Goal: Transaction & Acquisition: Book appointment/travel/reservation

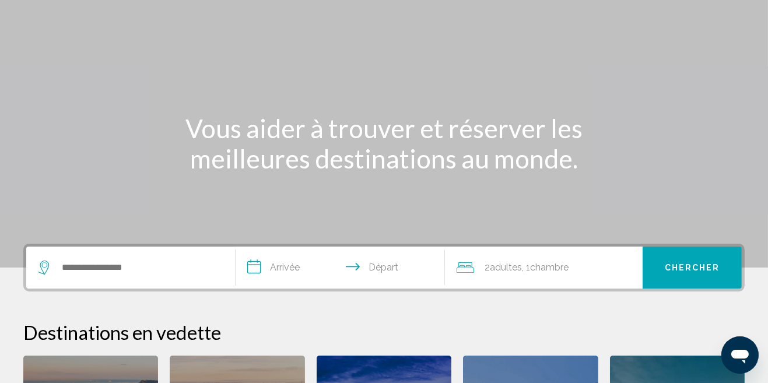
scroll to position [95, 0]
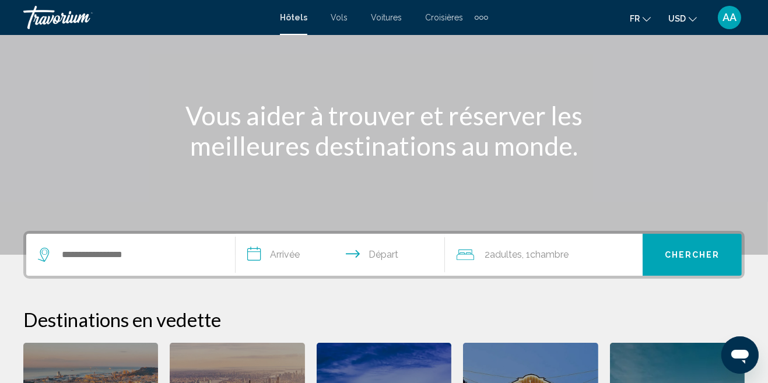
click at [285, 258] on input "**********" at bounding box center [343, 256] width 214 height 45
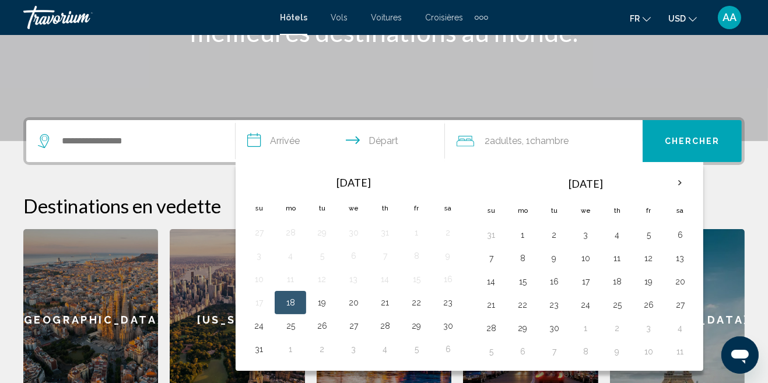
scroll to position [288, 0]
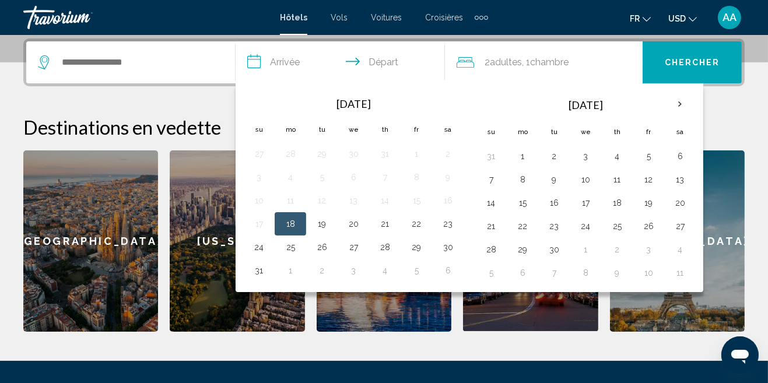
click at [676, 101] on th "Next month" at bounding box center [679, 105] width 31 height 26
click at [190, 93] on div "**********" at bounding box center [384, 184] width 768 height 293
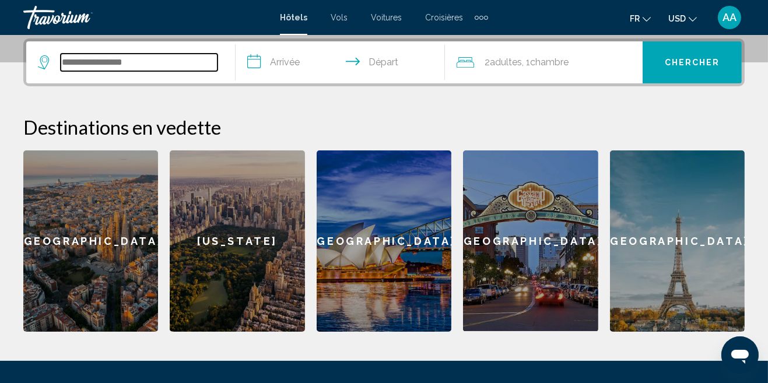
click at [170, 59] on input "Search widget" at bounding box center [139, 62] width 157 height 17
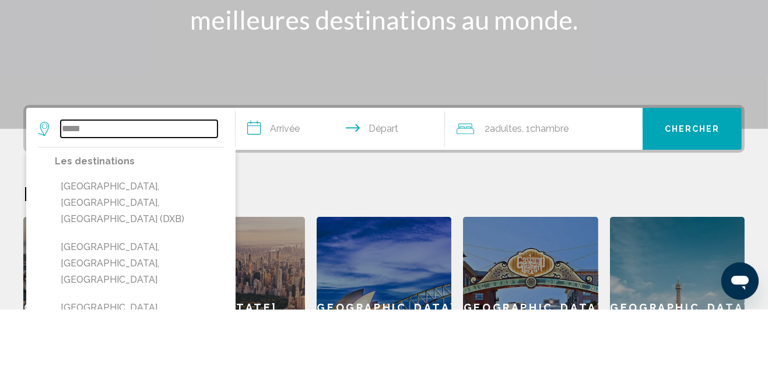
scroll to position [147, 0]
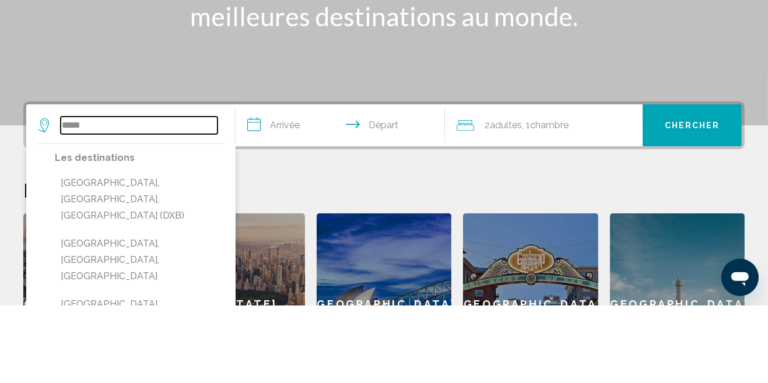
type input "*****"
click at [289, 209] on input "**********" at bounding box center [343, 204] width 214 height 45
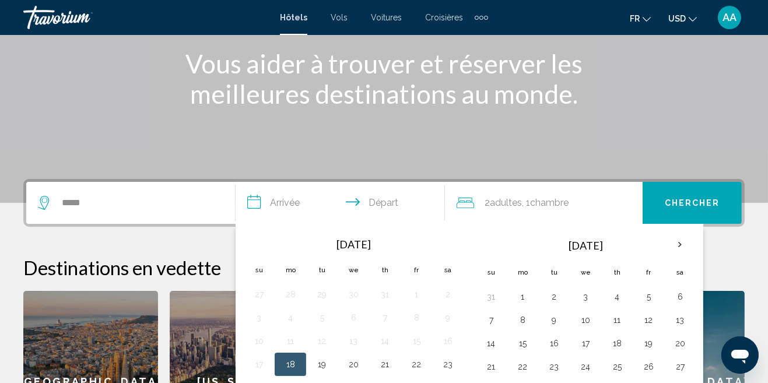
click at [682, 240] on th "Next month" at bounding box center [679, 245] width 31 height 26
click at [522, 365] on button "20" at bounding box center [522, 367] width 19 height 16
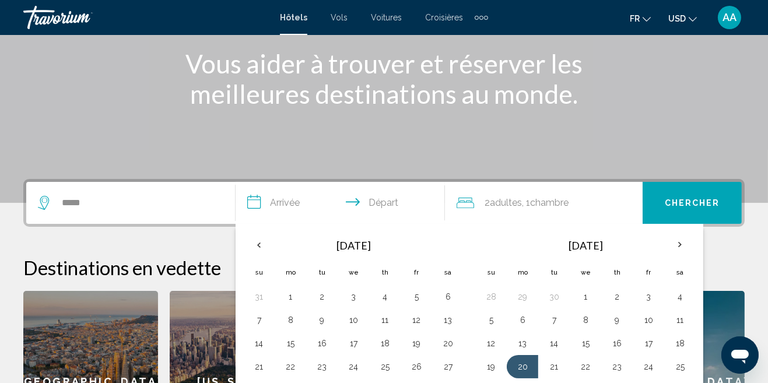
click at [552, 383] on button "28" at bounding box center [554, 390] width 19 height 16
type input "**********"
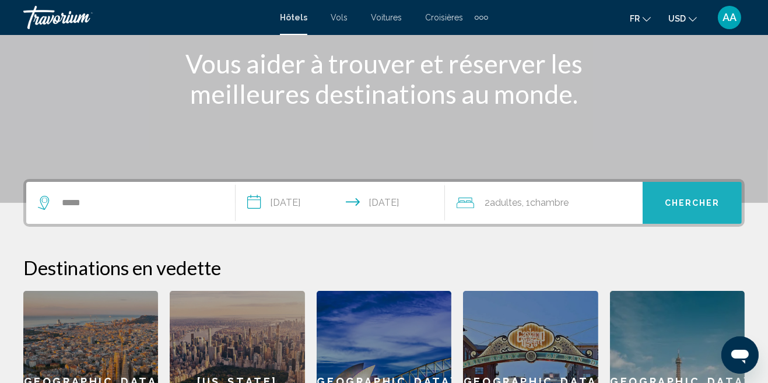
click at [701, 209] on button "Chercher" at bounding box center [692, 203] width 99 height 42
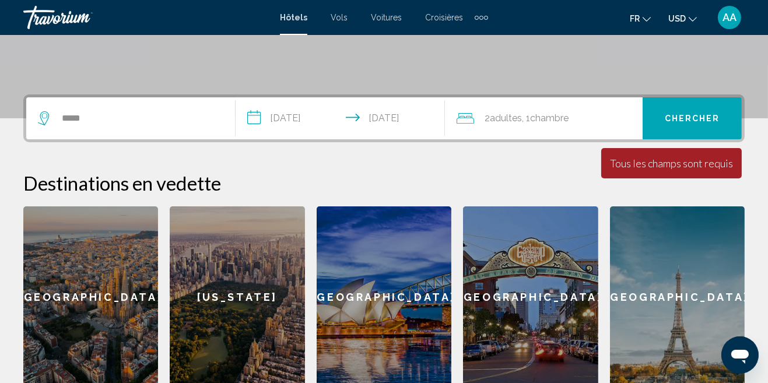
scroll to position [231, 0]
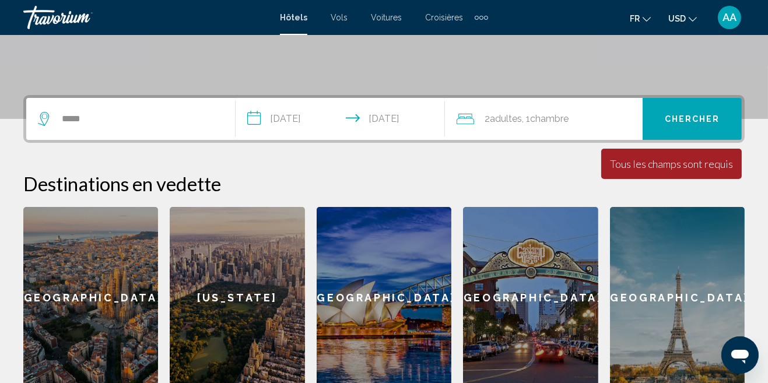
click at [681, 114] on span "Chercher" at bounding box center [692, 118] width 55 height 9
click at [509, 122] on span "Adultes" at bounding box center [506, 118] width 32 height 11
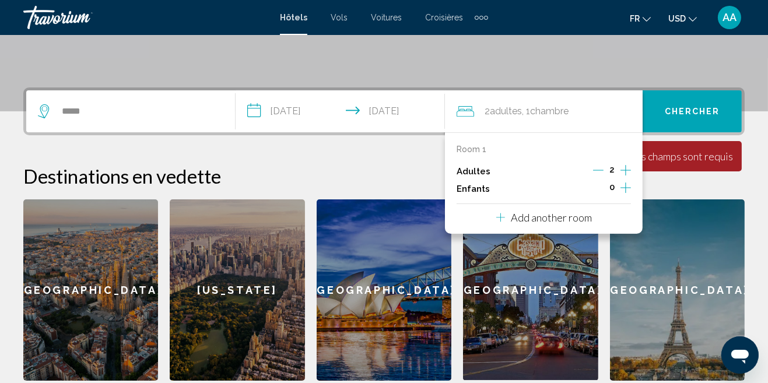
scroll to position [288, 0]
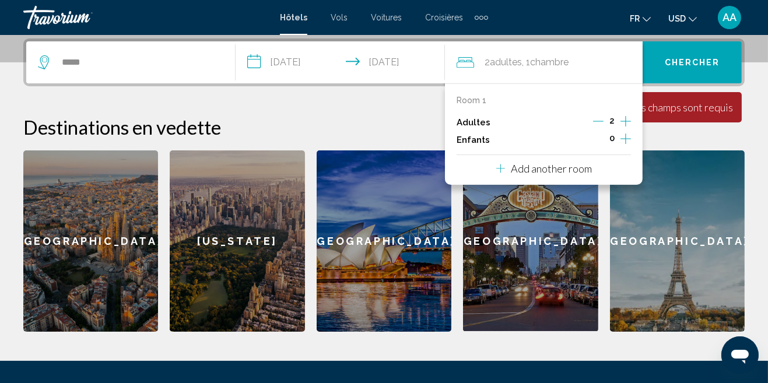
click at [575, 168] on p "Add another room" at bounding box center [551, 168] width 81 height 13
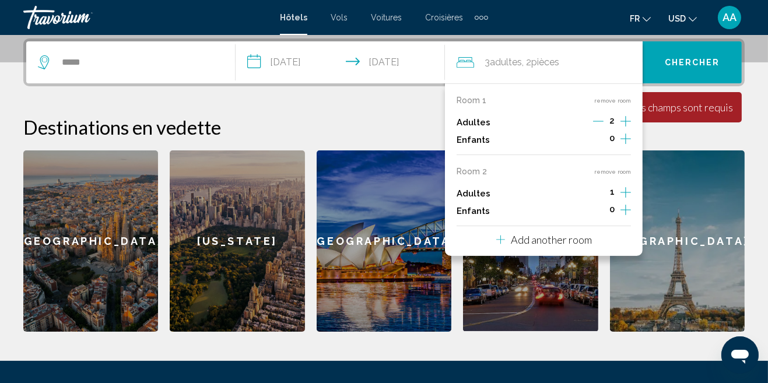
click at [369, 128] on h2 "Destinations en vedette" at bounding box center [384, 126] width 722 height 23
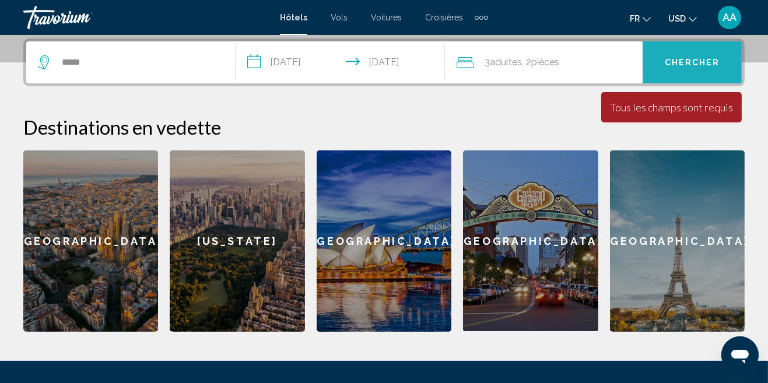
click at [702, 59] on span "Chercher" at bounding box center [692, 62] width 55 height 9
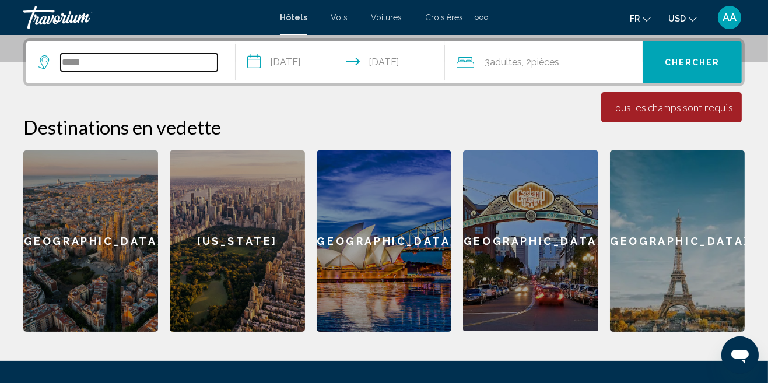
click at [92, 61] on input "*****" at bounding box center [139, 62] width 157 height 17
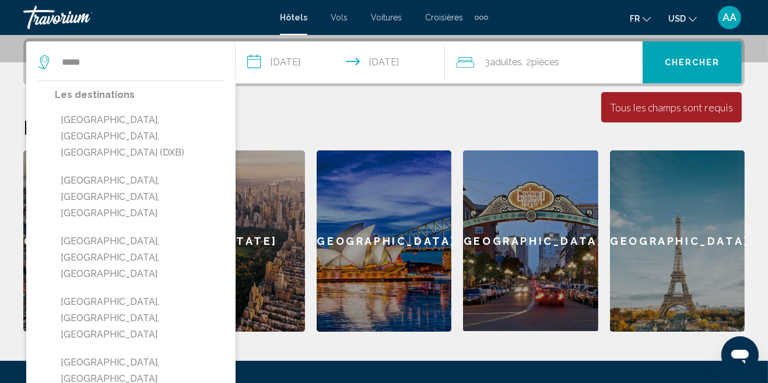
click at [150, 121] on button "[GEOGRAPHIC_DATA], [GEOGRAPHIC_DATA], [GEOGRAPHIC_DATA] (DXB)" at bounding box center [139, 136] width 169 height 55
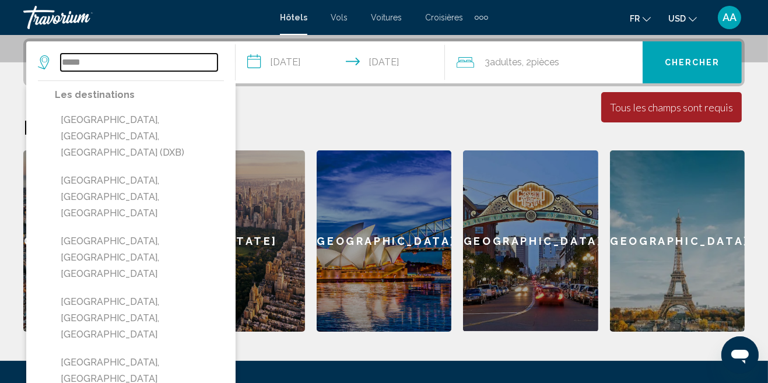
type input "**********"
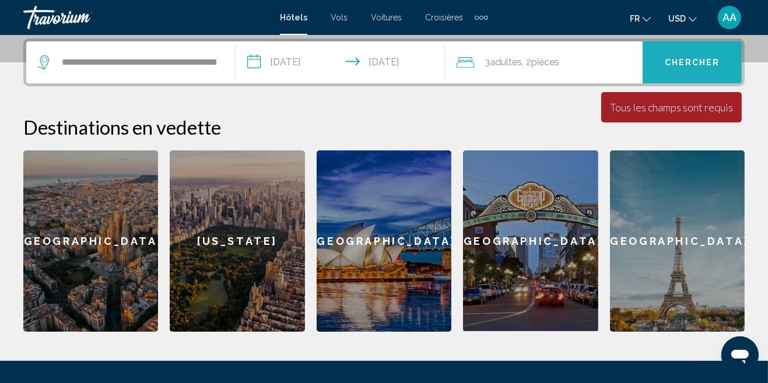
click at [705, 70] on button "Chercher" at bounding box center [692, 62] width 99 height 42
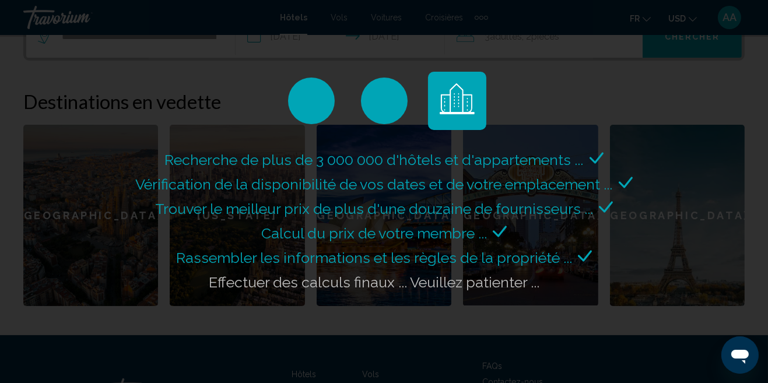
scroll to position [353, 0]
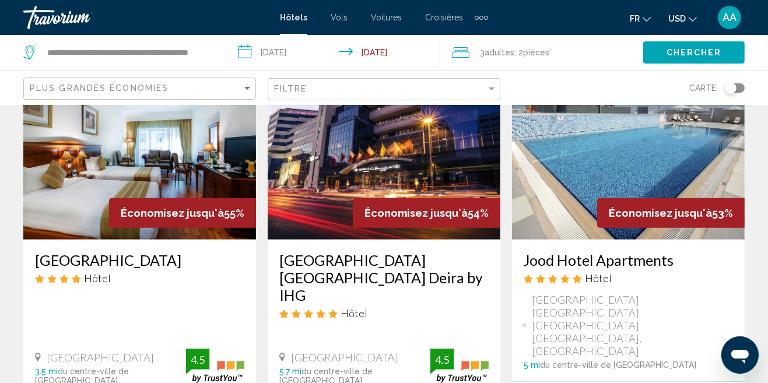
scroll to position [555, 0]
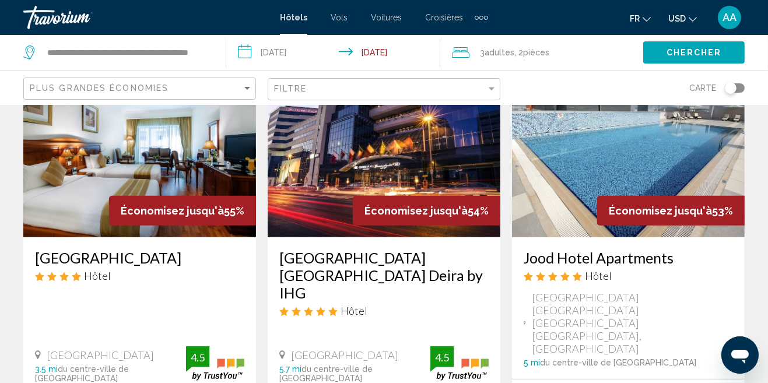
click at [577, 279] on div "Jood Hotel Apartments Hôtel" at bounding box center [628, 270] width 209 height 42
click at [649, 181] on img "Main content" at bounding box center [628, 144] width 233 height 187
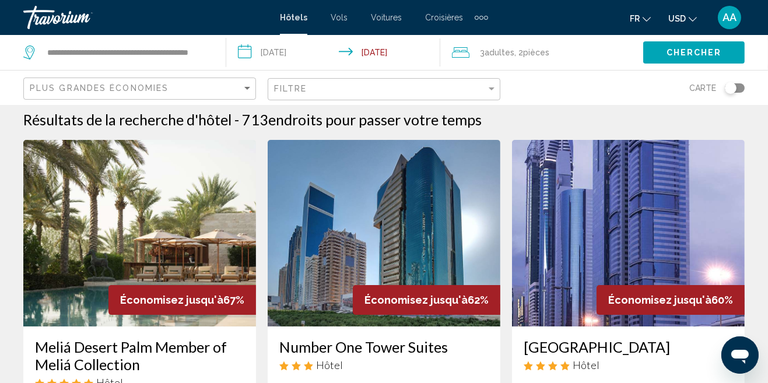
scroll to position [3, 0]
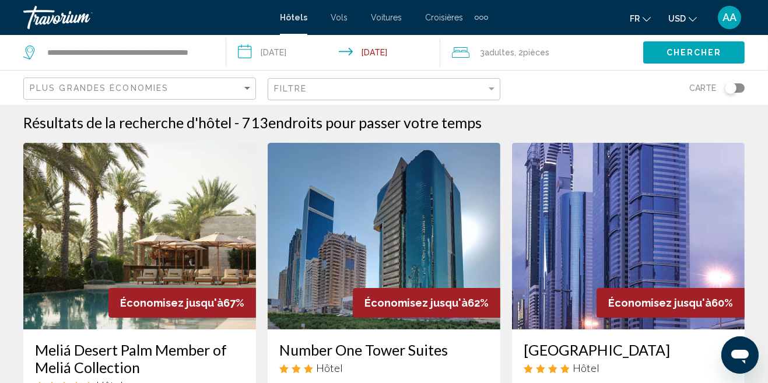
click at [391, 54] on input "**********" at bounding box center [335, 54] width 219 height 38
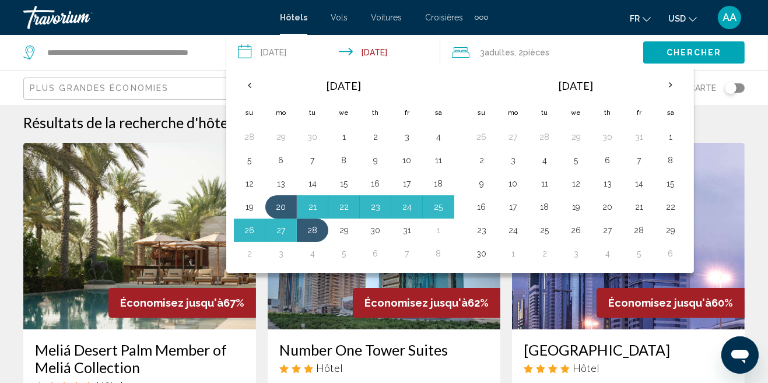
click at [314, 229] on button "28" at bounding box center [312, 230] width 19 height 16
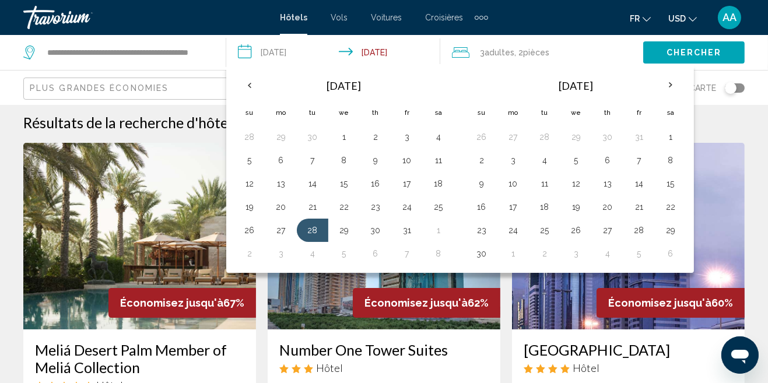
click at [708, 52] on span "Chercher" at bounding box center [694, 52] width 55 height 9
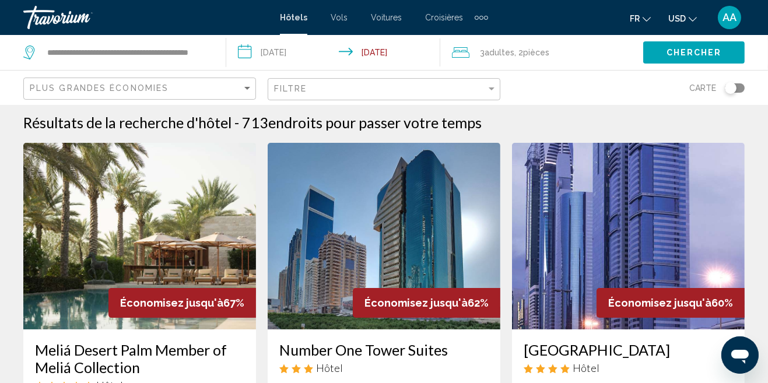
click at [498, 54] on span "Adultes" at bounding box center [500, 52] width 30 height 9
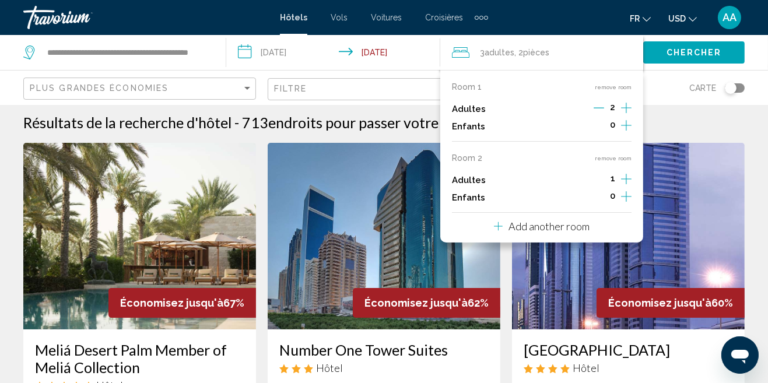
click at [630, 115] on icon "Increment adults" at bounding box center [626, 108] width 10 height 14
click at [598, 179] on icon "Decrement adults" at bounding box center [599, 179] width 10 height 1
click at [583, 226] on p "Add another room" at bounding box center [549, 226] width 81 height 13
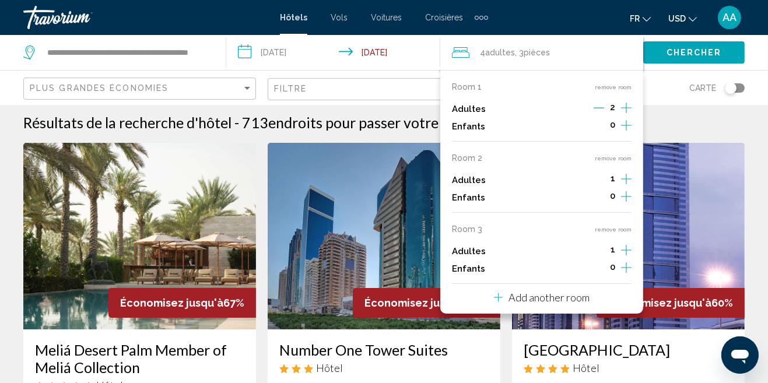
click at [617, 155] on button "remove room" at bounding box center [613, 159] width 37 height 8
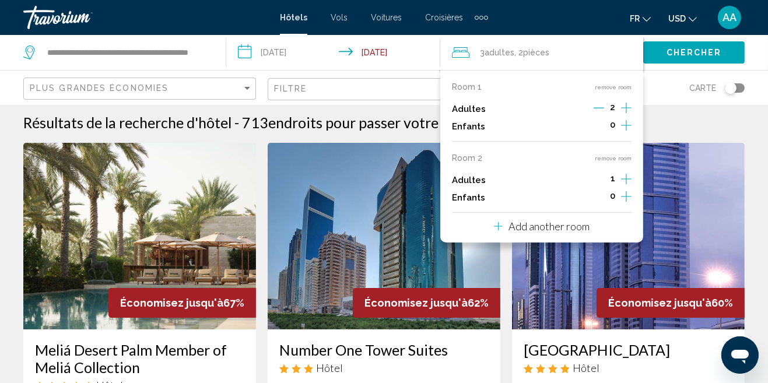
click at [496, 49] on span "Adultes" at bounding box center [500, 52] width 30 height 9
click at [623, 115] on icon "Increment adults" at bounding box center [626, 108] width 10 height 14
click at [614, 174] on span "1" at bounding box center [613, 178] width 5 height 9
click at [597, 174] on icon "Decrement adults" at bounding box center [599, 179] width 10 height 10
click at [548, 41] on div "3 Adulte Adultes , 2 Chambre pièces" at bounding box center [547, 52] width 191 height 35
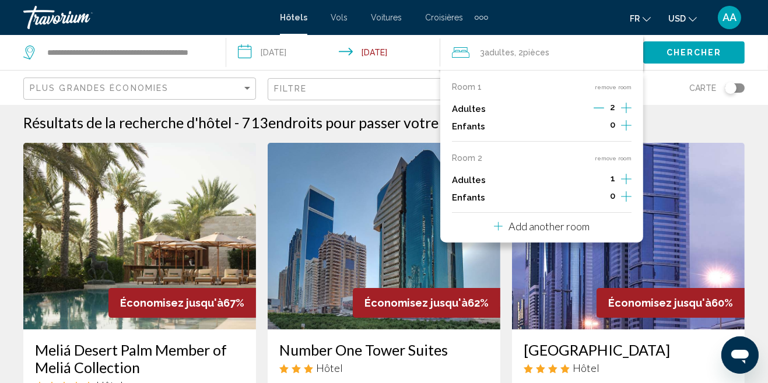
click at [554, 44] on div "3 Adulte Adultes , 2 Chambre pièces" at bounding box center [547, 52] width 191 height 16
click at [673, 101] on div "Carte" at bounding box center [628, 88] width 233 height 34
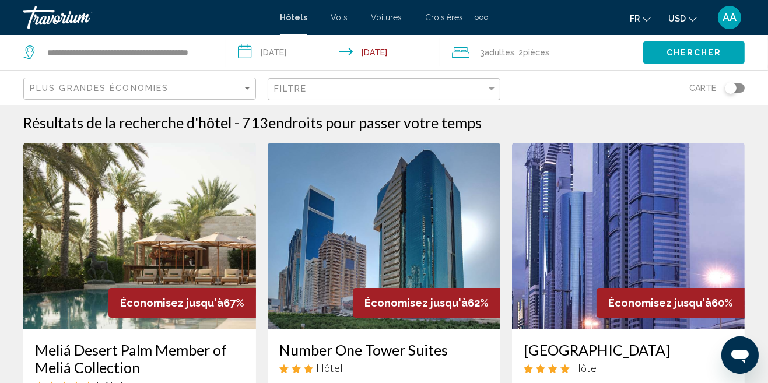
click at [552, 54] on div "3 Adulte Adultes , 2 Chambre pièces" at bounding box center [547, 52] width 191 height 16
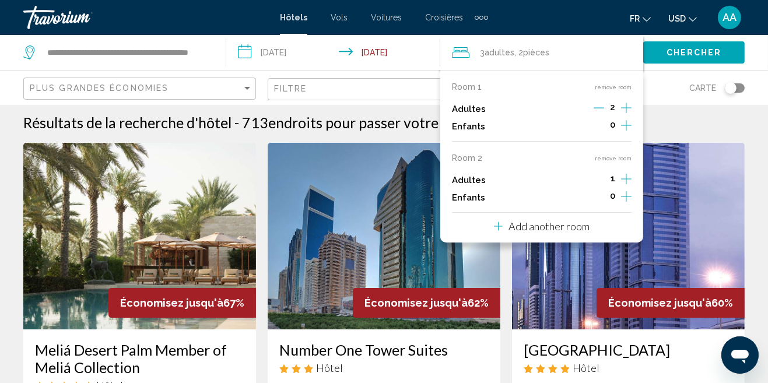
click at [621, 84] on button "remove room" at bounding box center [613, 87] width 37 height 8
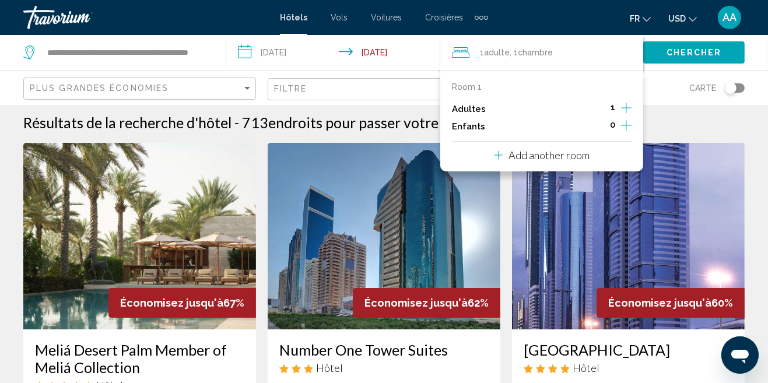
click at [631, 100] on button "Increment adults" at bounding box center [626, 108] width 10 height 17
click at [678, 122] on div "Résultats de la recherche d'hôtel - 713 endroits pour passer votre temps" at bounding box center [384, 122] width 722 height 17
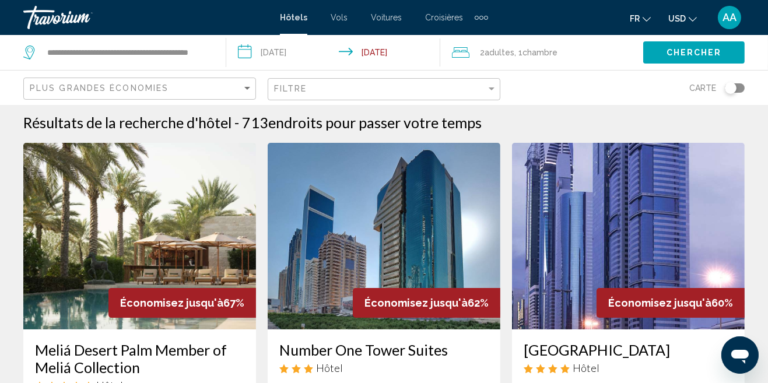
click at [685, 53] on span "Chercher" at bounding box center [694, 52] width 55 height 9
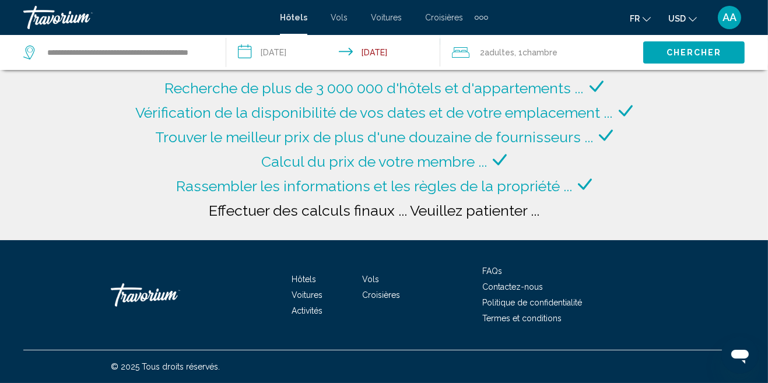
scroll to position [0, 0]
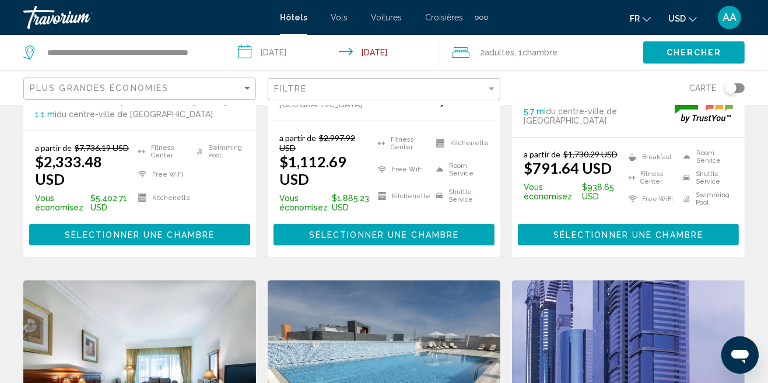
scroll to position [370, 0]
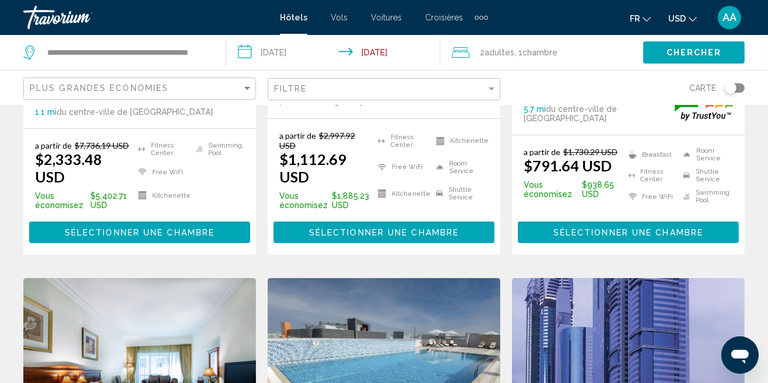
click at [689, 20] on icon "Change currency" at bounding box center [693, 19] width 8 height 8
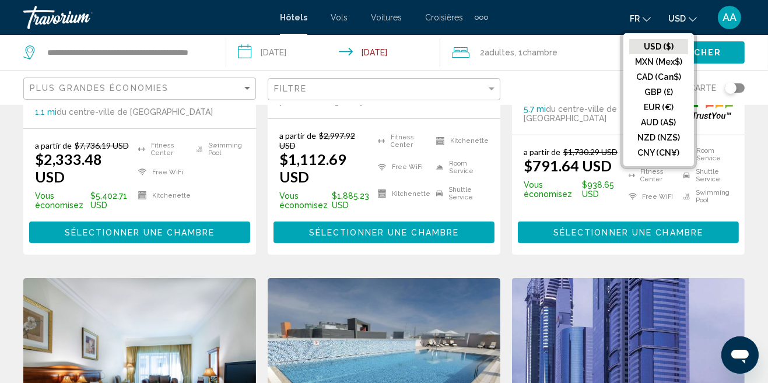
click at [667, 106] on button "EUR (€)" at bounding box center [658, 107] width 59 height 15
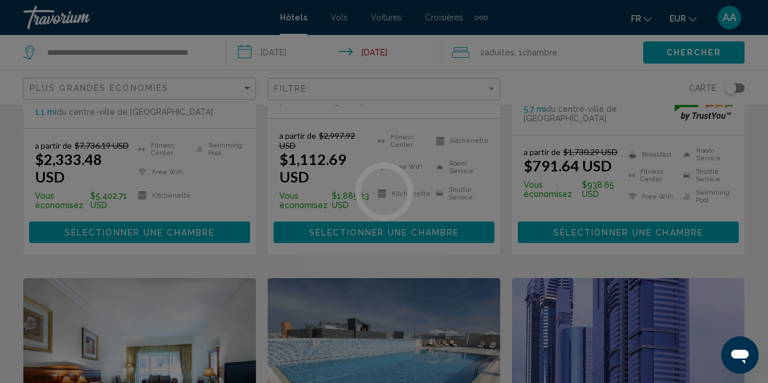
scroll to position [0, 0]
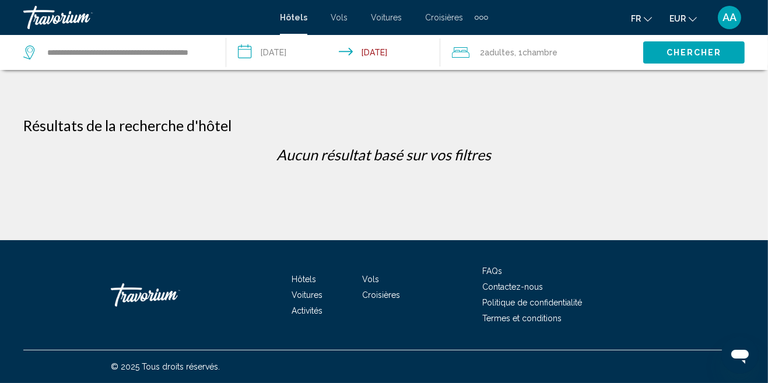
click at [685, 22] on span "EUR" at bounding box center [678, 18] width 16 height 9
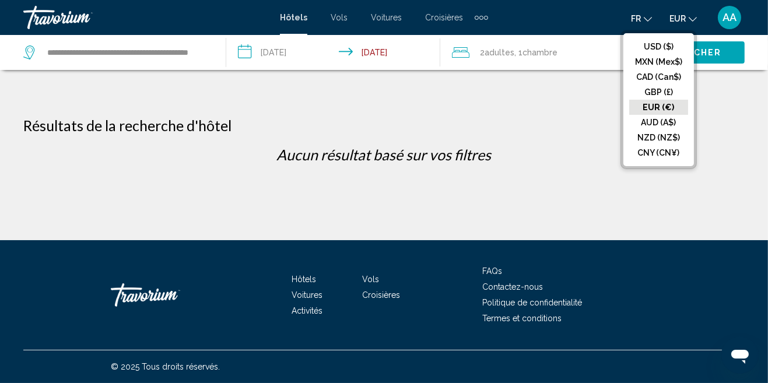
click at [663, 45] on button "USD ($)" at bounding box center [658, 46] width 59 height 15
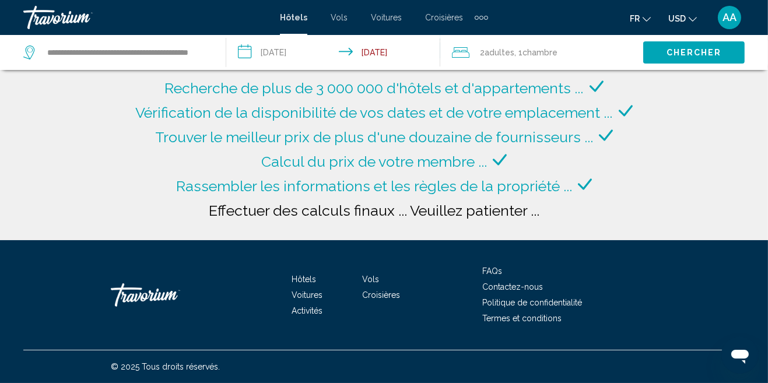
scroll to position [25, 0]
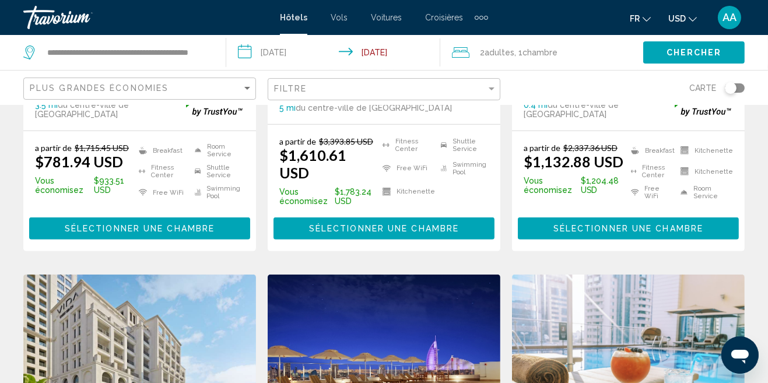
scroll to position [863, 0]
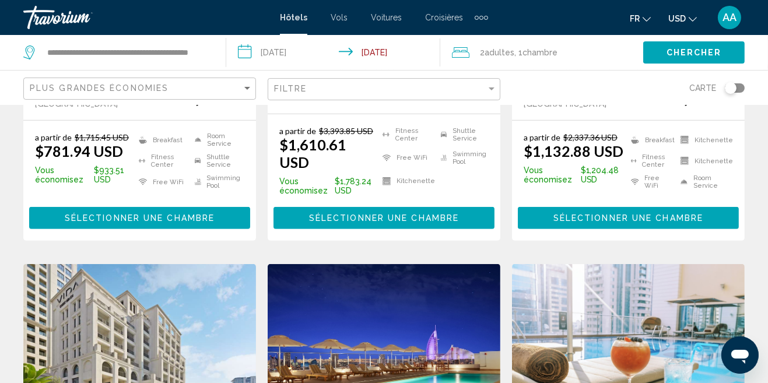
click at [436, 284] on img "Main content" at bounding box center [384, 357] width 233 height 187
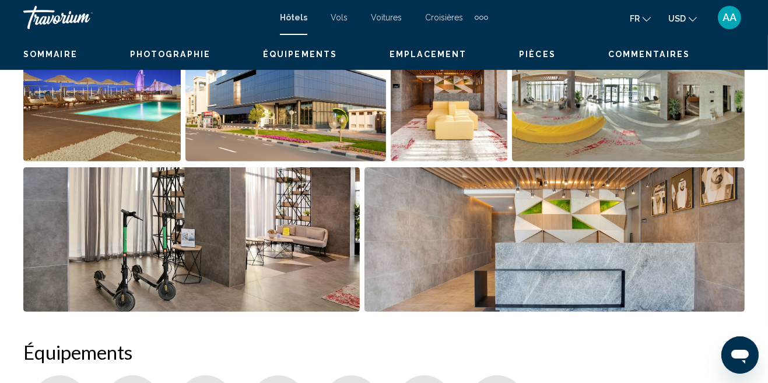
scroll to position [92, 0]
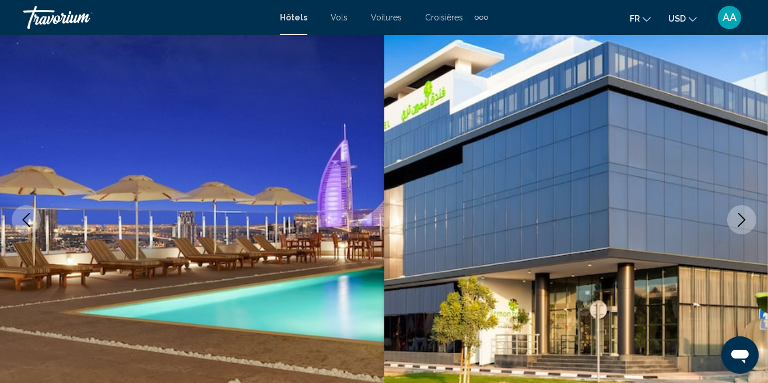
click at [743, 220] on icon "Next image" at bounding box center [742, 220] width 14 height 14
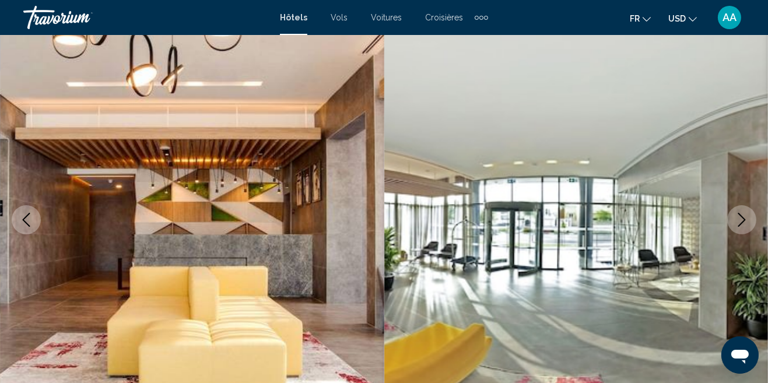
click at [743, 220] on icon "Next image" at bounding box center [742, 220] width 14 height 14
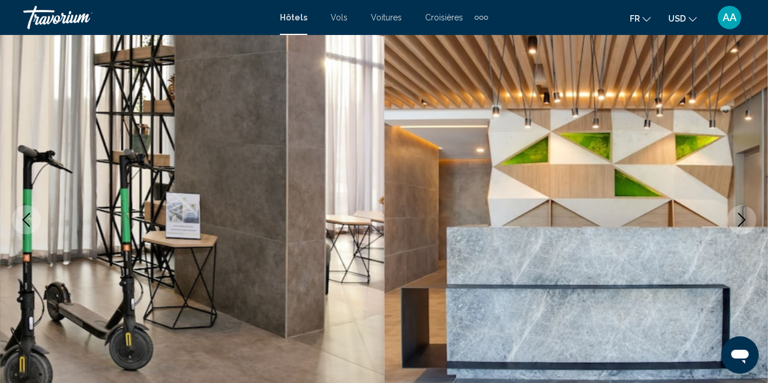
click at [752, 220] on button "Next image" at bounding box center [741, 219] width 29 height 29
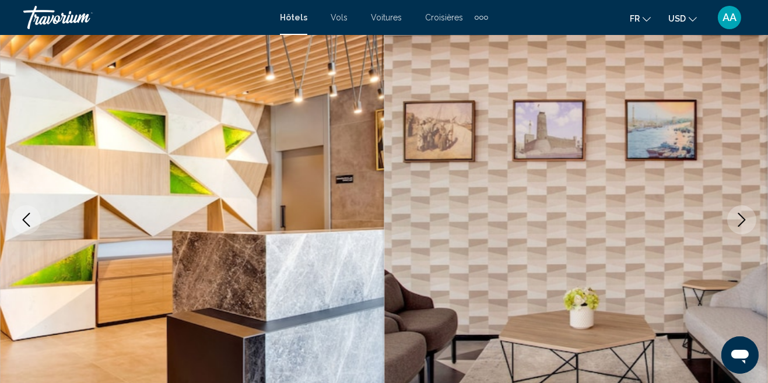
click at [341, 20] on span "Vols" at bounding box center [339, 17] width 17 height 9
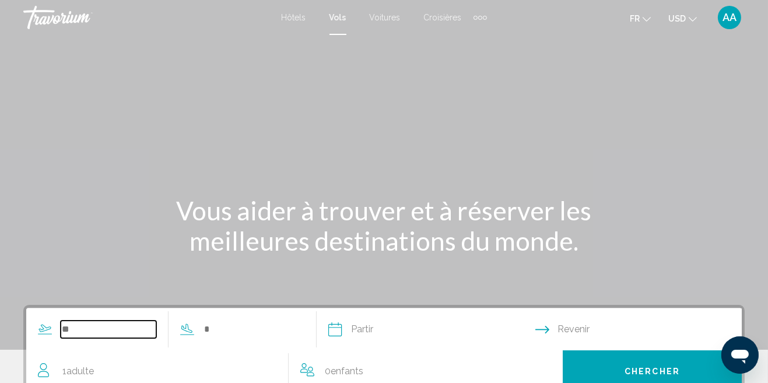
click at [66, 332] on input "Search widget" at bounding box center [109, 329] width 96 height 17
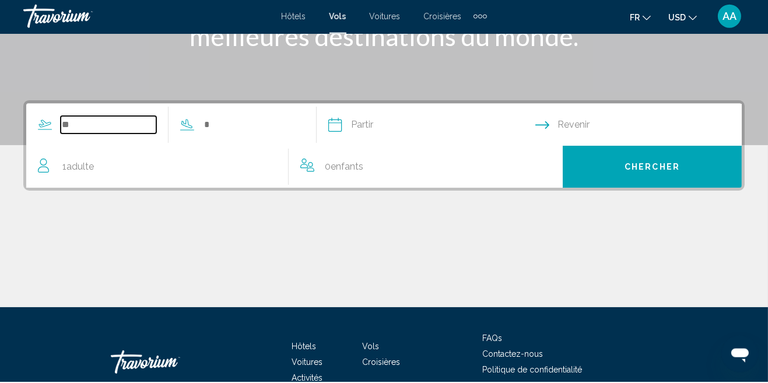
scroll to position [215, 0]
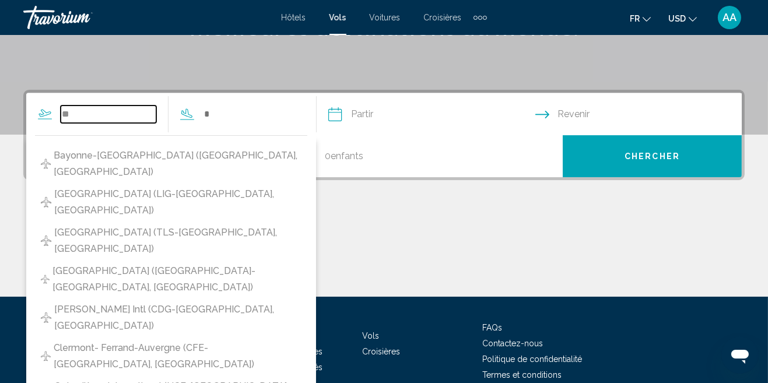
type input "*"
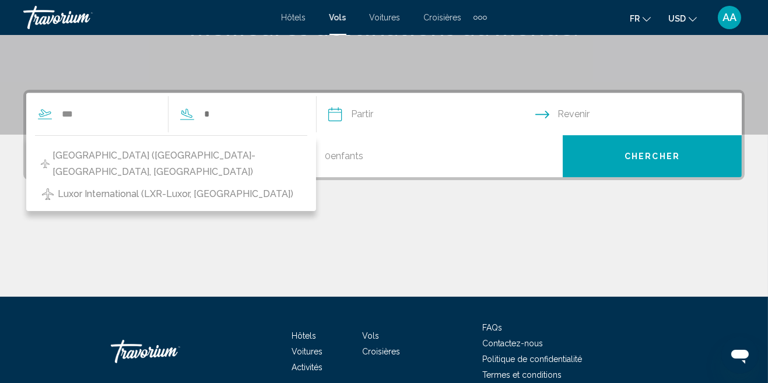
click at [80, 159] on span "[GEOGRAPHIC_DATA] ([GEOGRAPHIC_DATA]-[GEOGRAPHIC_DATA], [GEOGRAPHIC_DATA])" at bounding box center [176, 164] width 249 height 33
type input "**********"
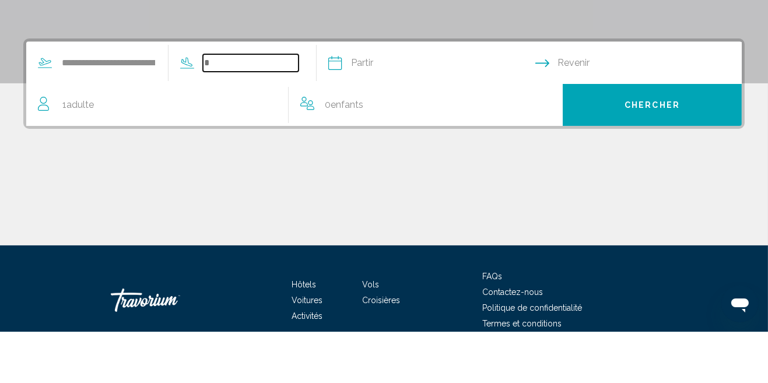
click at [267, 108] on input "Search widget" at bounding box center [251, 114] width 96 height 17
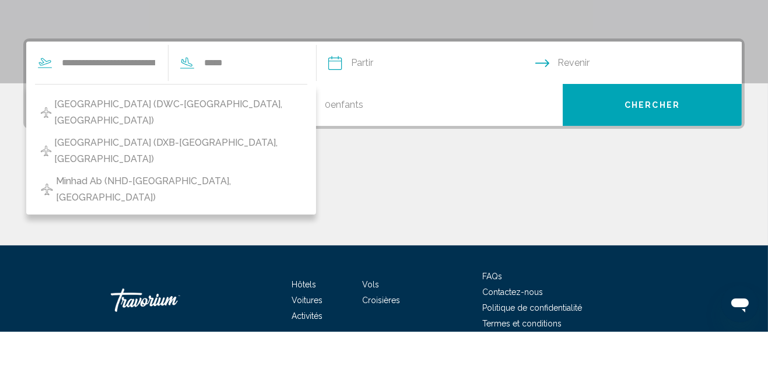
click at [150, 196] on span "[GEOGRAPHIC_DATA] (DXB-[GEOGRAPHIC_DATA], [GEOGRAPHIC_DATA])" at bounding box center [177, 202] width 247 height 33
type input "**********"
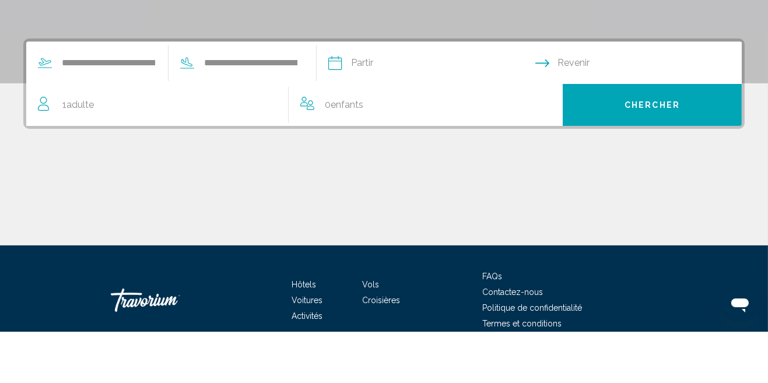
click at [409, 120] on input "Depart date" at bounding box center [431, 115] width 212 height 45
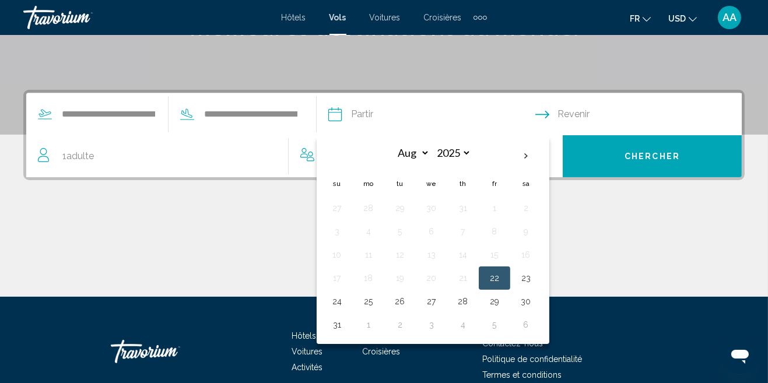
click at [542, 166] on th "Next month" at bounding box center [525, 156] width 31 height 26
click at [542, 155] on th "Next month" at bounding box center [525, 156] width 31 height 26
select select "*"
click at [378, 274] on button "20" at bounding box center [368, 278] width 19 height 16
type input "**********"
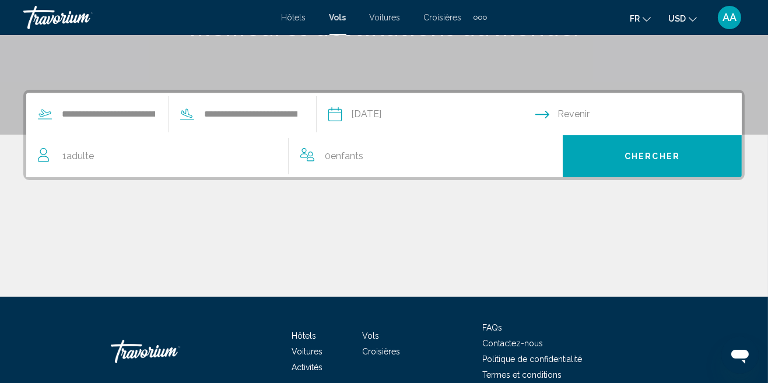
click at [576, 118] on input "Return date" at bounding box center [641, 115] width 212 height 45
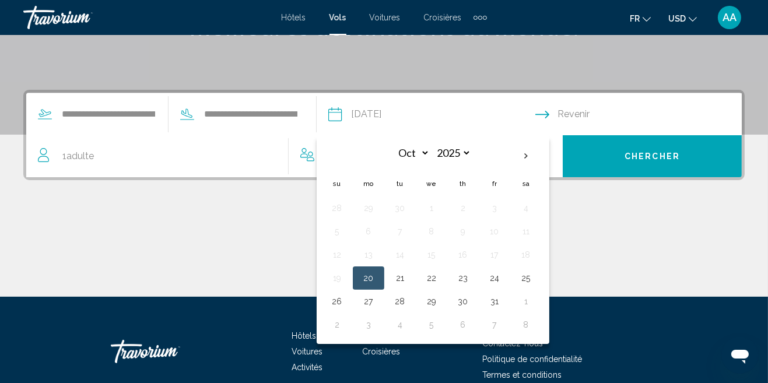
click at [409, 299] on button "28" at bounding box center [400, 301] width 19 height 16
type input "**********"
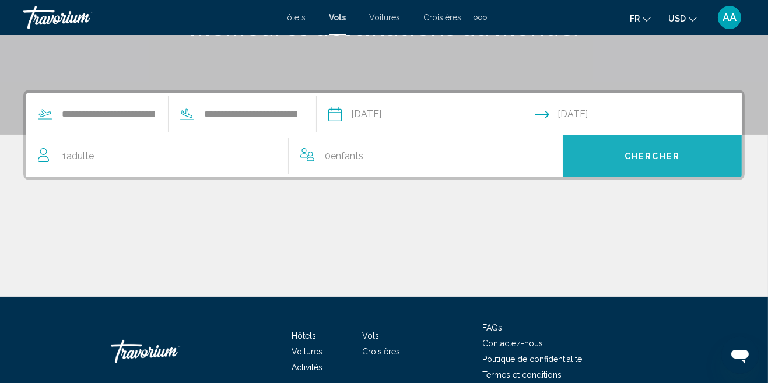
click at [589, 159] on button "Chercher" at bounding box center [652, 156] width 179 height 42
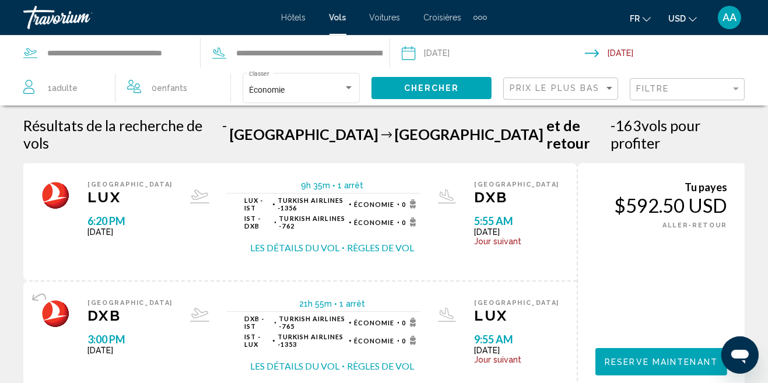
click at [306, 241] on button "Les détails du vol" at bounding box center [294, 247] width 89 height 13
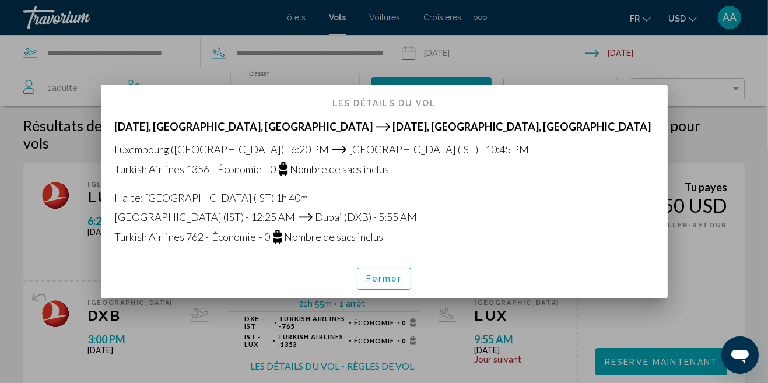
click at [33, 188] on div at bounding box center [384, 191] width 768 height 383
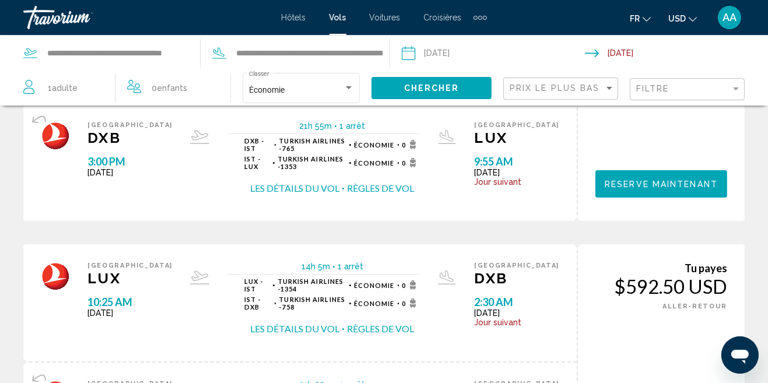
scroll to position [181, 0]
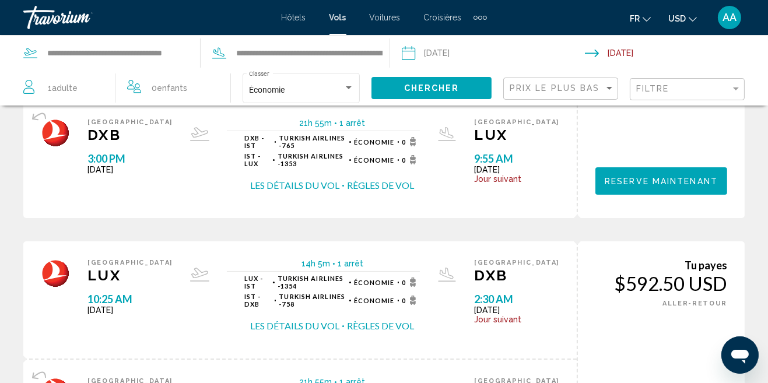
click at [688, 22] on button "USD USD ($) MXN (Mex$) CAD (Can$) GBP (£) EUR (€) AUD (A$) NZD (NZ$) CNY (CN¥)" at bounding box center [682, 18] width 29 height 17
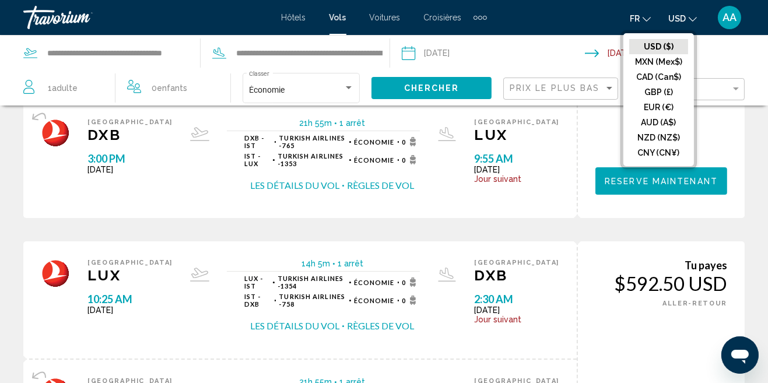
click at [665, 107] on button "EUR (€)" at bounding box center [658, 107] width 59 height 15
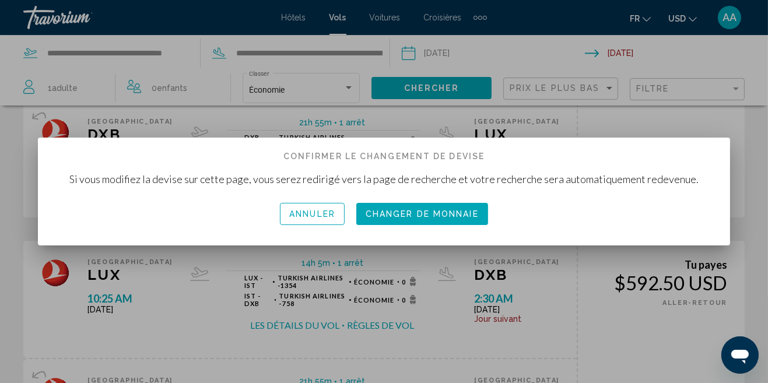
click at [391, 219] on span "Changer de monnaie" at bounding box center [422, 214] width 113 height 9
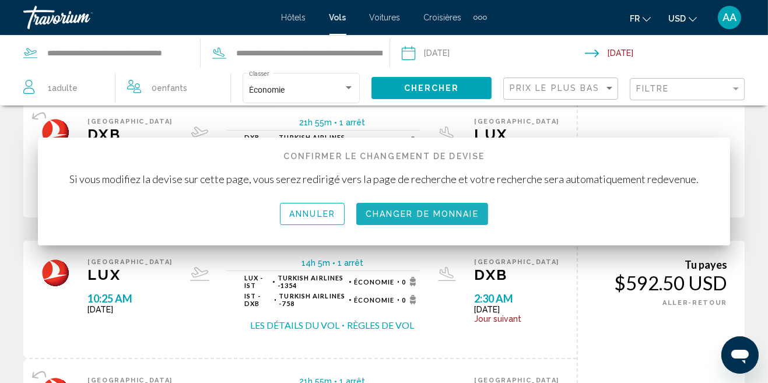
scroll to position [181, 0]
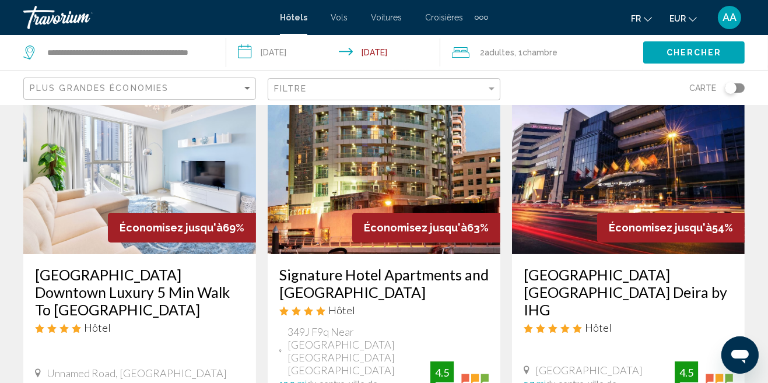
scroll to position [78, 0]
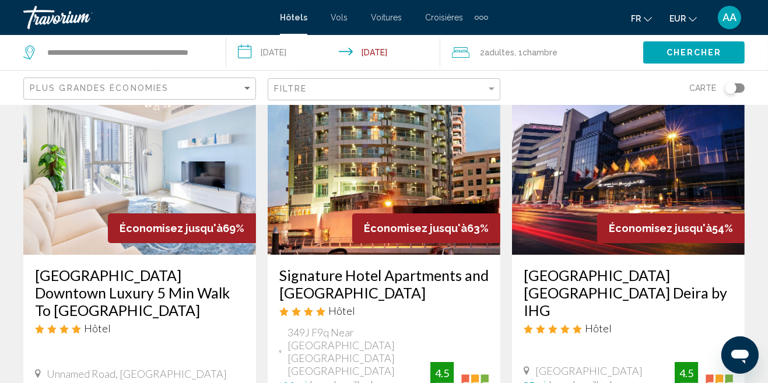
click at [69, 202] on img "Main content" at bounding box center [139, 161] width 233 height 187
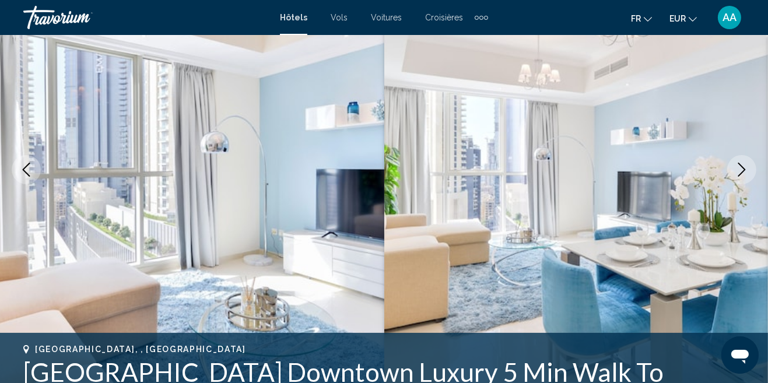
scroll to position [149, 0]
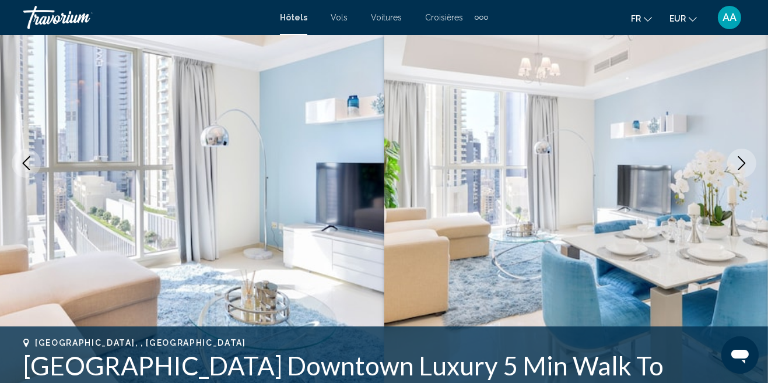
click at [740, 174] on button "Next image" at bounding box center [741, 163] width 29 height 29
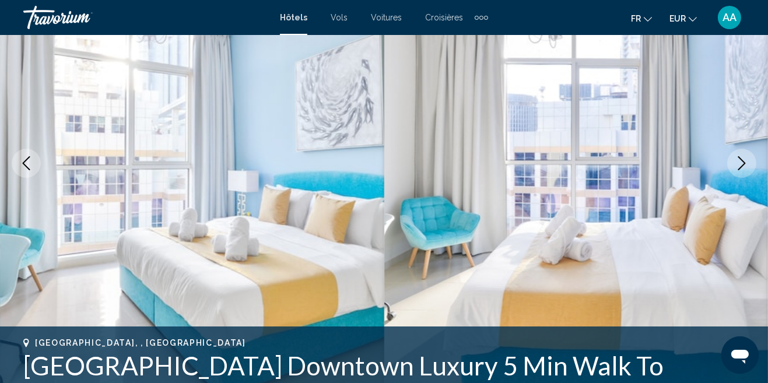
click at [736, 171] on button "Next image" at bounding box center [741, 163] width 29 height 29
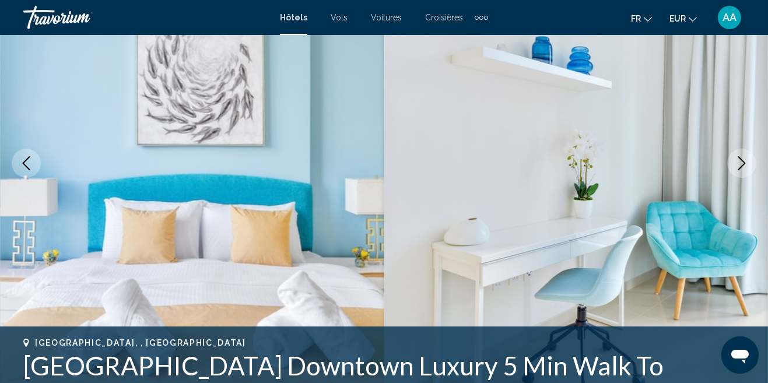
click at [731, 163] on button "Next image" at bounding box center [741, 163] width 29 height 29
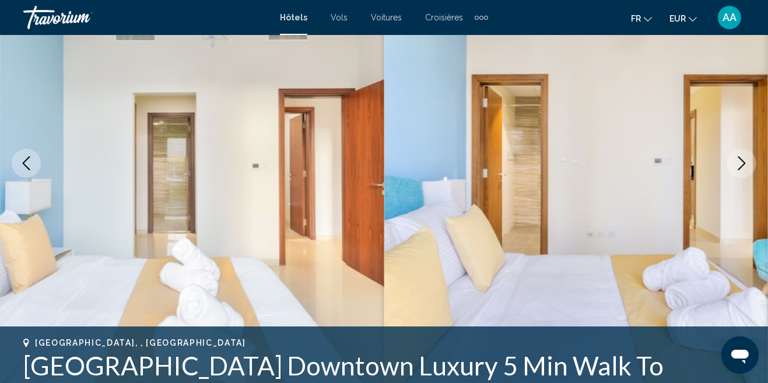
click at [734, 167] on button "Next image" at bounding box center [741, 163] width 29 height 29
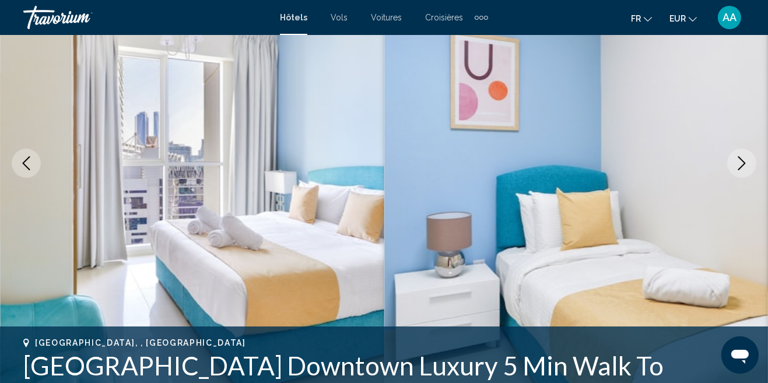
scroll to position [145, 0]
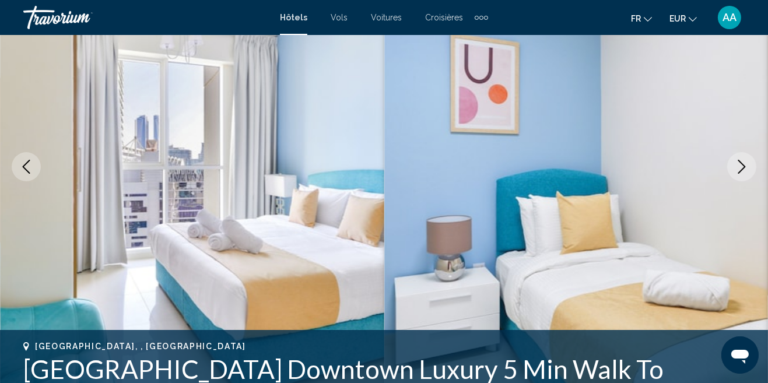
click at [743, 177] on button "Next image" at bounding box center [741, 166] width 29 height 29
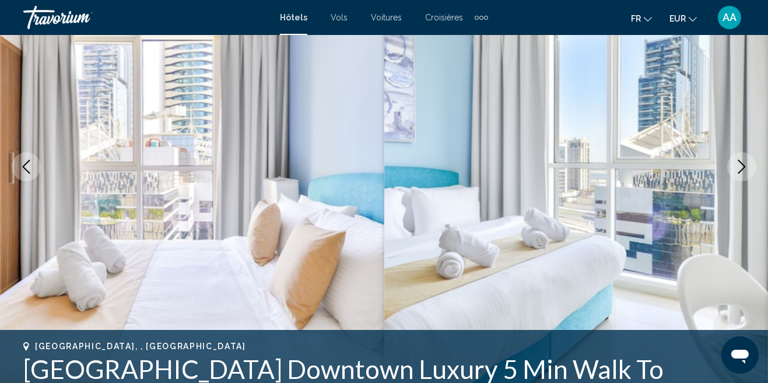
click at [741, 173] on icon "Next image" at bounding box center [742, 167] width 14 height 14
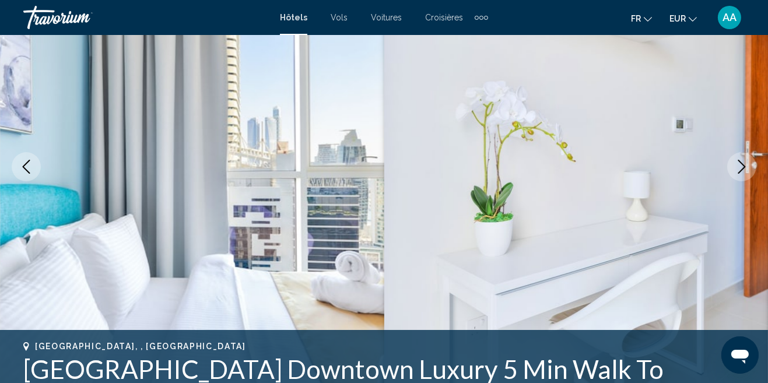
click at [741, 173] on icon "Next image" at bounding box center [742, 167] width 14 height 14
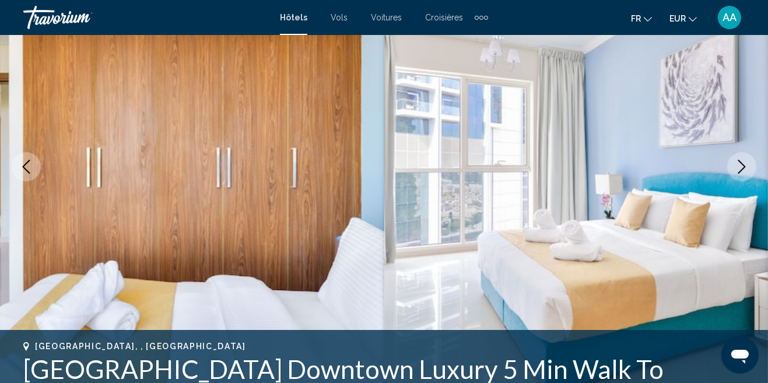
click at [741, 173] on icon "Next image" at bounding box center [742, 167] width 14 height 14
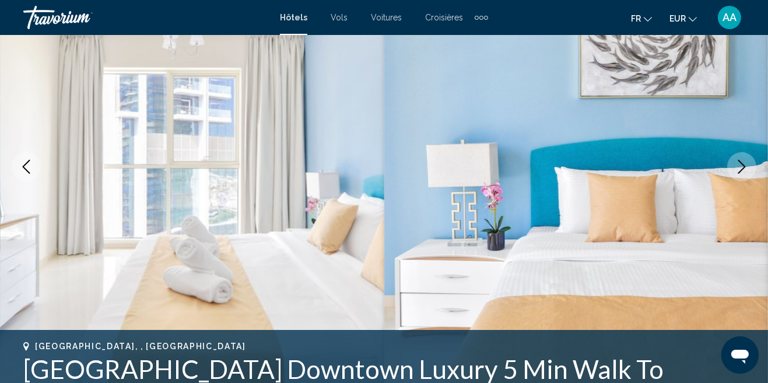
click at [741, 173] on icon "Next image" at bounding box center [742, 167] width 14 height 14
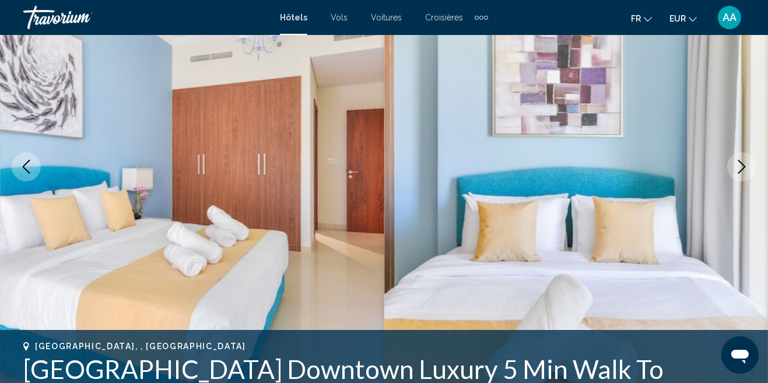
click at [740, 173] on icon "Next image" at bounding box center [742, 167] width 14 height 14
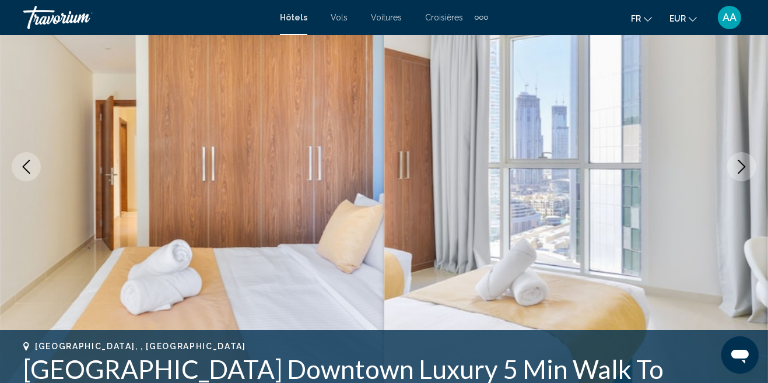
click at [740, 173] on icon "Next image" at bounding box center [742, 167] width 14 height 14
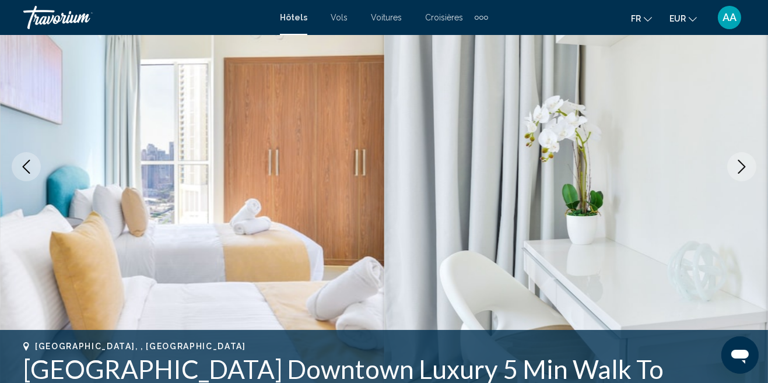
click at [733, 172] on button "Next image" at bounding box center [741, 166] width 29 height 29
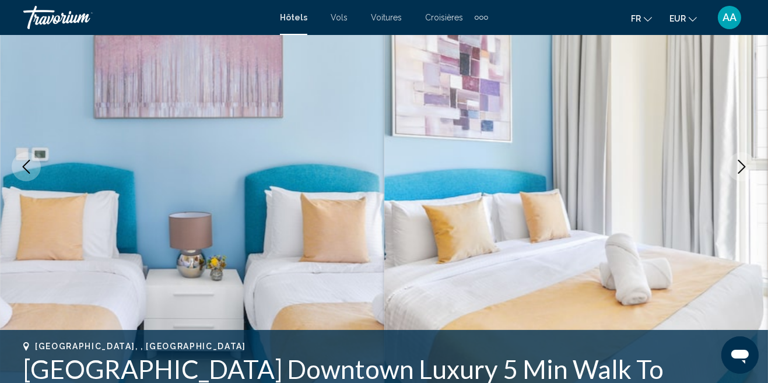
click at [729, 176] on img "Main content" at bounding box center [576, 167] width 384 height 554
click at [738, 171] on icon "Next image" at bounding box center [742, 167] width 14 height 14
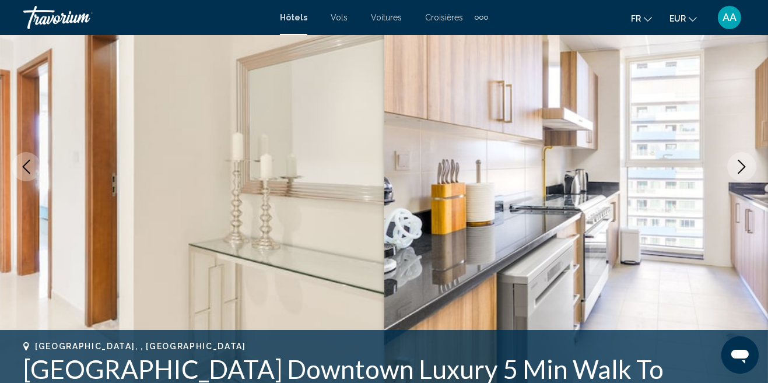
click at [742, 168] on icon "Next image" at bounding box center [742, 167] width 14 height 14
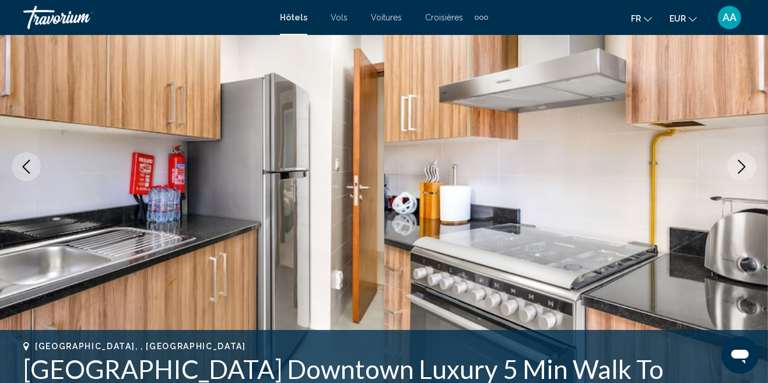
click at [742, 168] on icon "Next image" at bounding box center [742, 167] width 14 height 14
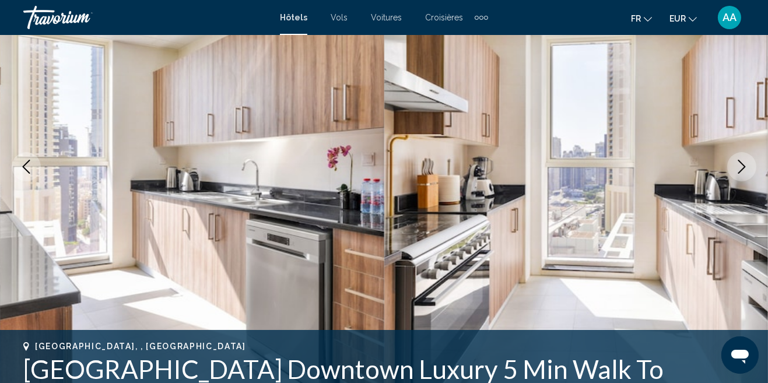
click at [738, 170] on icon "Next image" at bounding box center [742, 167] width 14 height 14
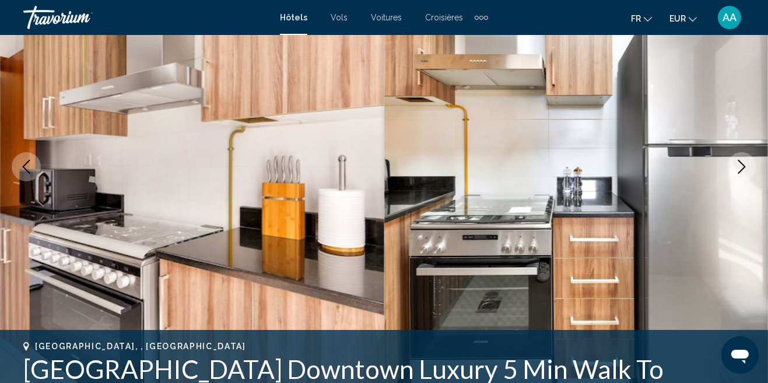
click at [738, 170] on icon "Next image" at bounding box center [742, 167] width 14 height 14
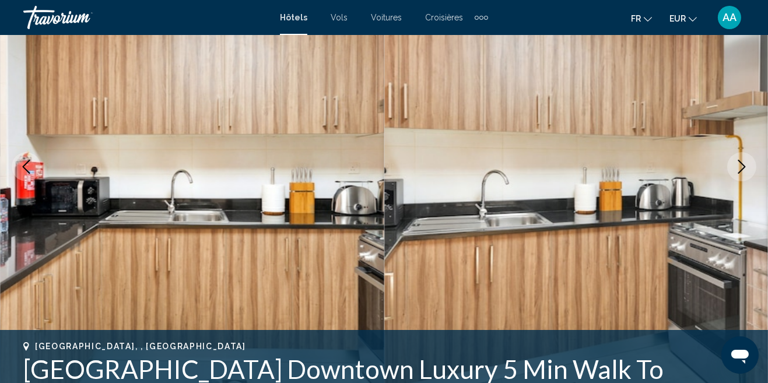
click at [738, 170] on icon "Next image" at bounding box center [742, 167] width 14 height 14
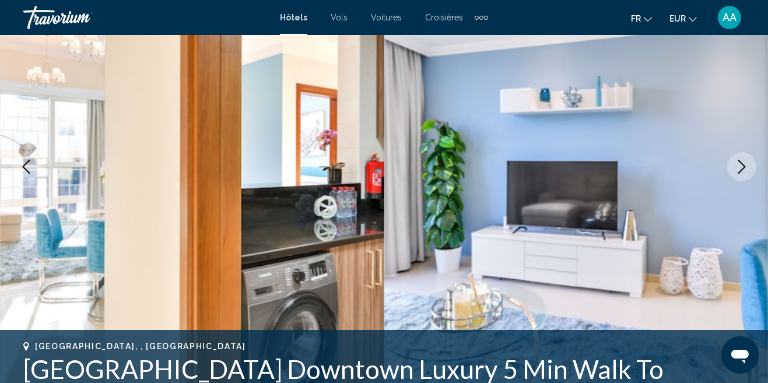
click at [738, 170] on icon "Next image" at bounding box center [742, 167] width 14 height 14
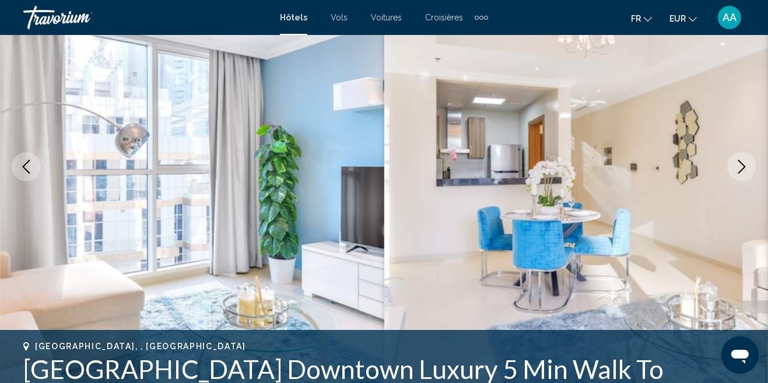
click at [738, 170] on icon "Next image" at bounding box center [742, 167] width 14 height 14
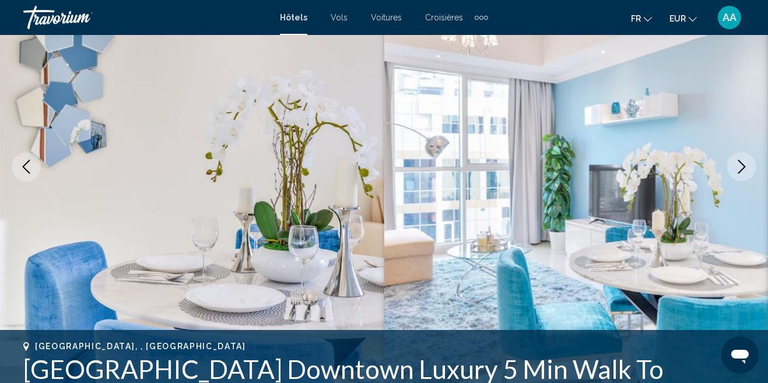
click at [738, 170] on icon "Next image" at bounding box center [742, 167] width 14 height 14
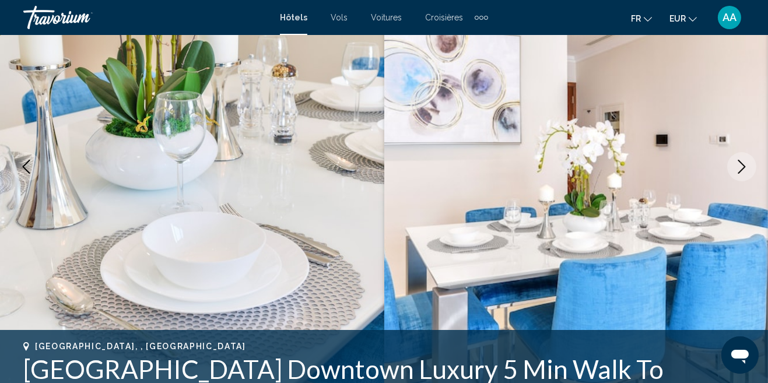
click at [738, 170] on icon "Next image" at bounding box center [742, 167] width 14 height 14
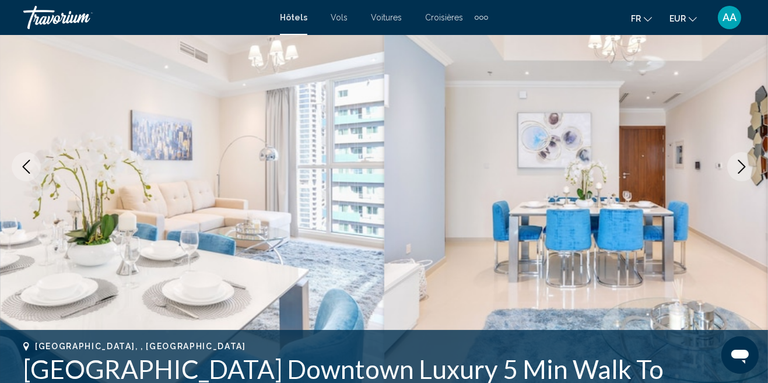
click at [738, 170] on icon "Next image" at bounding box center [742, 167] width 14 height 14
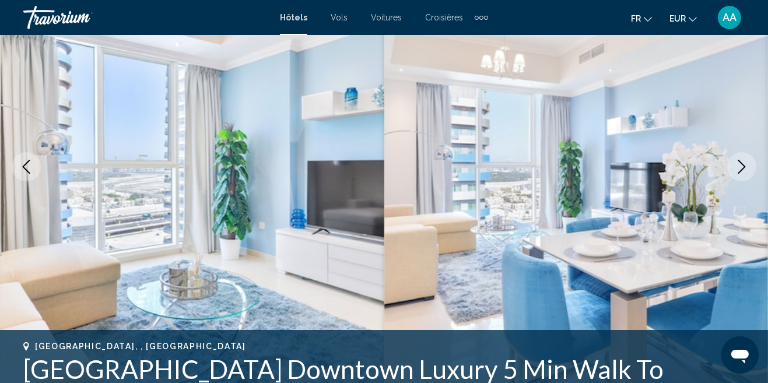
click at [738, 170] on icon "Next image" at bounding box center [742, 167] width 14 height 14
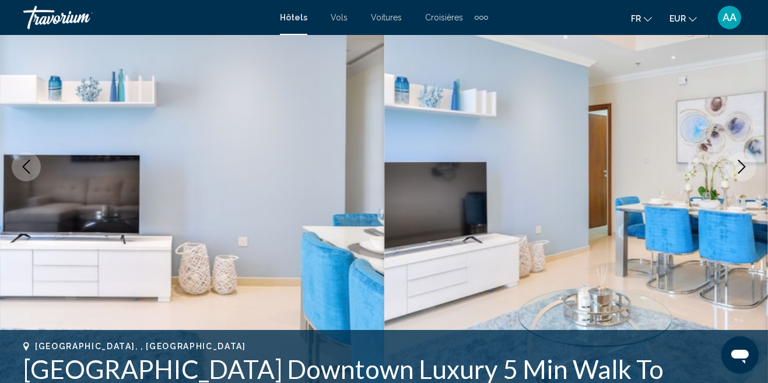
click at [737, 170] on icon "Next image" at bounding box center [742, 167] width 14 height 14
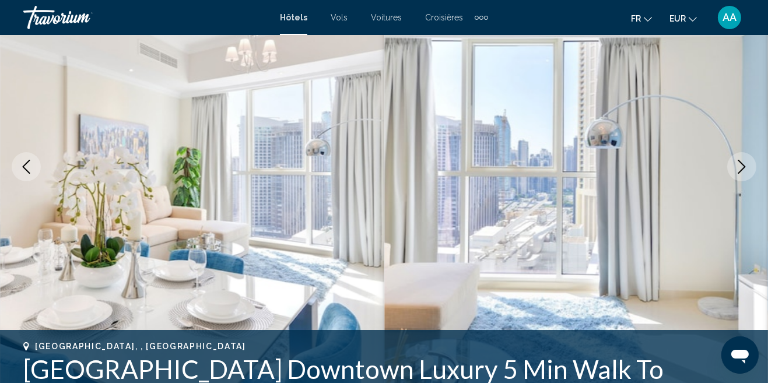
click at [737, 170] on icon "Next image" at bounding box center [742, 167] width 14 height 14
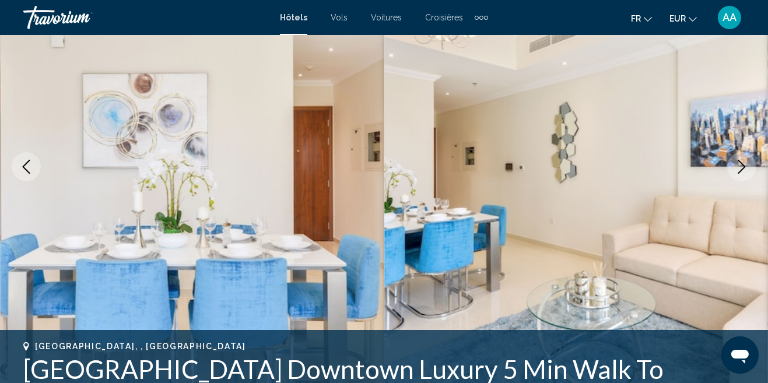
click at [737, 170] on icon "Next image" at bounding box center [742, 167] width 14 height 14
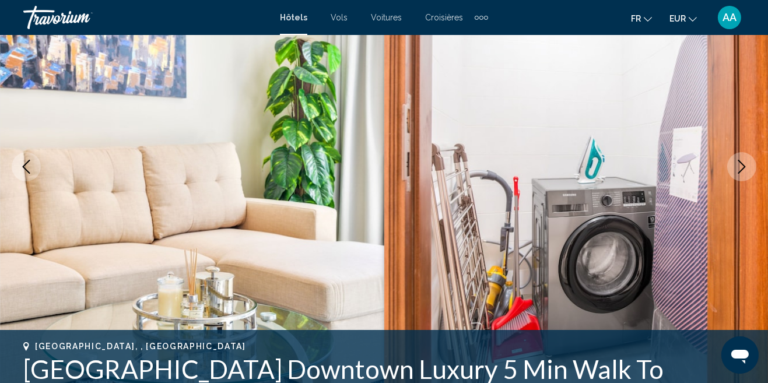
click at [737, 170] on icon "Next image" at bounding box center [742, 167] width 14 height 14
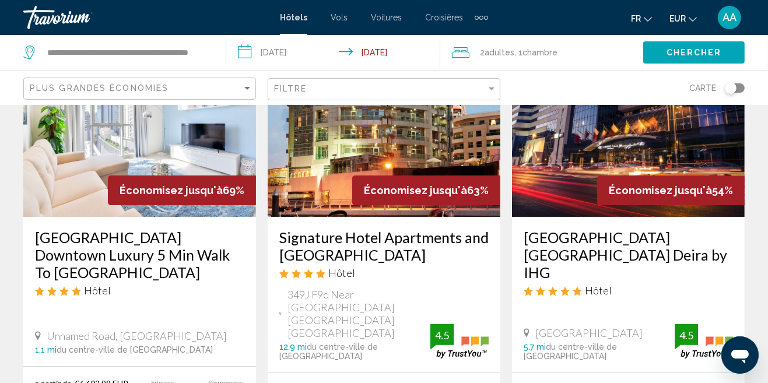
scroll to position [117, 0]
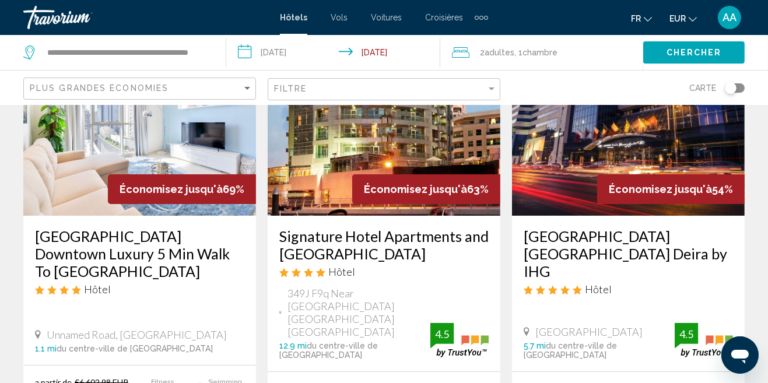
click at [449, 244] on h3 "Signature Hotel Apartments and [GEOGRAPHIC_DATA]" at bounding box center [383, 244] width 209 height 35
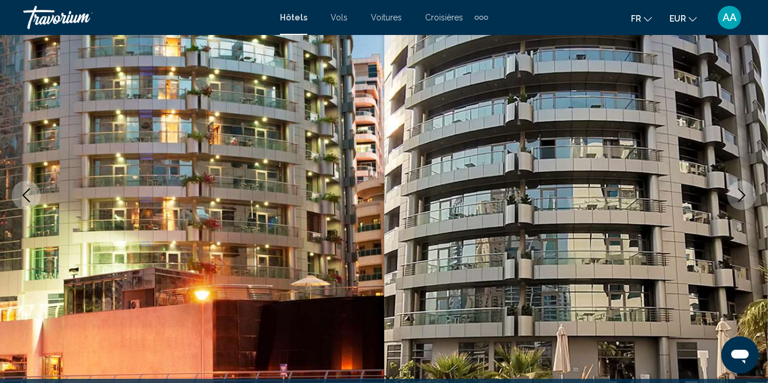
scroll to position [92, 0]
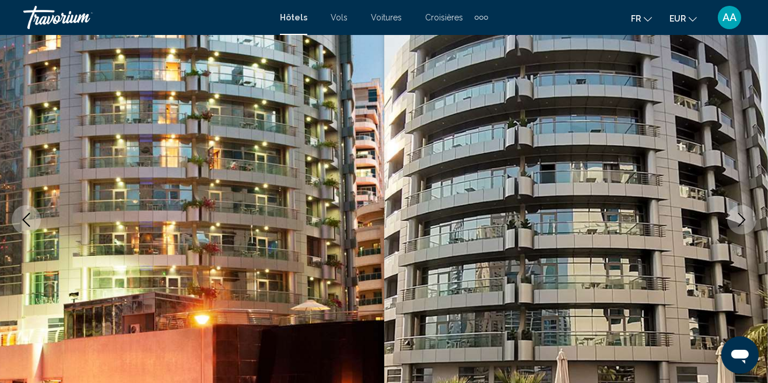
click at [741, 223] on icon "Next image" at bounding box center [742, 220] width 8 height 14
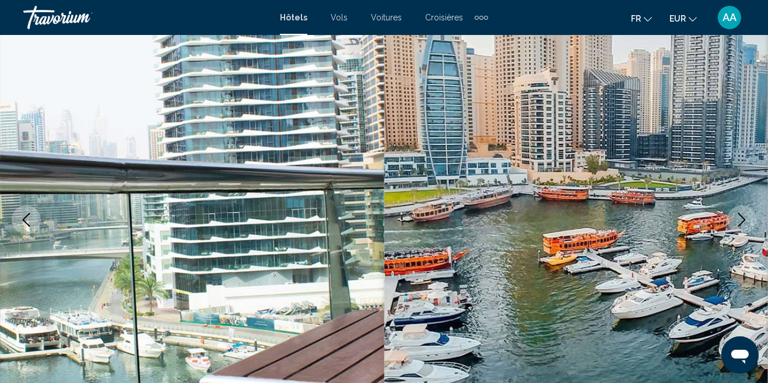
click at [741, 223] on icon "Next image" at bounding box center [742, 220] width 8 height 14
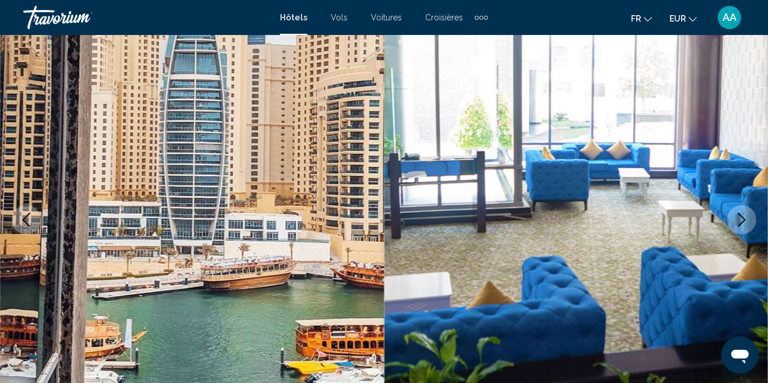
click at [744, 219] on icon "Next image" at bounding box center [742, 220] width 8 height 14
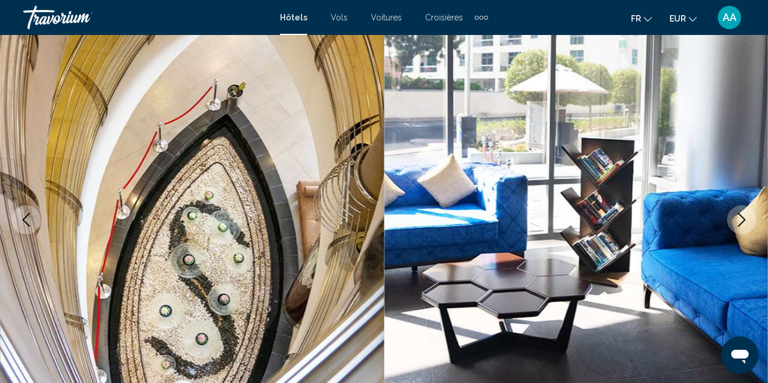
click at [745, 227] on button "Next image" at bounding box center [741, 219] width 29 height 29
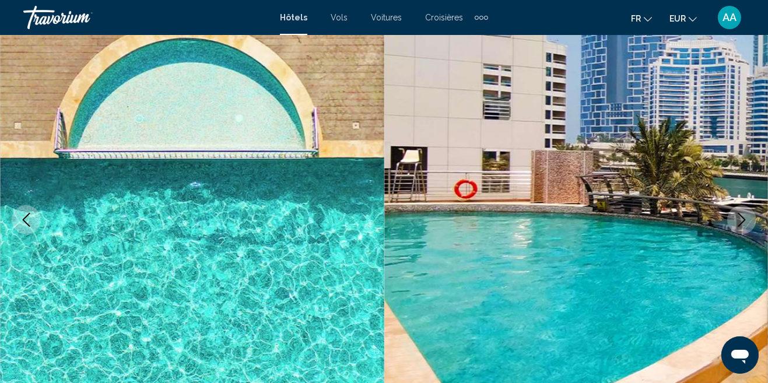
click at [742, 233] on button "Next image" at bounding box center [741, 219] width 29 height 29
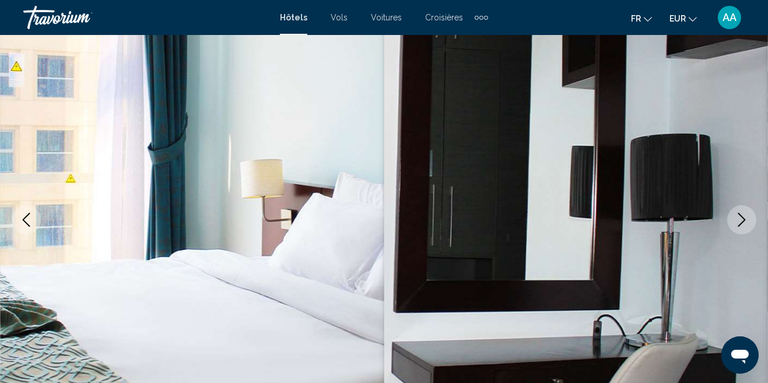
click at [742, 227] on button "Next image" at bounding box center [741, 219] width 29 height 29
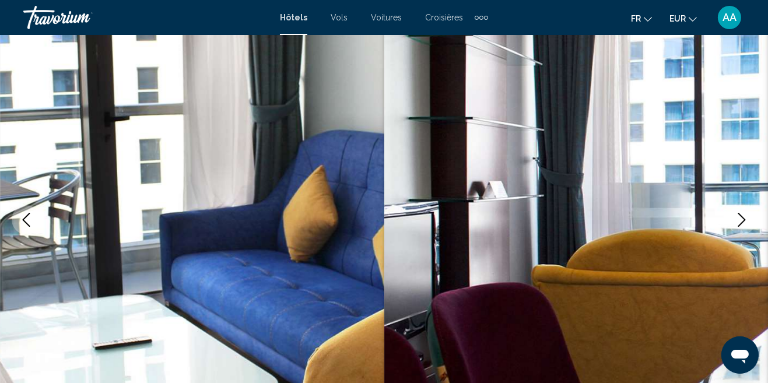
click at [742, 227] on button "Next image" at bounding box center [741, 219] width 29 height 29
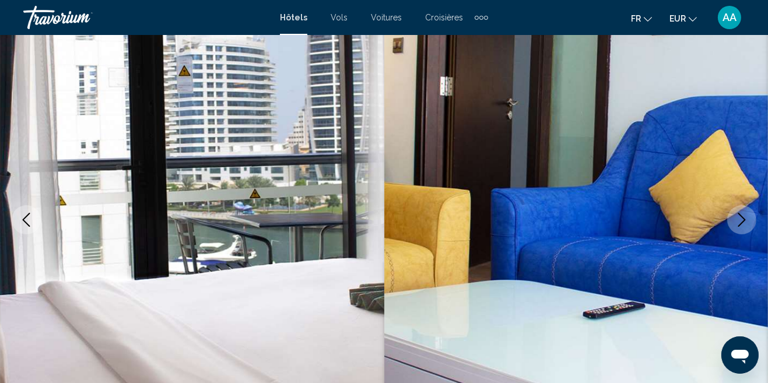
click at [740, 230] on button "Next image" at bounding box center [741, 219] width 29 height 29
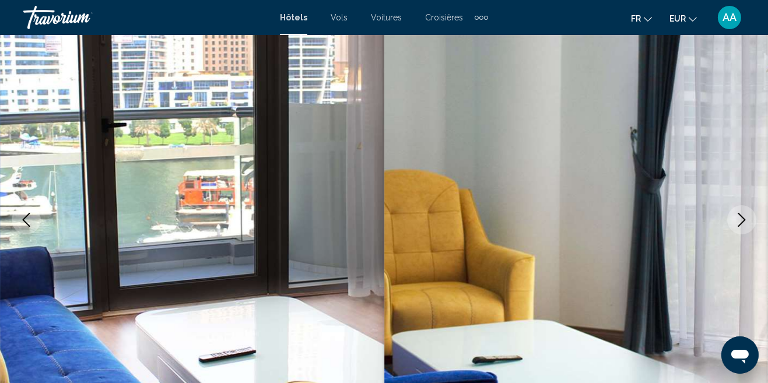
click at [740, 230] on button "Next image" at bounding box center [741, 219] width 29 height 29
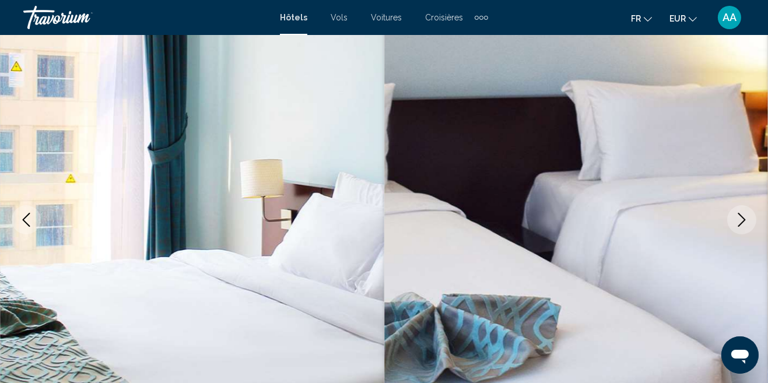
click at [740, 230] on button "Next image" at bounding box center [741, 219] width 29 height 29
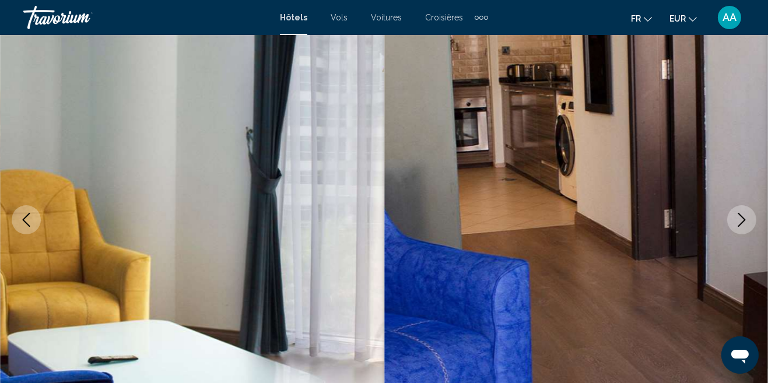
click at [740, 230] on button "Next image" at bounding box center [741, 219] width 29 height 29
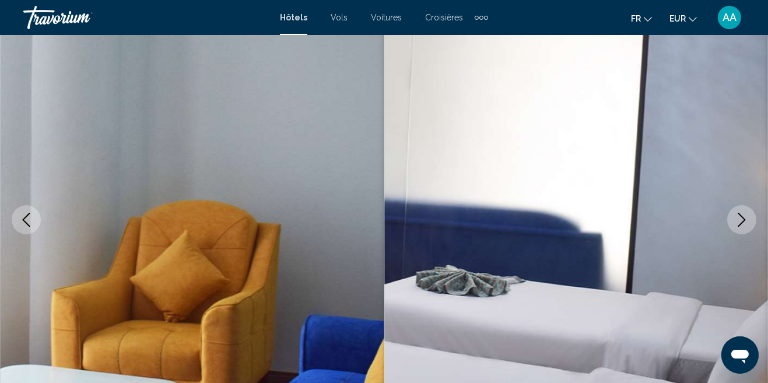
click at [741, 224] on icon "Next image" at bounding box center [742, 220] width 14 height 14
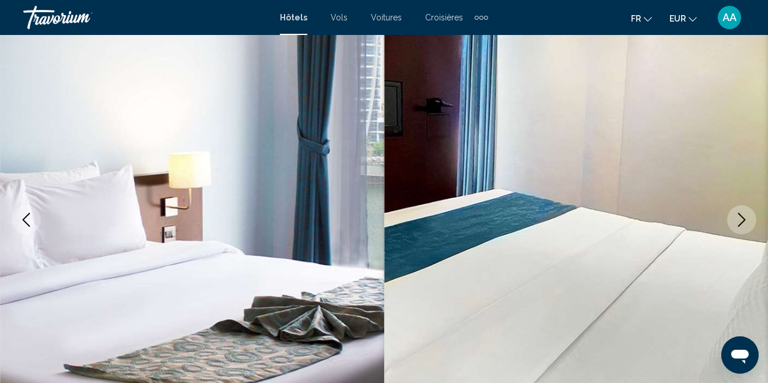
click at [741, 224] on icon "Next image" at bounding box center [742, 220] width 14 height 14
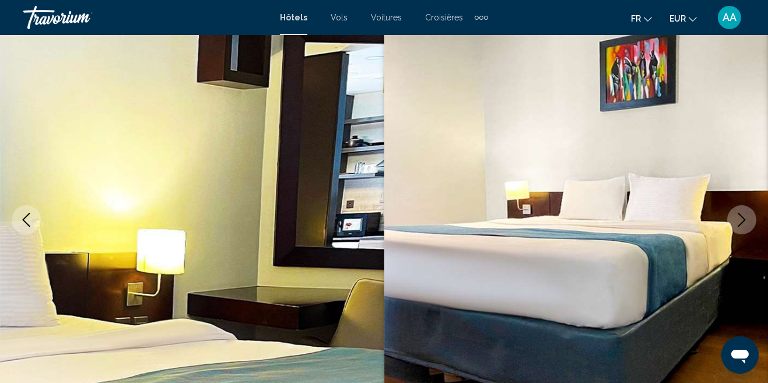
click at [741, 224] on icon "Next image" at bounding box center [742, 220] width 14 height 14
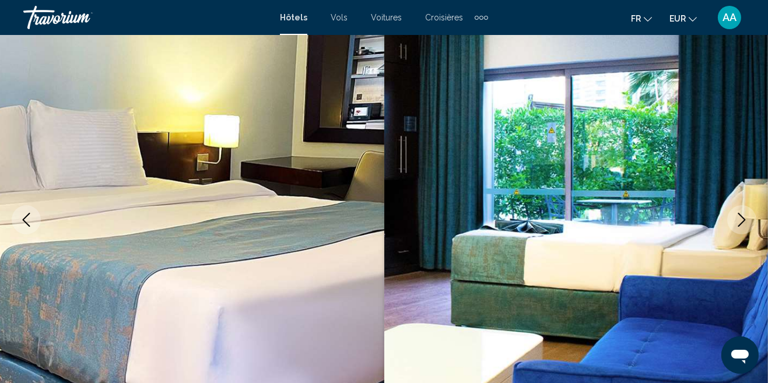
click at [741, 224] on icon "Next image" at bounding box center [742, 220] width 14 height 14
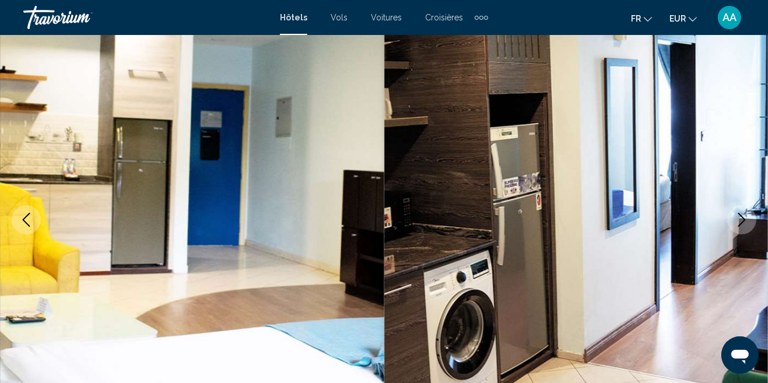
click at [742, 224] on icon "Next image" at bounding box center [742, 220] width 14 height 14
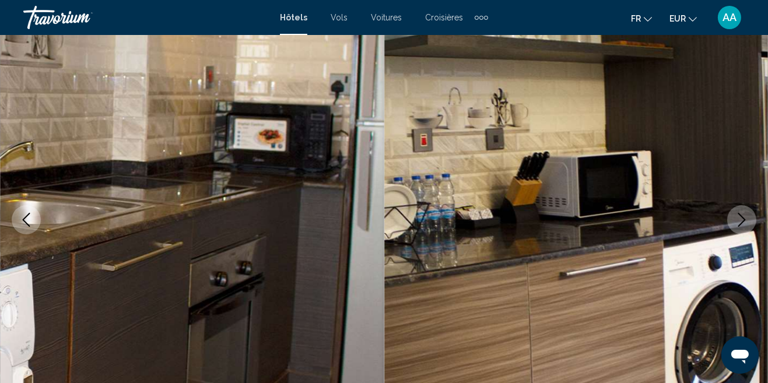
click at [742, 224] on icon "Next image" at bounding box center [742, 220] width 14 height 14
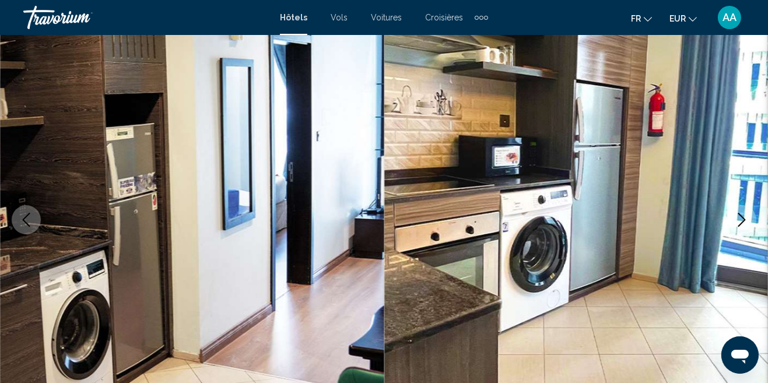
click at [742, 224] on icon "Next image" at bounding box center [742, 220] width 14 height 14
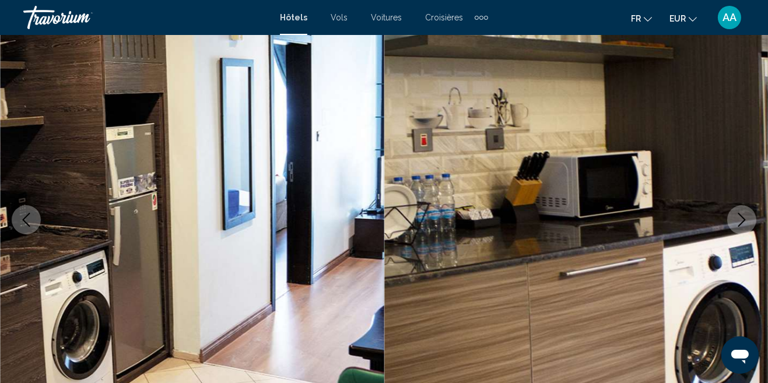
click at [742, 225] on icon "Next image" at bounding box center [742, 220] width 14 height 14
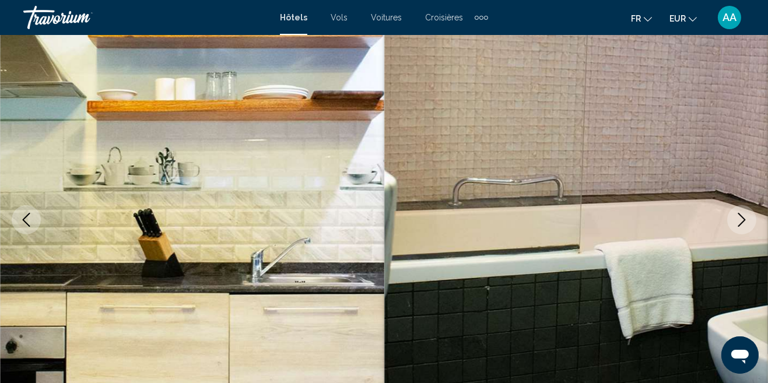
click at [743, 225] on icon "Next image" at bounding box center [742, 220] width 14 height 14
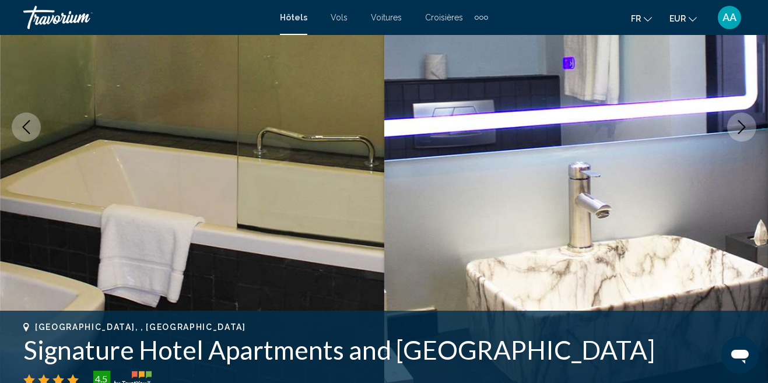
scroll to position [184, 0]
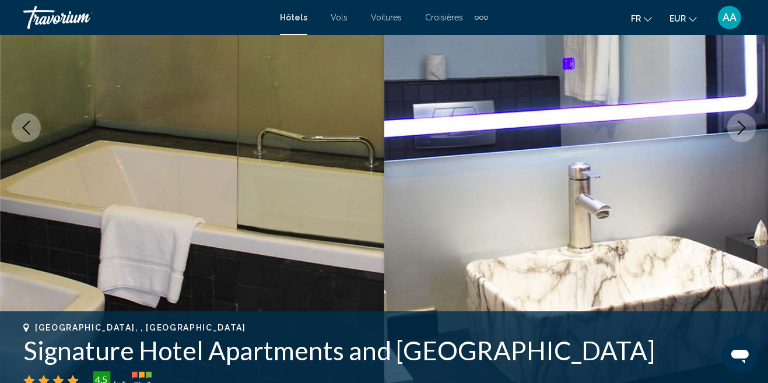
click at [749, 138] on button "Next image" at bounding box center [741, 127] width 29 height 29
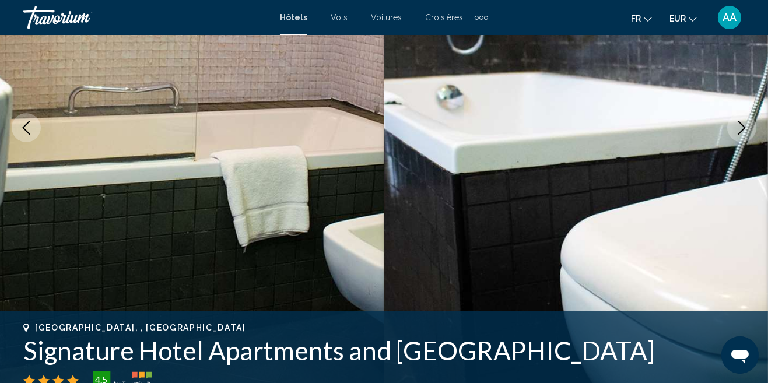
click at [746, 139] on button "Next image" at bounding box center [741, 127] width 29 height 29
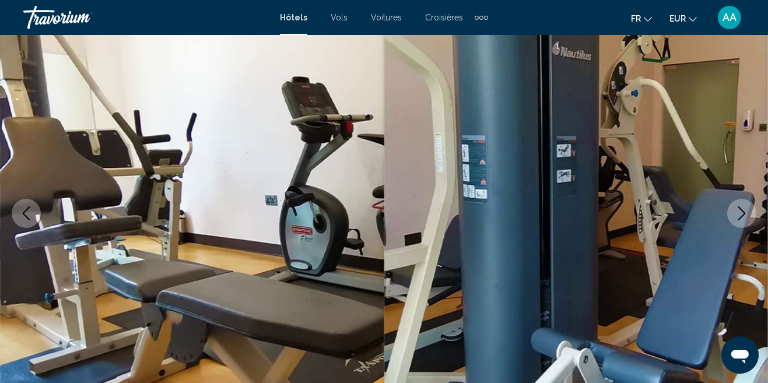
scroll to position [98, 0]
click at [741, 208] on icon "Next image" at bounding box center [742, 214] width 14 height 14
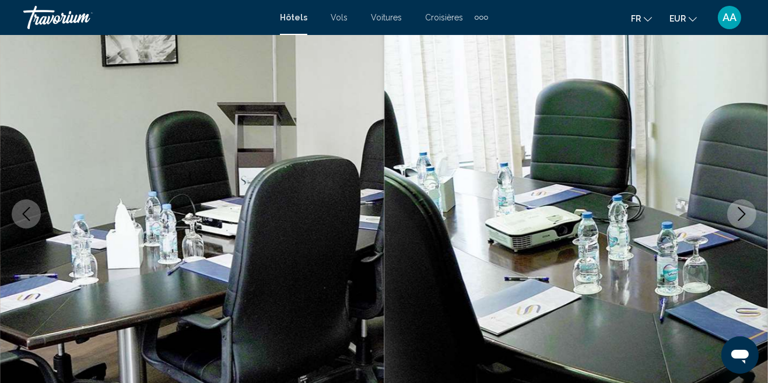
click at [738, 213] on icon "Next image" at bounding box center [742, 214] width 14 height 14
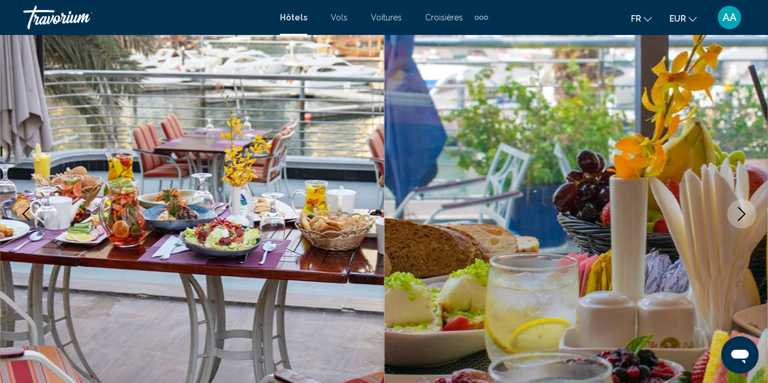
click at [738, 213] on icon "Next image" at bounding box center [742, 214] width 14 height 14
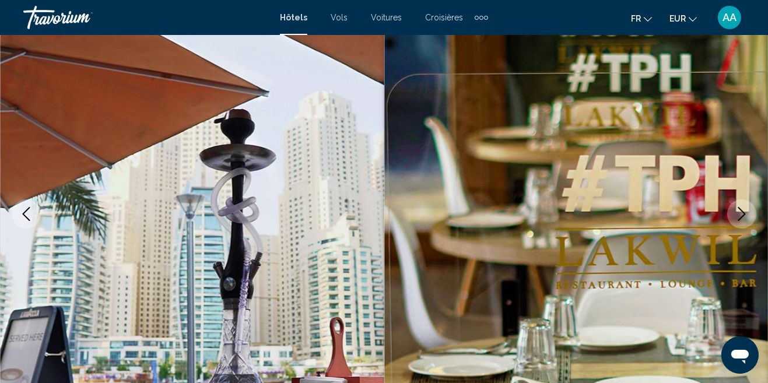
click at [736, 208] on icon "Next image" at bounding box center [742, 214] width 14 height 14
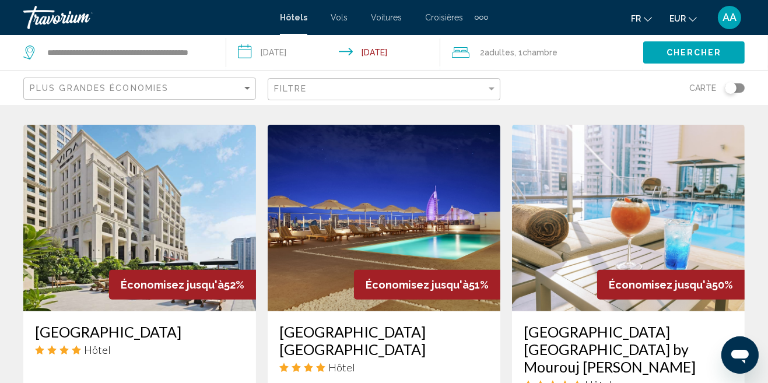
scroll to position [986, 0]
click at [448, 171] on img "Main content" at bounding box center [384, 218] width 233 height 187
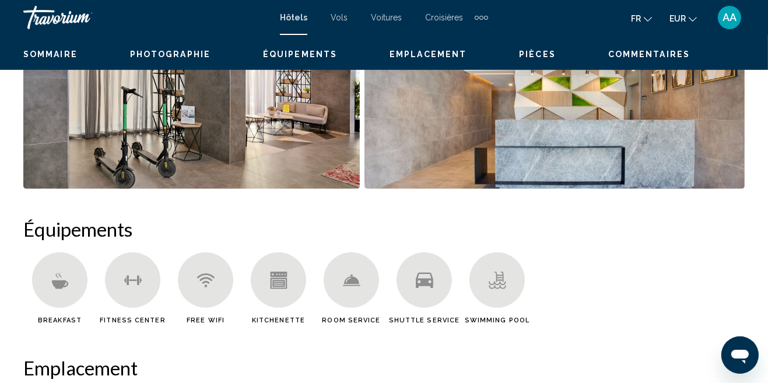
scroll to position [92, 0]
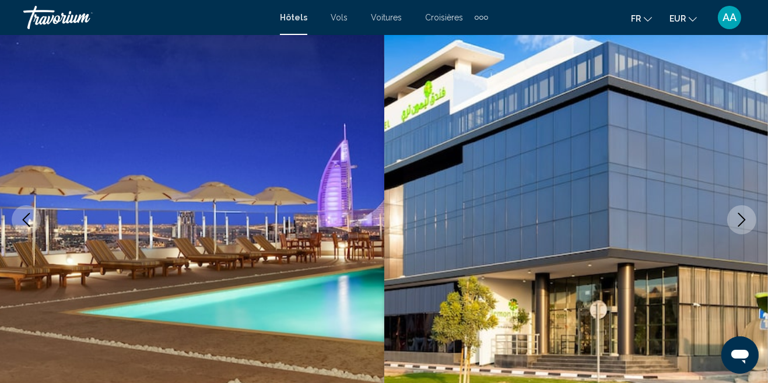
click at [738, 232] on button "Next image" at bounding box center [741, 219] width 29 height 29
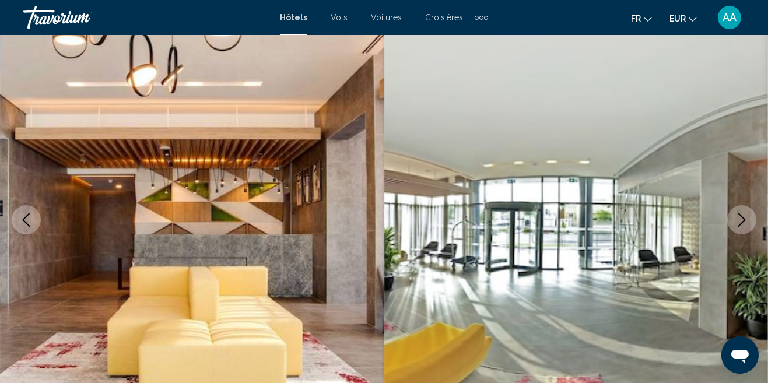
click at [743, 222] on icon "Next image" at bounding box center [742, 220] width 8 height 14
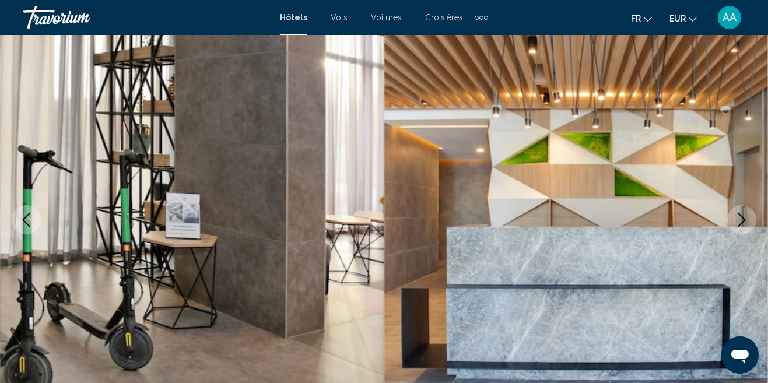
click at [743, 222] on icon "Next image" at bounding box center [742, 220] width 8 height 14
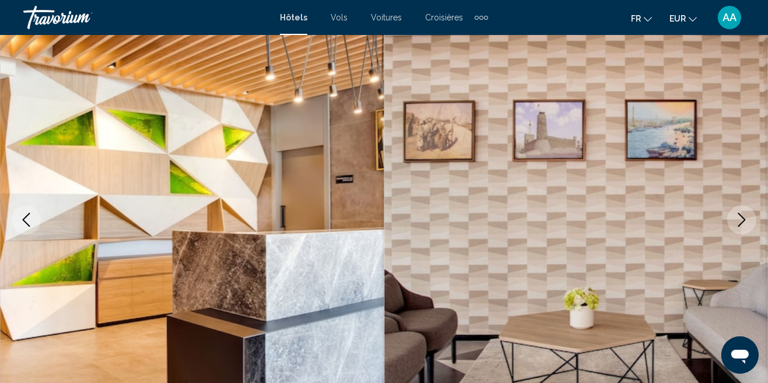
click at [743, 222] on icon "Next image" at bounding box center [742, 220] width 8 height 14
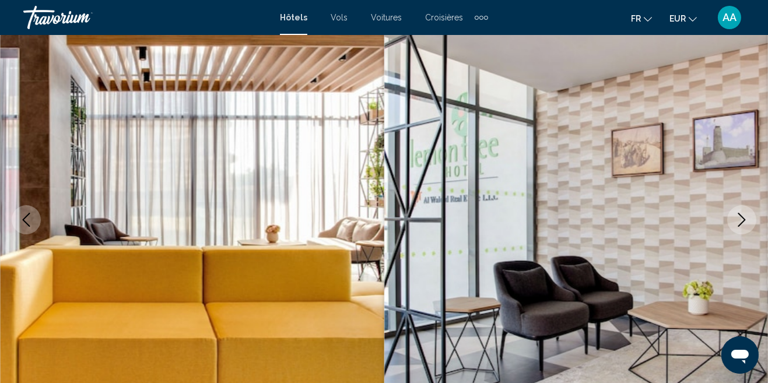
click at [748, 225] on icon "Next image" at bounding box center [742, 220] width 14 height 14
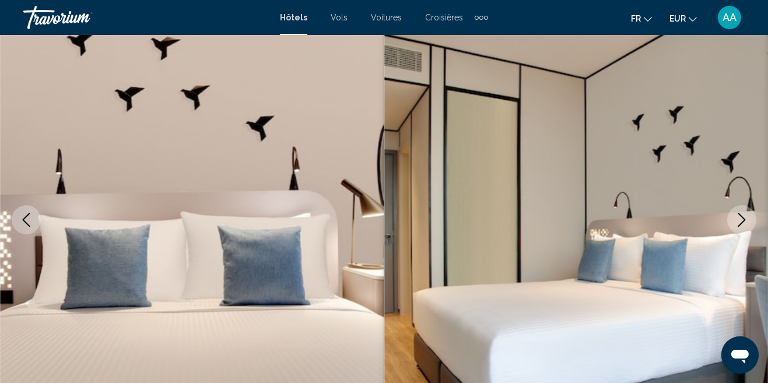
click at [748, 225] on icon "Next image" at bounding box center [742, 220] width 14 height 14
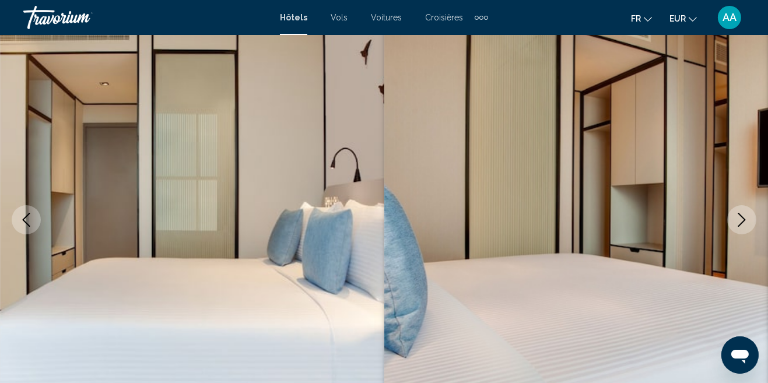
click at [744, 222] on icon "Next image" at bounding box center [742, 220] width 14 height 14
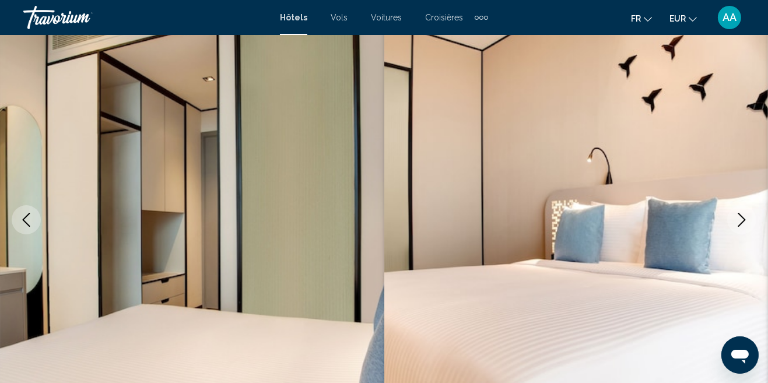
click at [745, 225] on icon "Next image" at bounding box center [742, 220] width 14 height 14
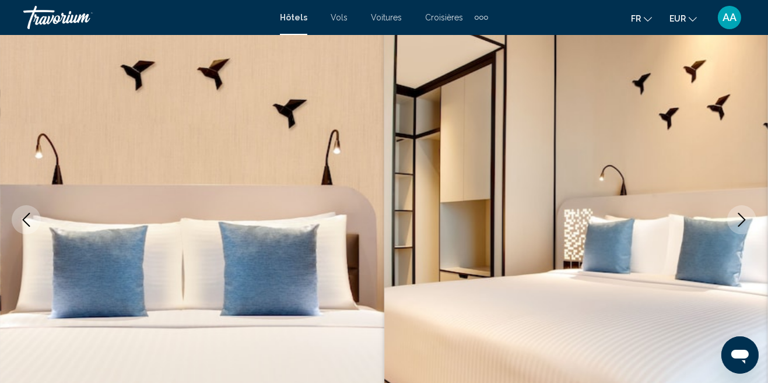
click at [747, 230] on button "Next image" at bounding box center [741, 219] width 29 height 29
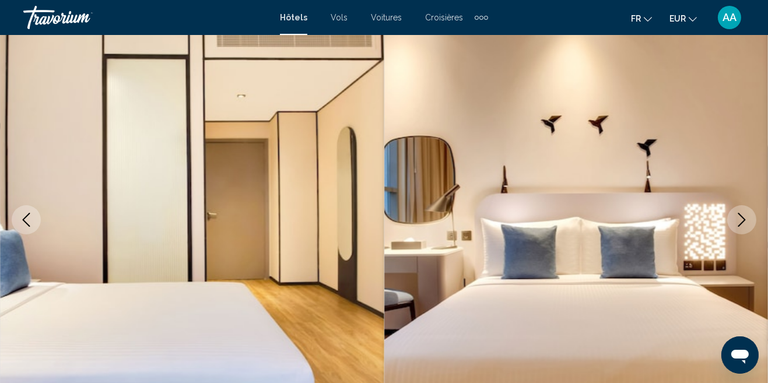
click at [747, 230] on button "Next image" at bounding box center [741, 219] width 29 height 29
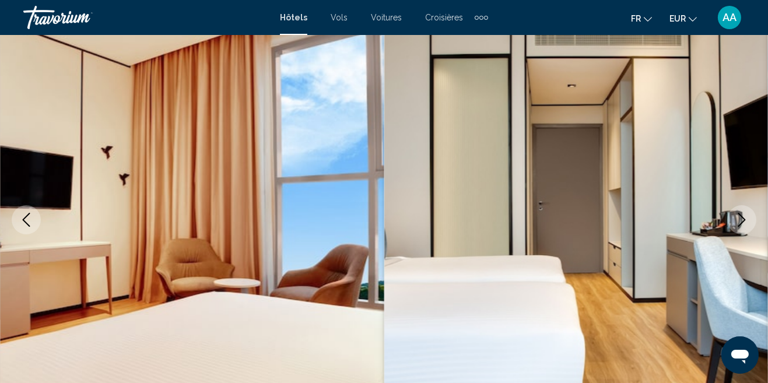
click at [747, 230] on button "Next image" at bounding box center [741, 219] width 29 height 29
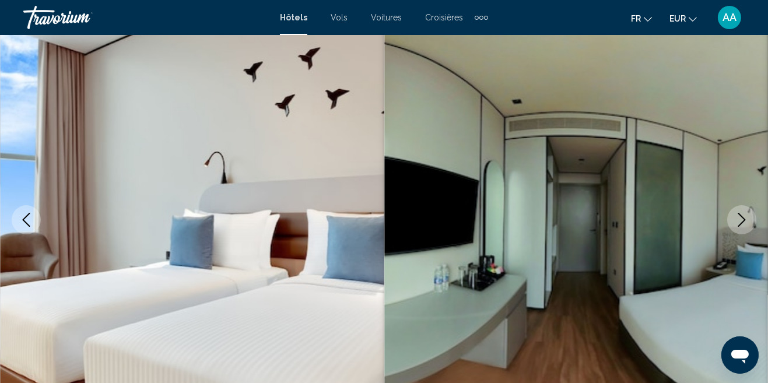
click at [747, 230] on button "Next image" at bounding box center [741, 219] width 29 height 29
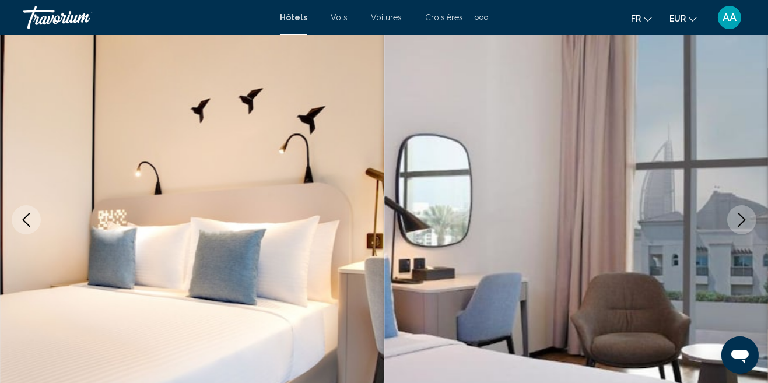
click at [746, 230] on button "Next image" at bounding box center [741, 219] width 29 height 29
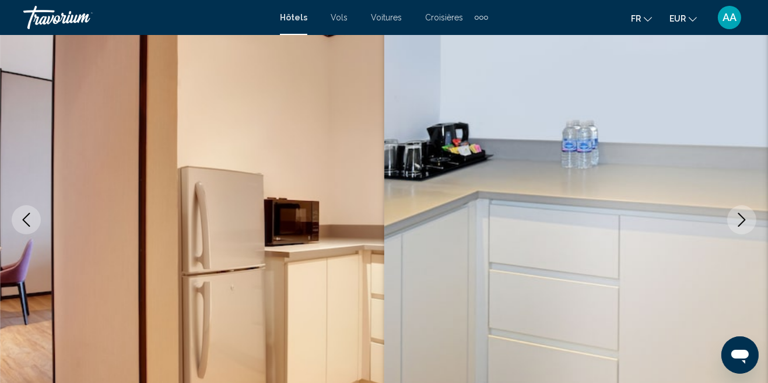
click at [744, 225] on icon "Next image" at bounding box center [742, 220] width 14 height 14
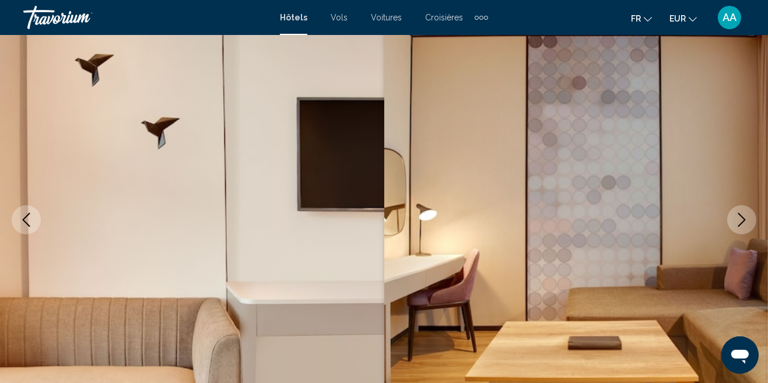
click at [744, 225] on icon "Next image" at bounding box center [742, 220] width 14 height 14
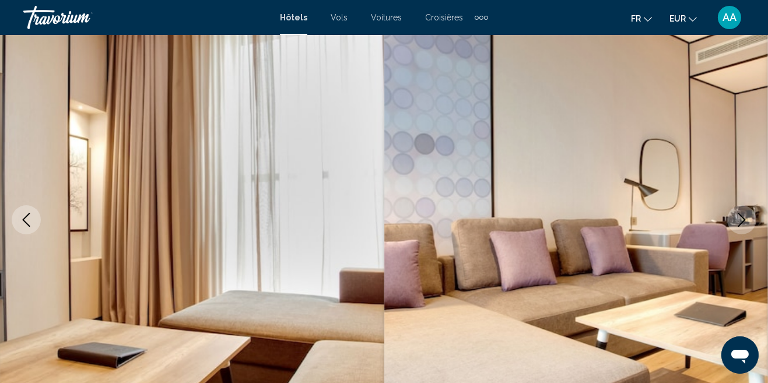
click at [750, 306] on img "Main content" at bounding box center [576, 220] width 384 height 554
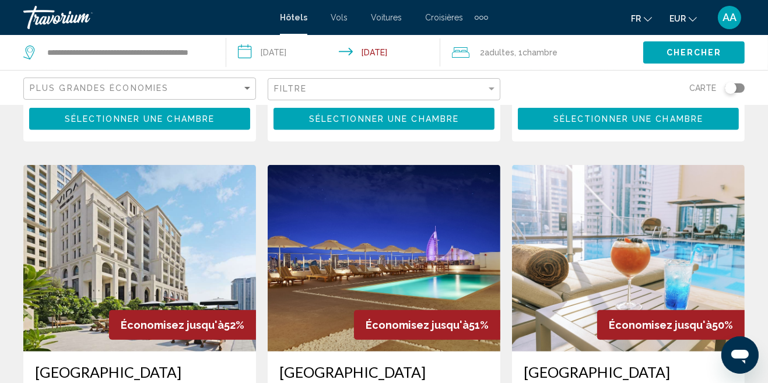
scroll to position [942, 0]
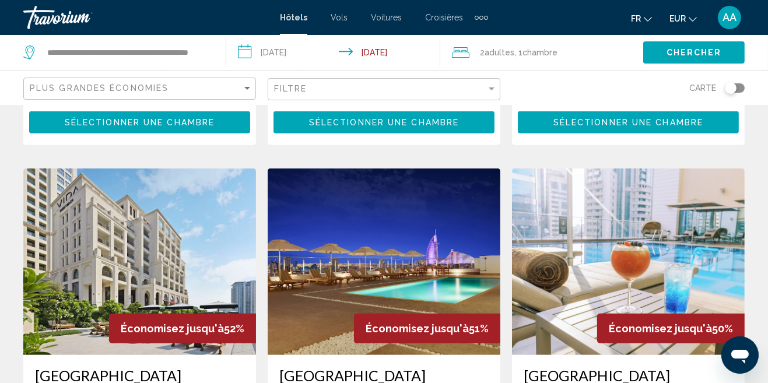
click at [688, 205] on img "Main content" at bounding box center [628, 262] width 233 height 187
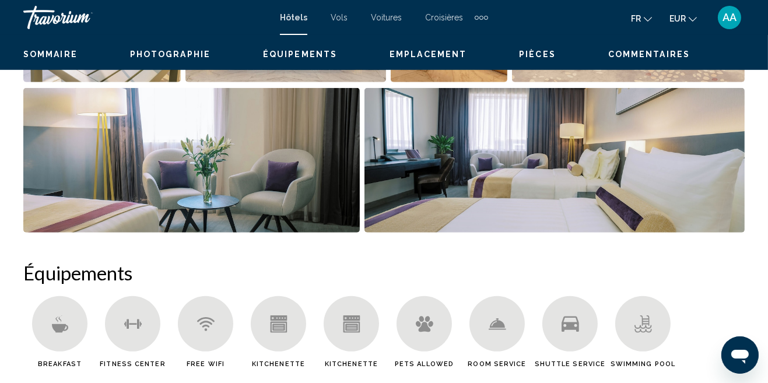
scroll to position [120, 0]
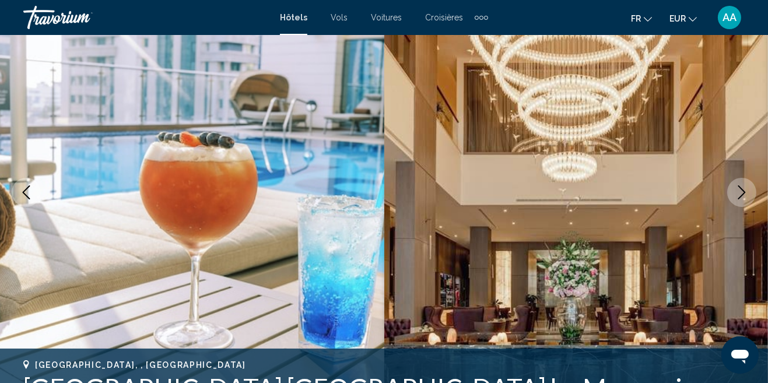
click at [742, 194] on icon "Next image" at bounding box center [742, 192] width 14 height 14
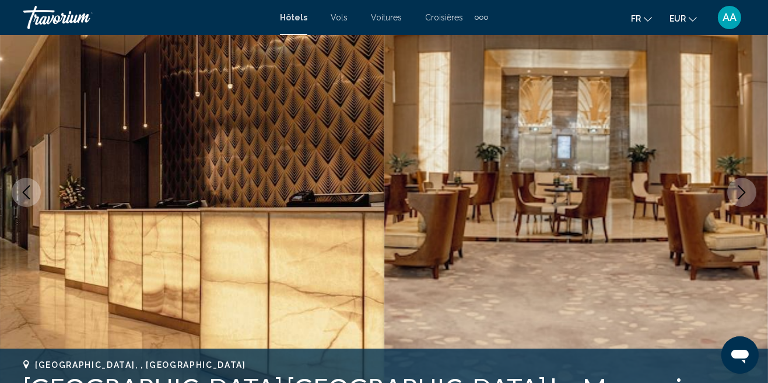
click at [738, 196] on icon "Next image" at bounding box center [742, 192] width 14 height 14
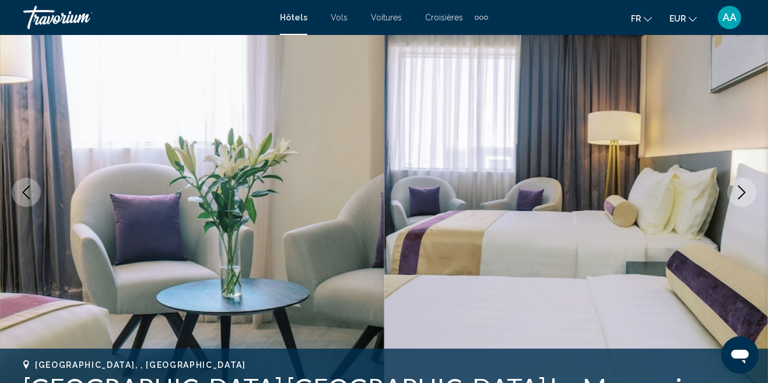
click at [735, 198] on icon "Next image" at bounding box center [742, 192] width 14 height 14
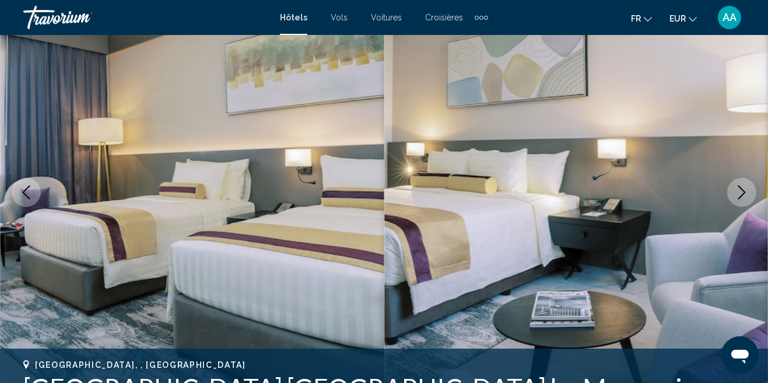
click at [732, 195] on button "Next image" at bounding box center [741, 192] width 29 height 29
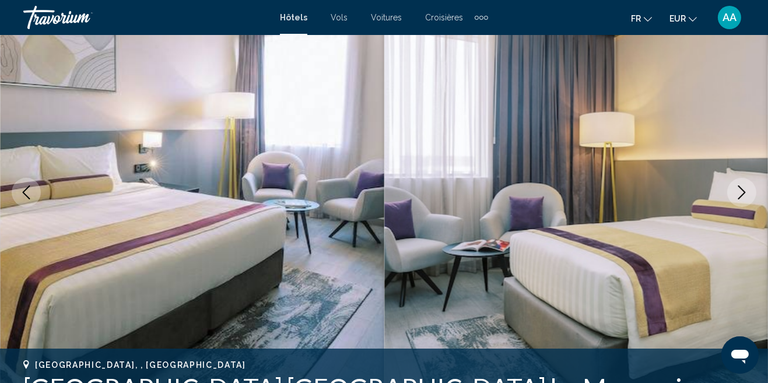
click at [732, 195] on button "Next image" at bounding box center [741, 192] width 29 height 29
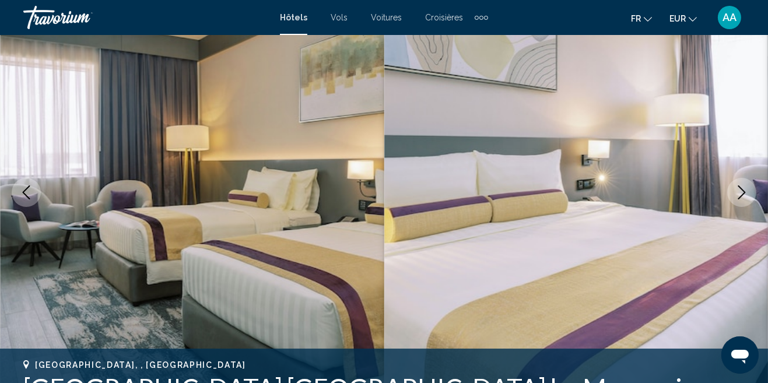
click at [732, 196] on button "Next image" at bounding box center [741, 192] width 29 height 29
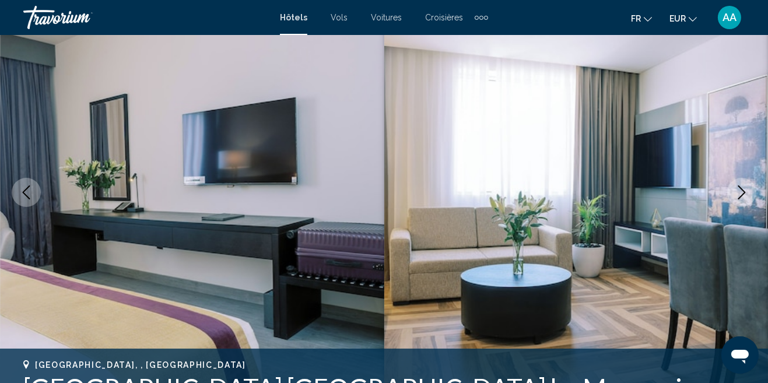
click at [732, 196] on button "Next image" at bounding box center [741, 192] width 29 height 29
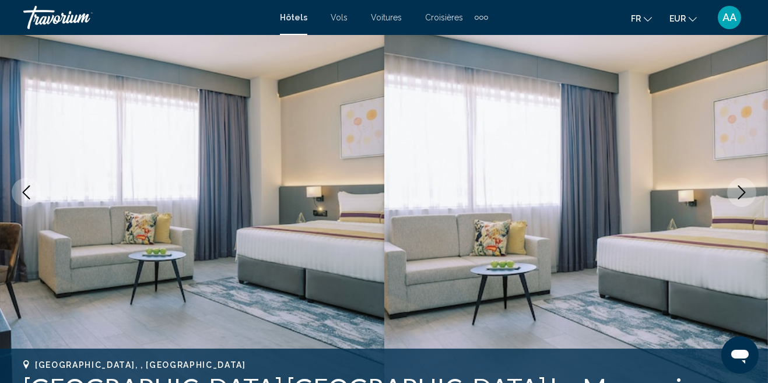
click at [731, 201] on button "Next image" at bounding box center [741, 192] width 29 height 29
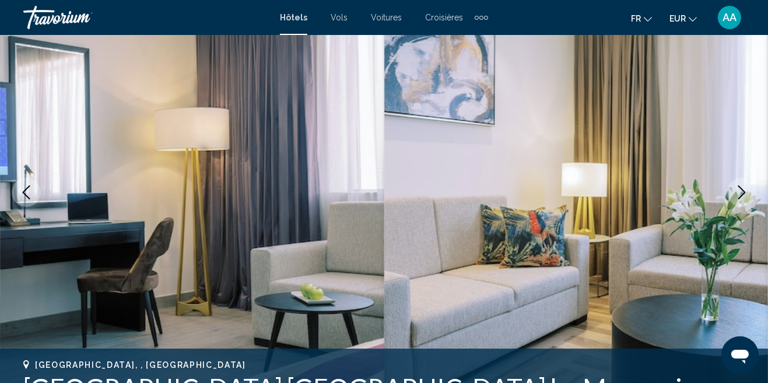
click at [731, 201] on button "Next image" at bounding box center [741, 192] width 29 height 29
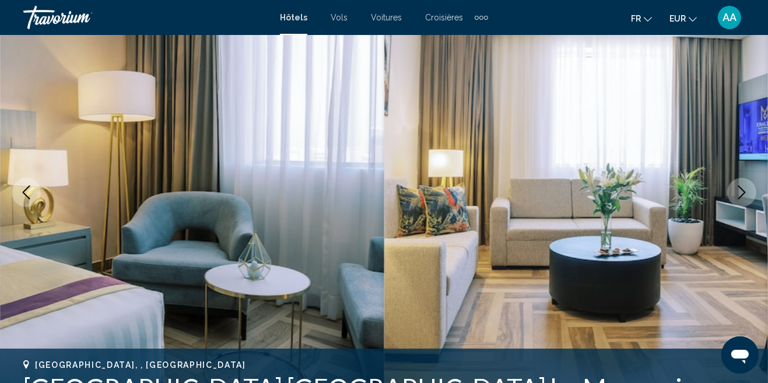
click at [731, 201] on button "Next image" at bounding box center [741, 192] width 29 height 29
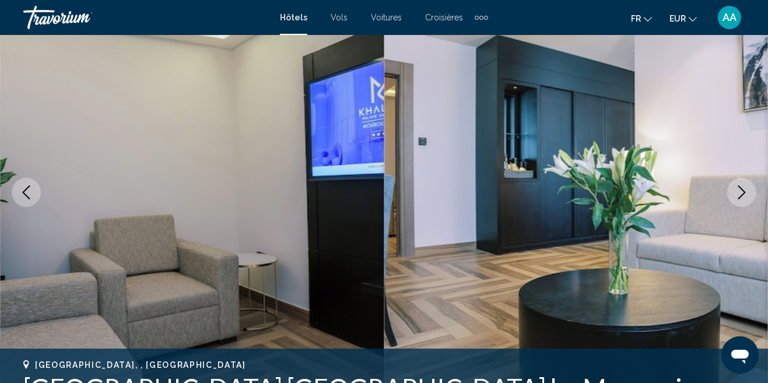
click at [736, 198] on icon "Next image" at bounding box center [742, 192] width 14 height 14
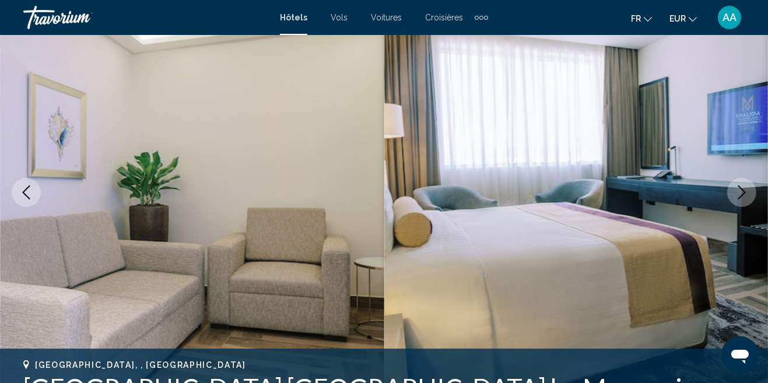
click at [736, 198] on icon "Next image" at bounding box center [742, 192] width 14 height 14
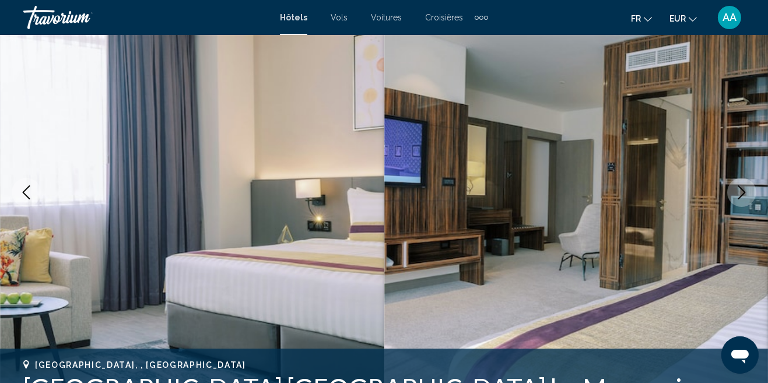
click at [736, 198] on icon "Next image" at bounding box center [742, 192] width 14 height 14
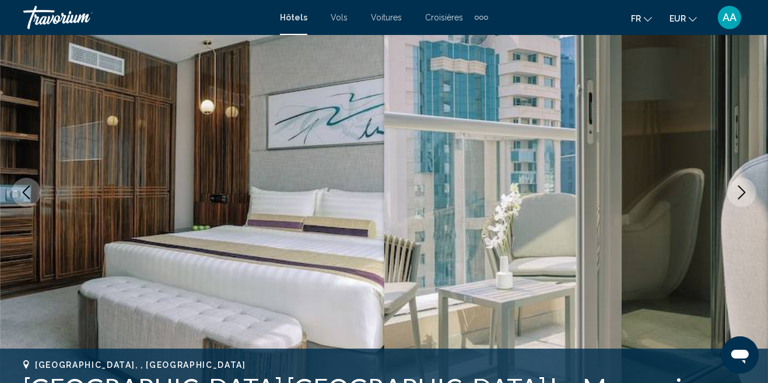
click at [742, 192] on icon "Next image" at bounding box center [742, 192] width 14 height 14
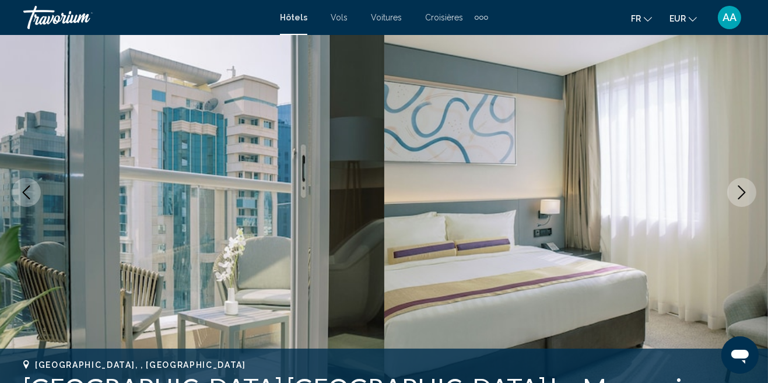
click at [743, 201] on button "Next image" at bounding box center [741, 192] width 29 height 29
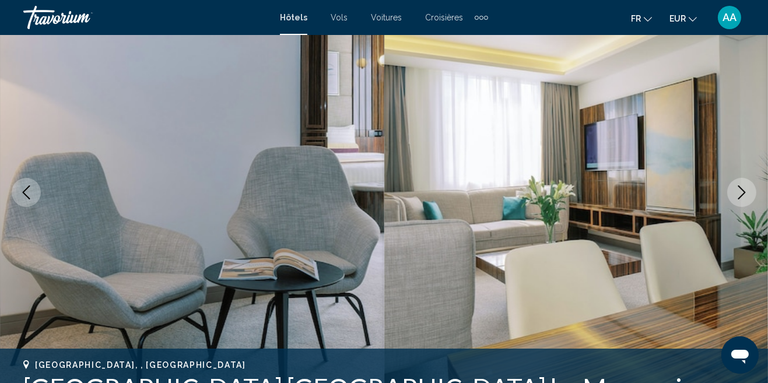
click at [738, 205] on button "Next image" at bounding box center [741, 192] width 29 height 29
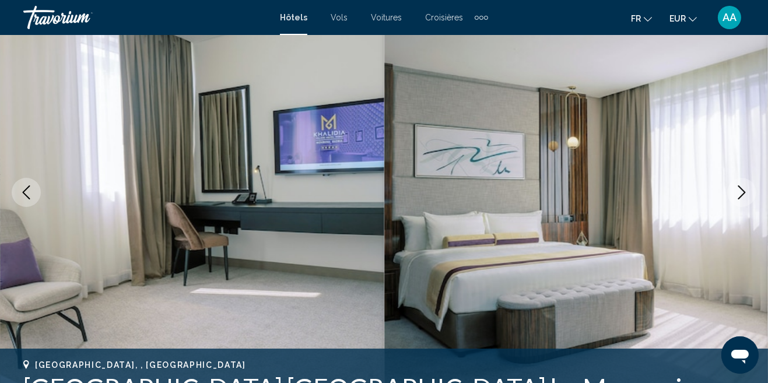
click at [744, 205] on button "Next image" at bounding box center [741, 192] width 29 height 29
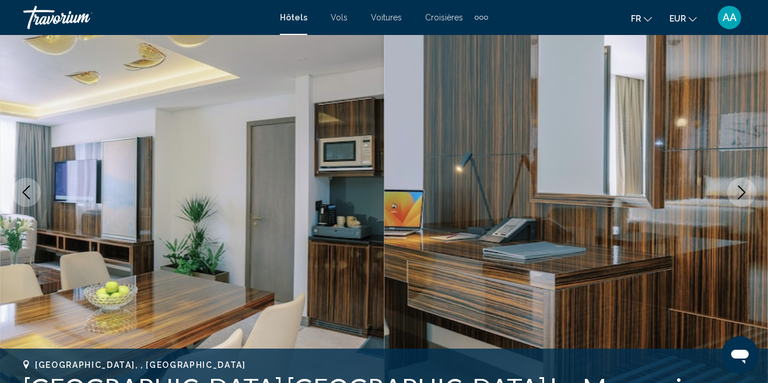
click at [743, 205] on button "Next image" at bounding box center [741, 192] width 29 height 29
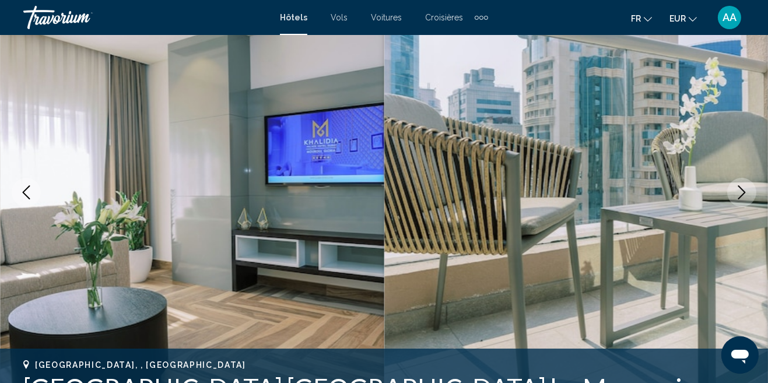
click at [741, 201] on button "Next image" at bounding box center [741, 192] width 29 height 29
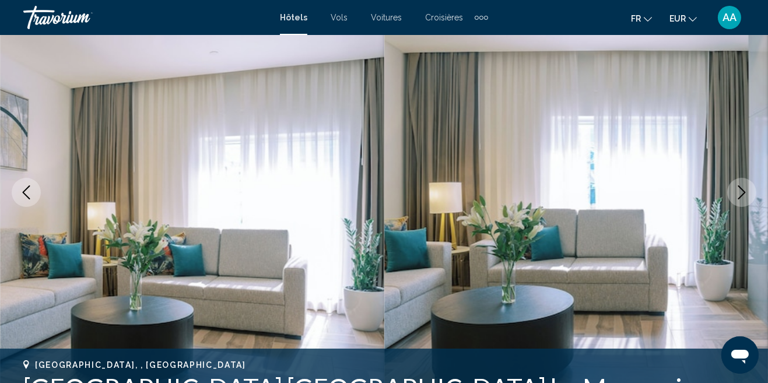
click at [741, 201] on button "Next image" at bounding box center [741, 192] width 29 height 29
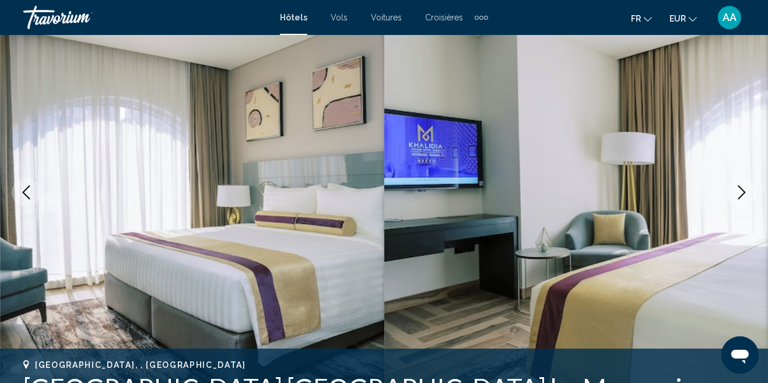
click at [741, 201] on button "Next image" at bounding box center [741, 192] width 29 height 29
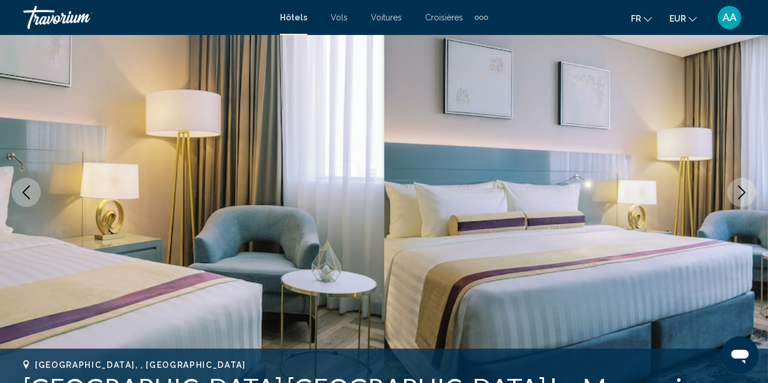
click at [741, 201] on button "Next image" at bounding box center [741, 192] width 29 height 29
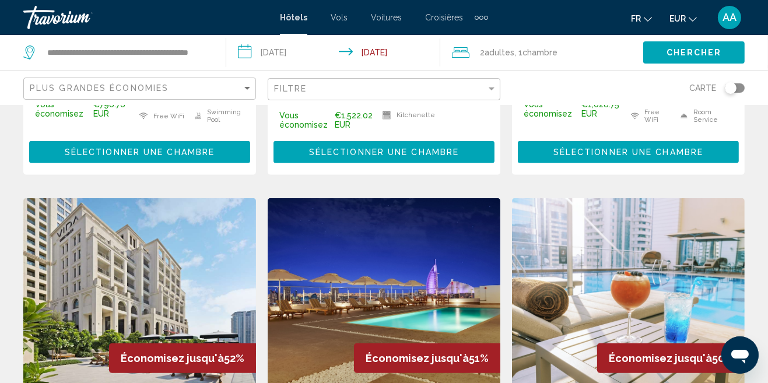
scroll to position [911, 0]
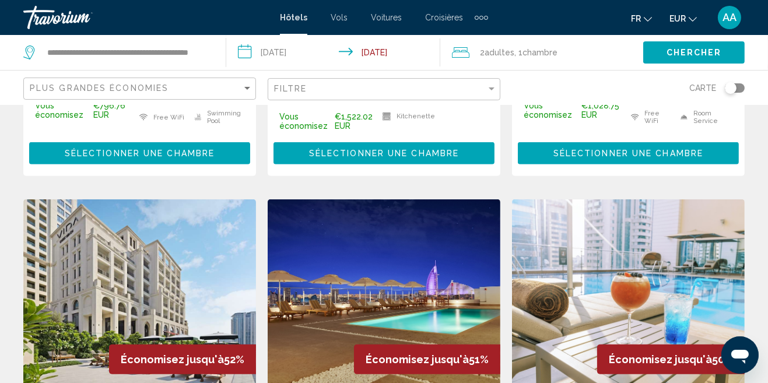
click at [200, 211] on img "Main content" at bounding box center [139, 292] width 233 height 187
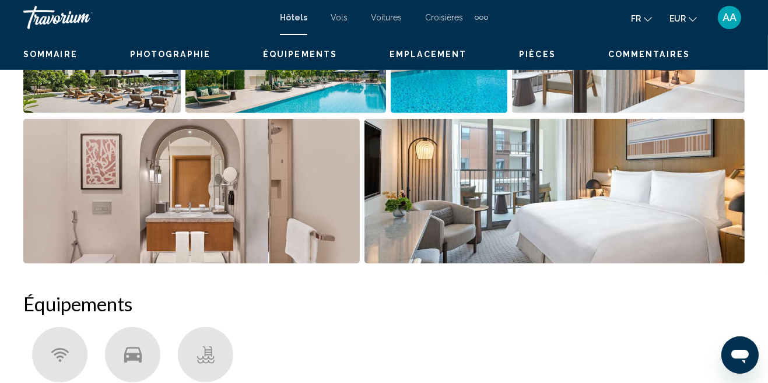
scroll to position [120, 0]
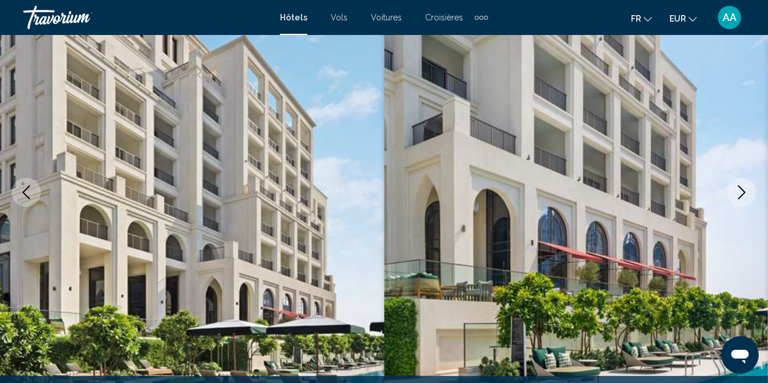
click at [743, 201] on button "Next image" at bounding box center [741, 192] width 29 height 29
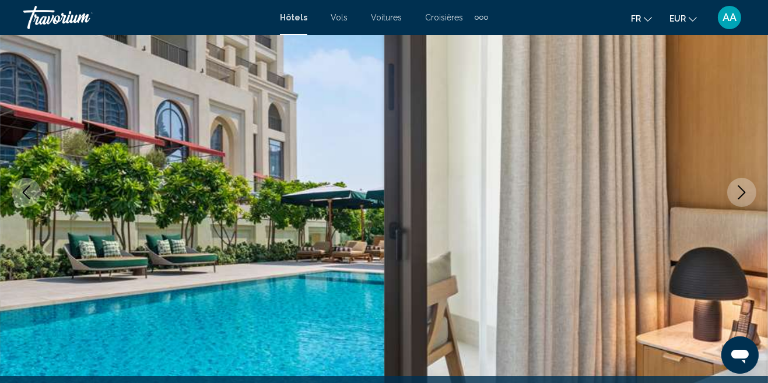
click at [745, 194] on icon "Next image" at bounding box center [742, 192] width 14 height 14
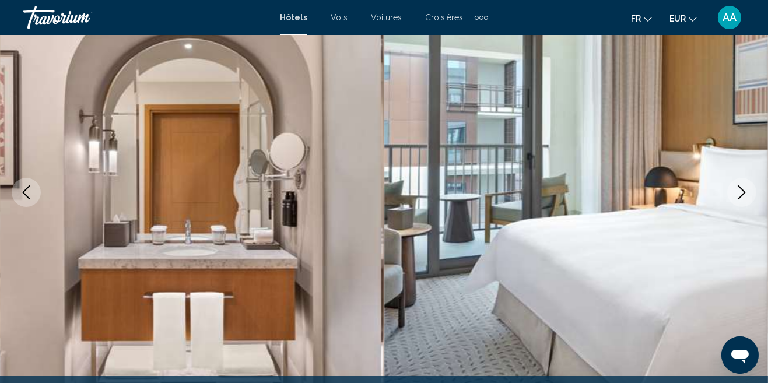
click at [741, 201] on button "Next image" at bounding box center [741, 192] width 29 height 29
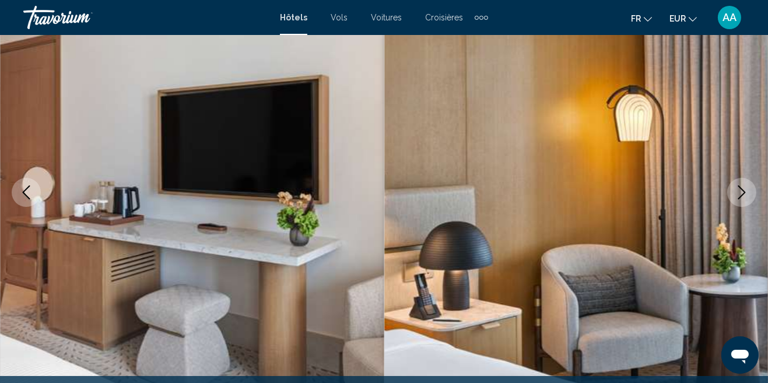
click at [741, 202] on button "Next image" at bounding box center [741, 192] width 29 height 29
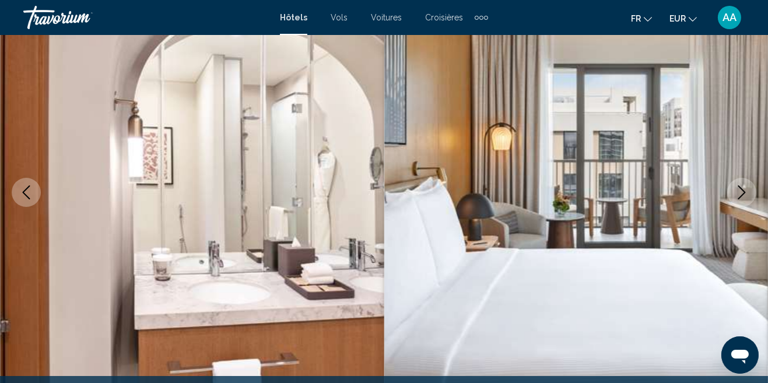
click at [746, 204] on button "Next image" at bounding box center [741, 192] width 29 height 29
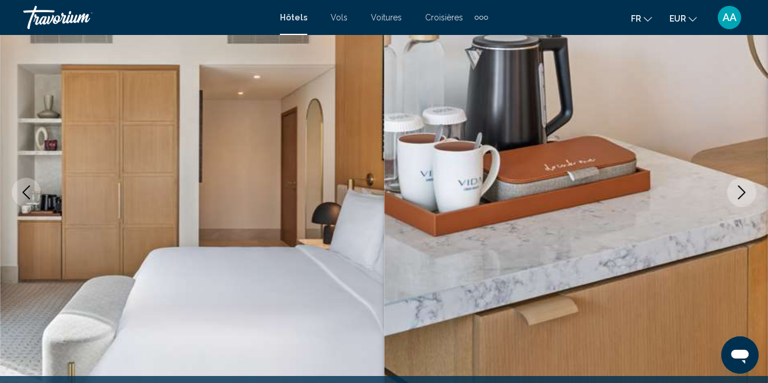
click at [746, 204] on button "Next image" at bounding box center [741, 192] width 29 height 29
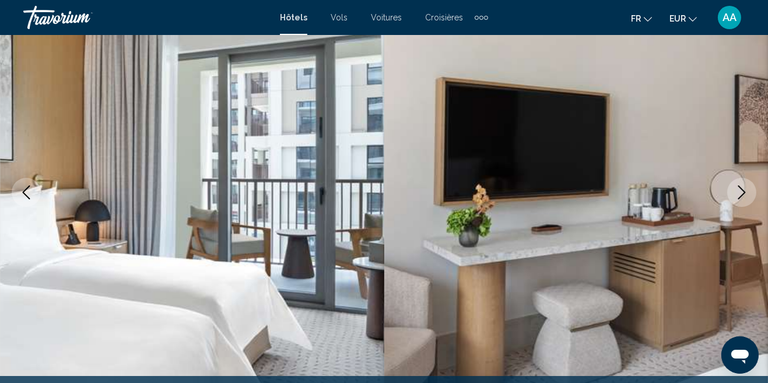
click at [749, 192] on icon "Next image" at bounding box center [742, 192] width 14 height 14
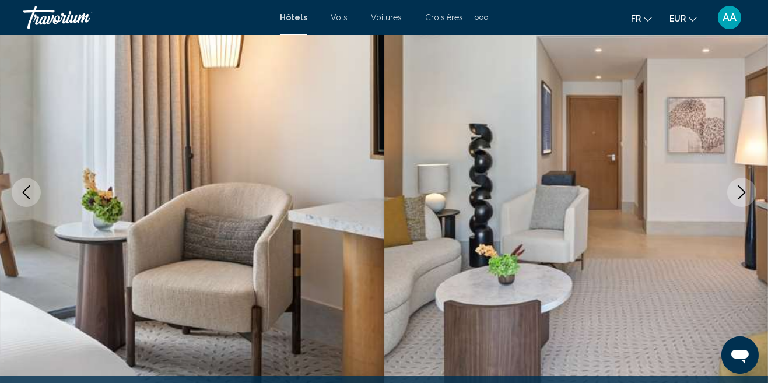
click at [744, 202] on button "Next image" at bounding box center [741, 192] width 29 height 29
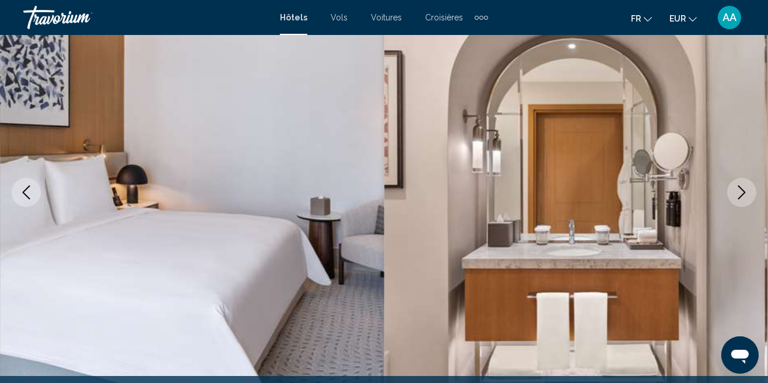
click at [747, 195] on icon "Next image" at bounding box center [742, 192] width 14 height 14
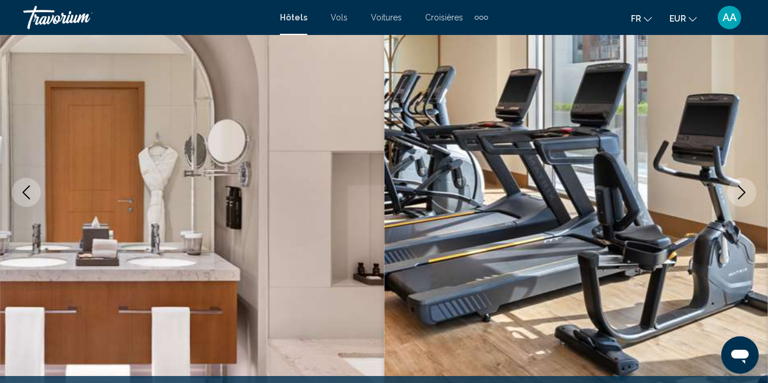
click at [747, 195] on icon "Next image" at bounding box center [742, 192] width 14 height 14
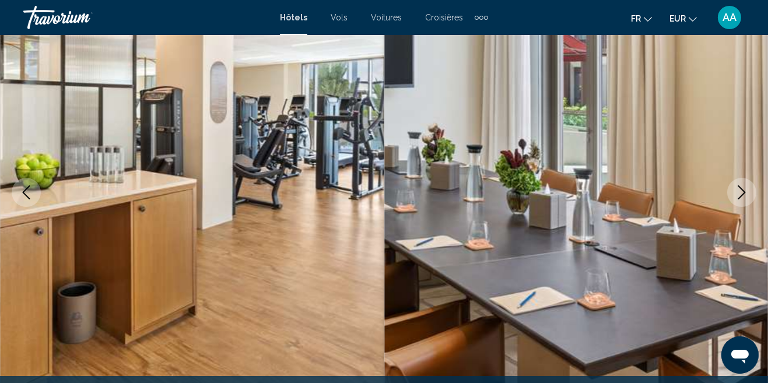
click at [744, 199] on button "Next image" at bounding box center [741, 192] width 29 height 29
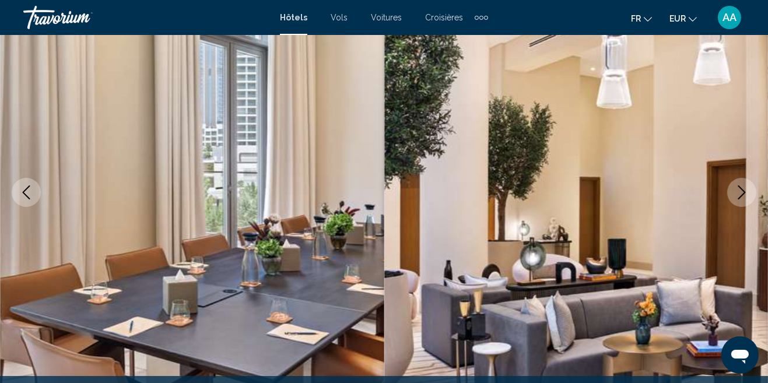
click at [744, 199] on button "Next image" at bounding box center [741, 192] width 29 height 29
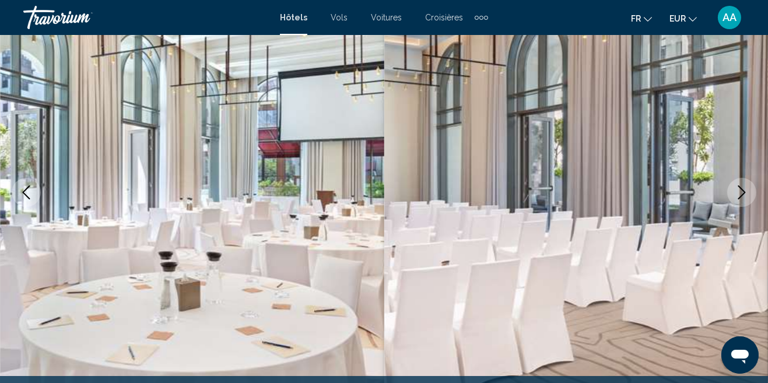
click at [744, 199] on button "Next image" at bounding box center [741, 192] width 29 height 29
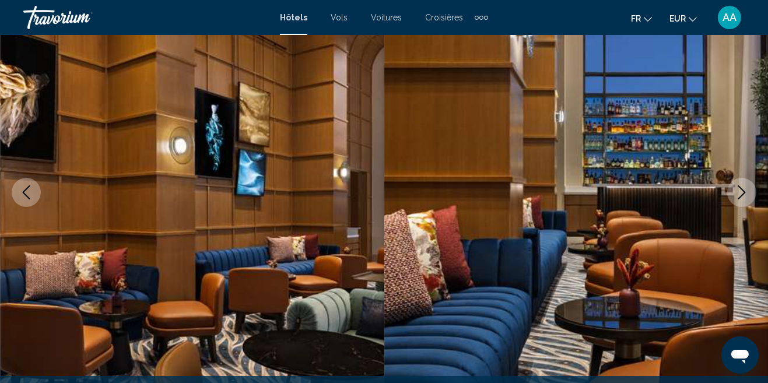
click at [744, 199] on icon "Next image" at bounding box center [742, 192] width 14 height 14
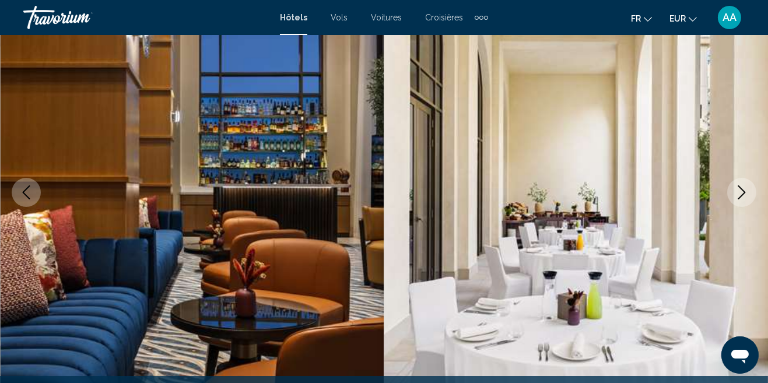
click at [745, 198] on icon "Next image" at bounding box center [742, 192] width 14 height 14
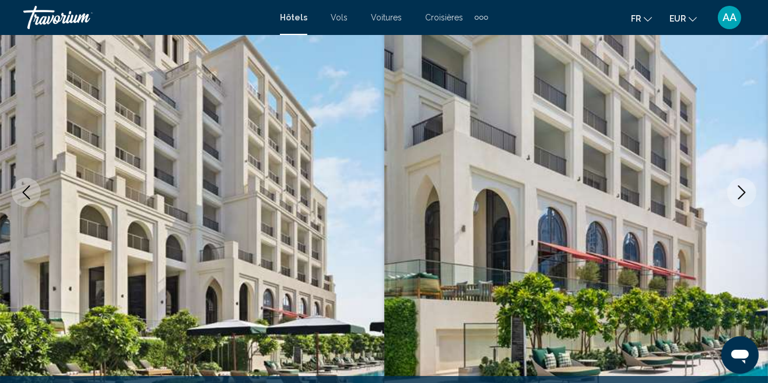
click at [753, 194] on button "Next image" at bounding box center [741, 192] width 29 height 29
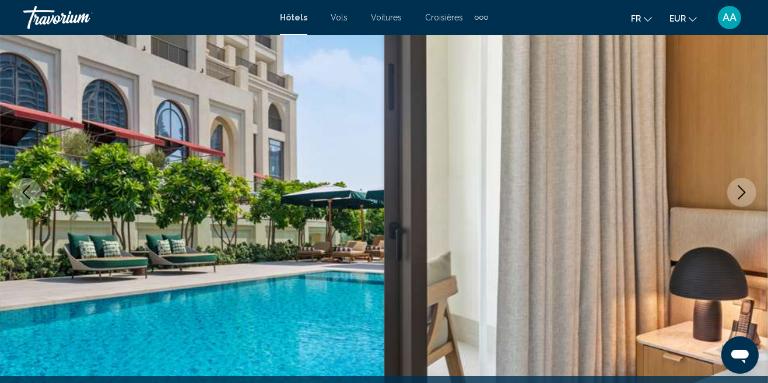
click at [745, 198] on icon "Next image" at bounding box center [742, 192] width 14 height 14
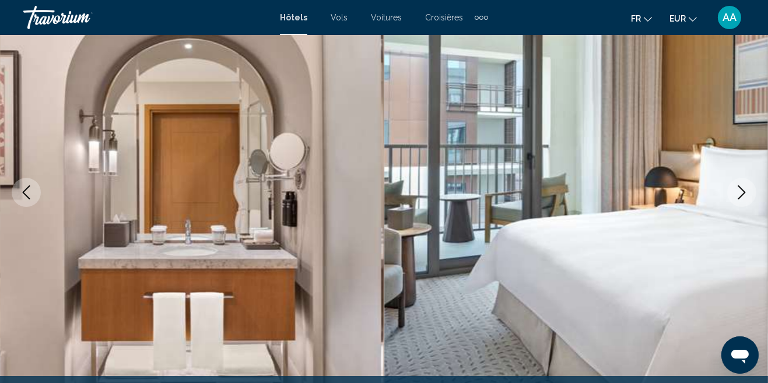
click at [747, 195] on icon "Next image" at bounding box center [742, 192] width 14 height 14
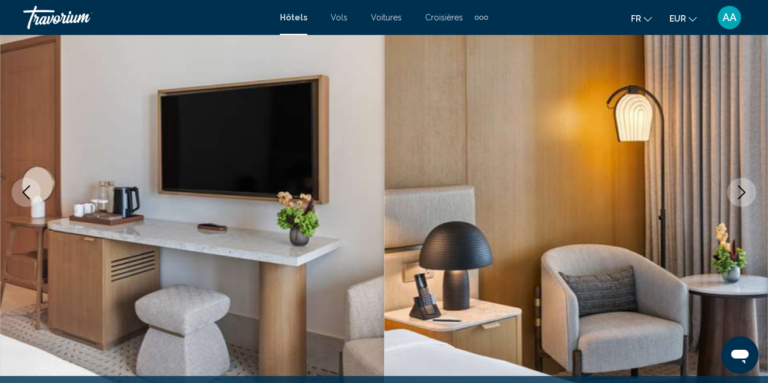
click at [747, 195] on icon "Next image" at bounding box center [742, 192] width 14 height 14
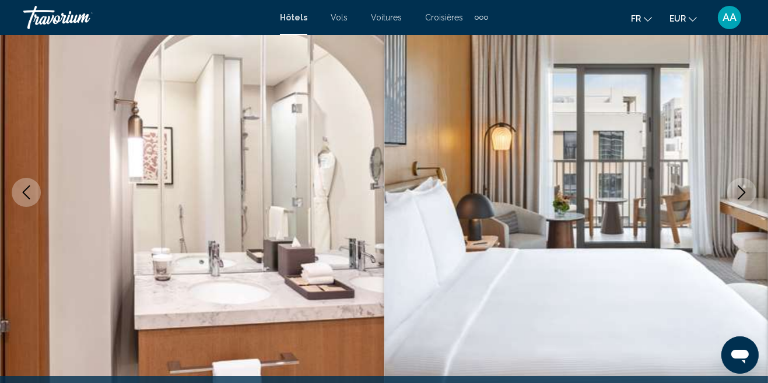
click at [738, 192] on icon "Next image" at bounding box center [742, 192] width 14 height 14
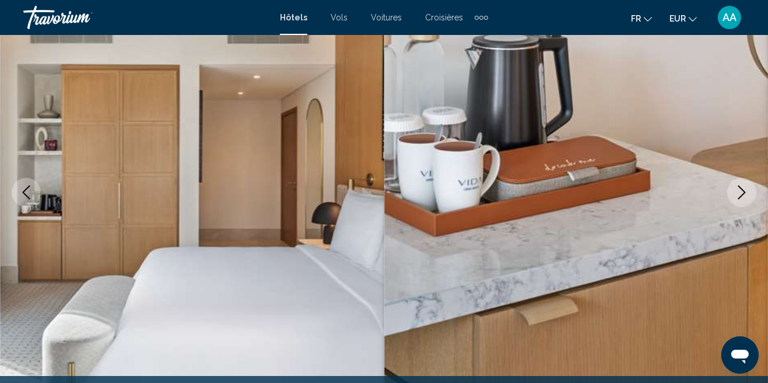
click at [745, 204] on button "Next image" at bounding box center [741, 192] width 29 height 29
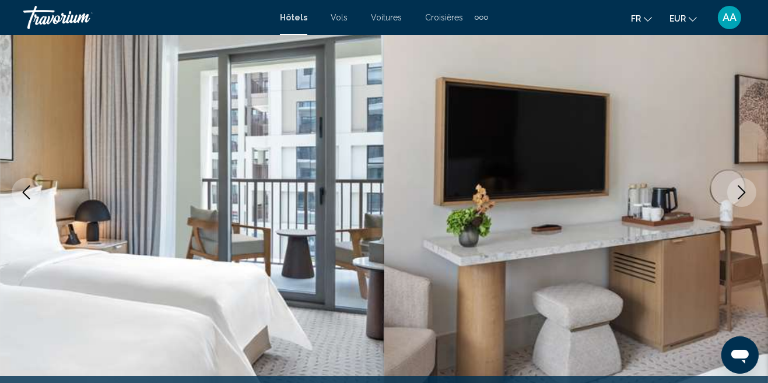
click at [747, 197] on icon "Next image" at bounding box center [742, 192] width 14 height 14
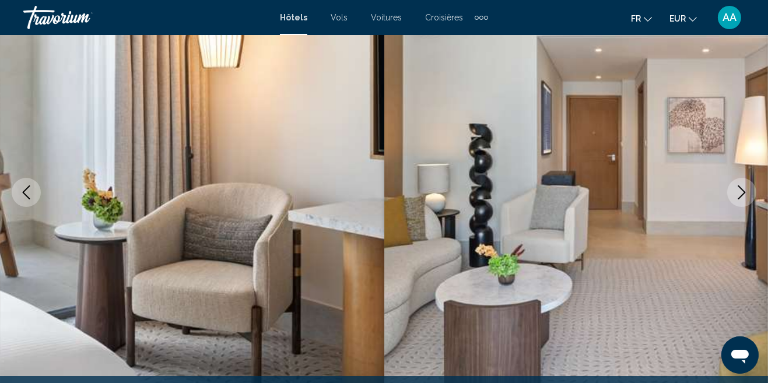
click at [749, 201] on button "Next image" at bounding box center [741, 192] width 29 height 29
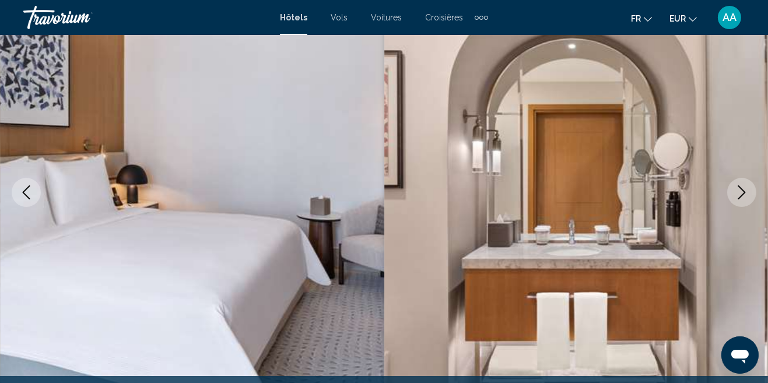
click at [749, 201] on button "Next image" at bounding box center [741, 192] width 29 height 29
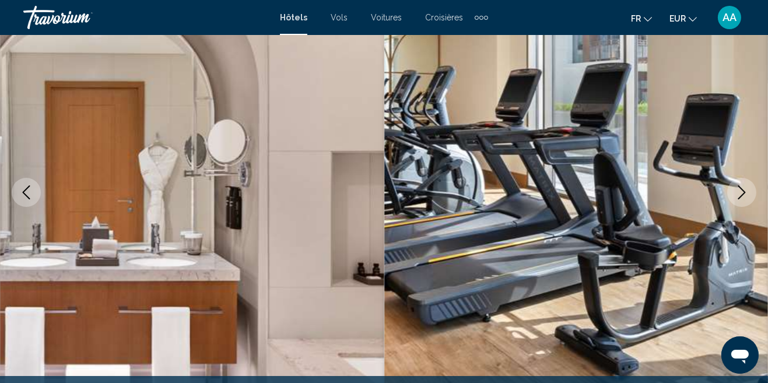
click at [745, 204] on button "Next image" at bounding box center [741, 192] width 29 height 29
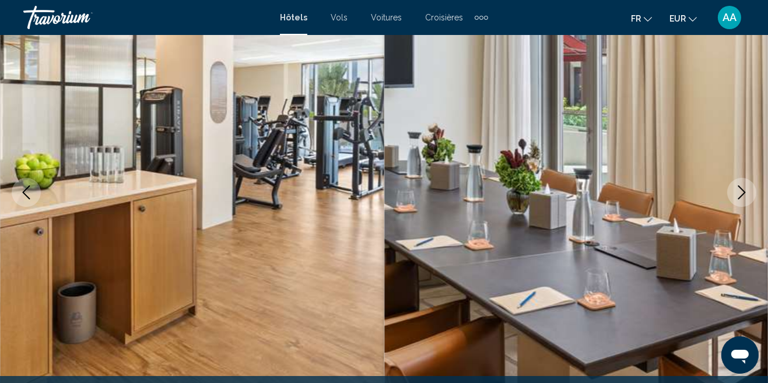
click at [743, 199] on icon "Next image" at bounding box center [742, 192] width 14 height 14
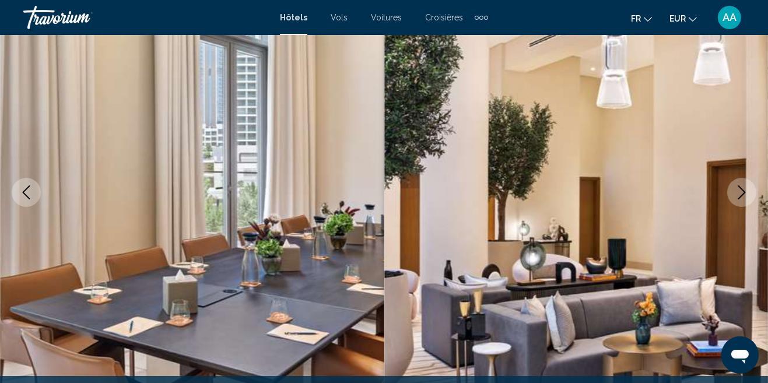
click at [743, 199] on button "Next image" at bounding box center [741, 192] width 29 height 29
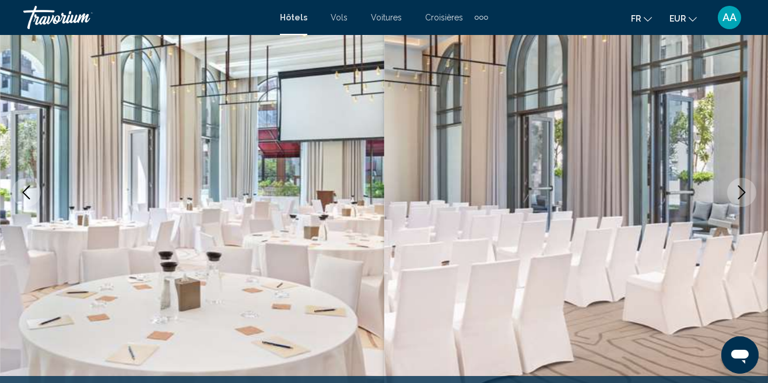
click at [743, 199] on icon "Next image" at bounding box center [742, 192] width 14 height 14
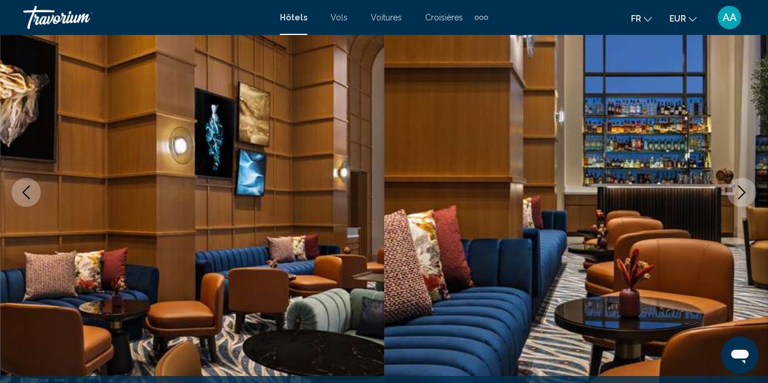
click at [737, 195] on icon "Next image" at bounding box center [742, 192] width 14 height 14
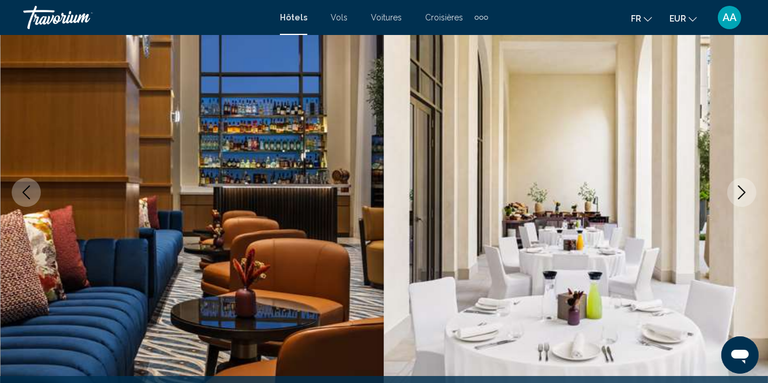
click at [737, 195] on icon "Next image" at bounding box center [742, 192] width 14 height 14
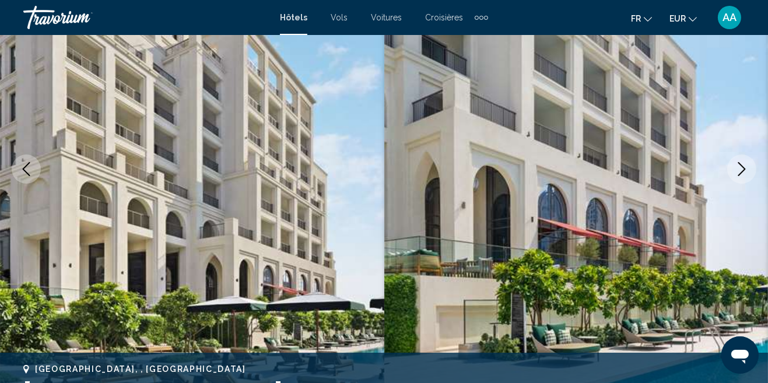
scroll to position [143, 0]
click at [747, 178] on button "Next image" at bounding box center [741, 168] width 29 height 29
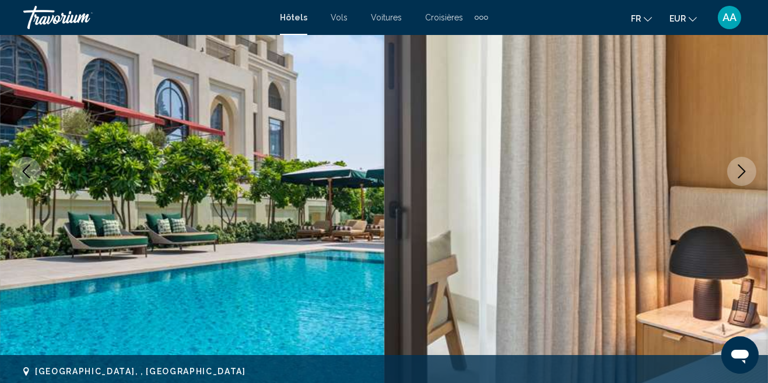
scroll to position [146, 0]
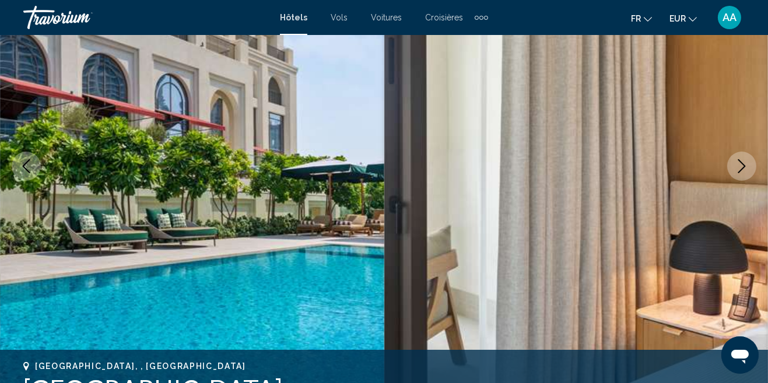
click at [732, 176] on button "Next image" at bounding box center [741, 166] width 29 height 29
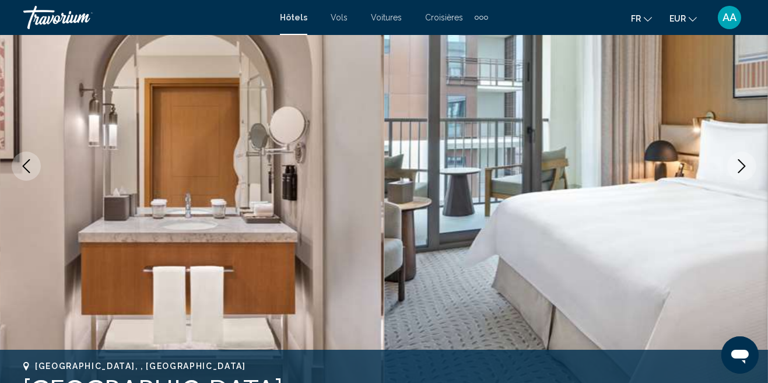
click at [738, 169] on icon "Next image" at bounding box center [742, 166] width 14 height 14
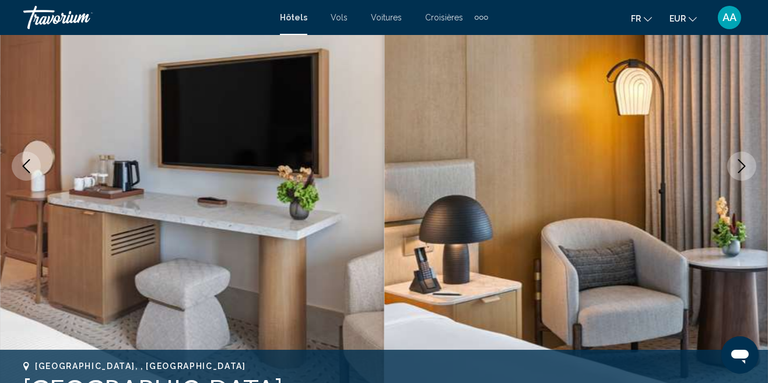
click at [731, 176] on button "Next image" at bounding box center [741, 166] width 29 height 29
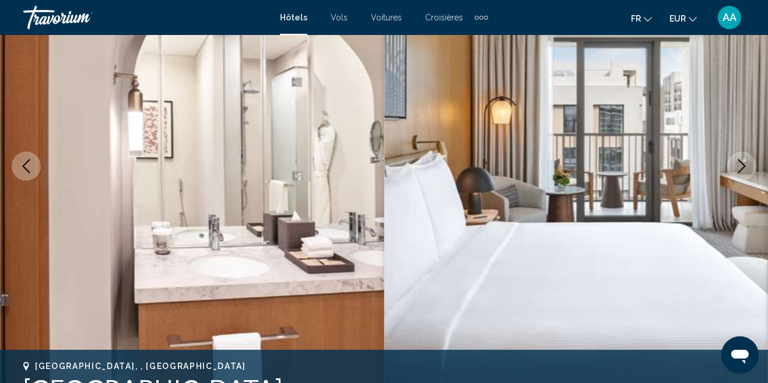
click at [731, 176] on img "Main content" at bounding box center [576, 166] width 384 height 554
click at [734, 173] on button "Next image" at bounding box center [741, 166] width 29 height 29
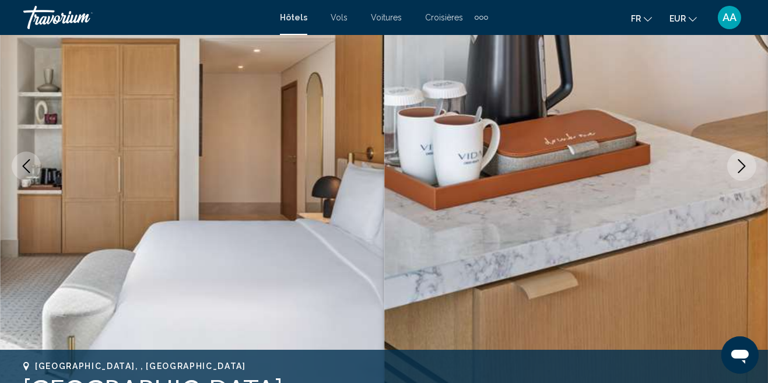
click at [735, 174] on button "Next image" at bounding box center [741, 166] width 29 height 29
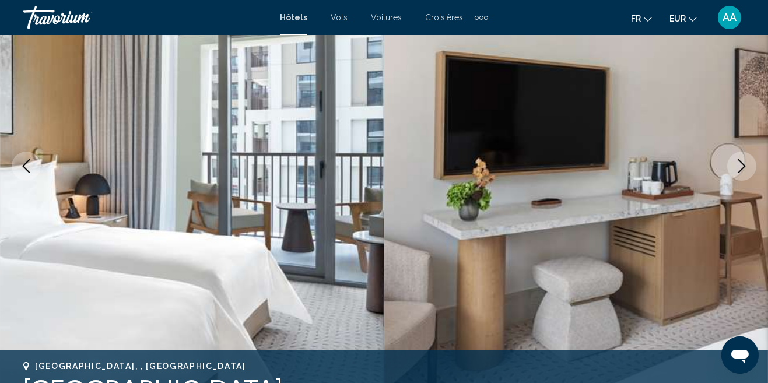
click at [735, 174] on button "Next image" at bounding box center [741, 166] width 29 height 29
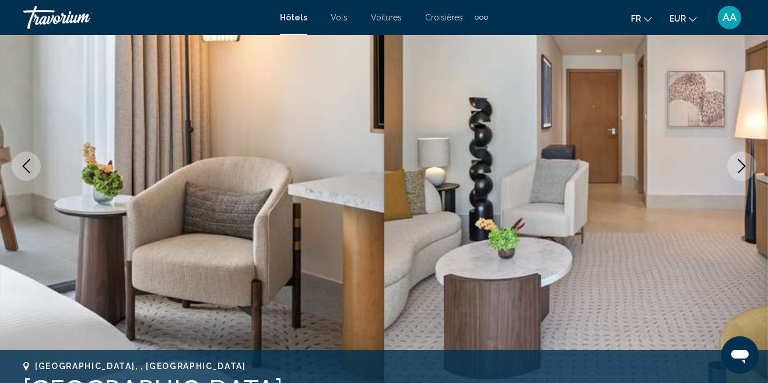
click at [735, 174] on button "Next image" at bounding box center [741, 166] width 29 height 29
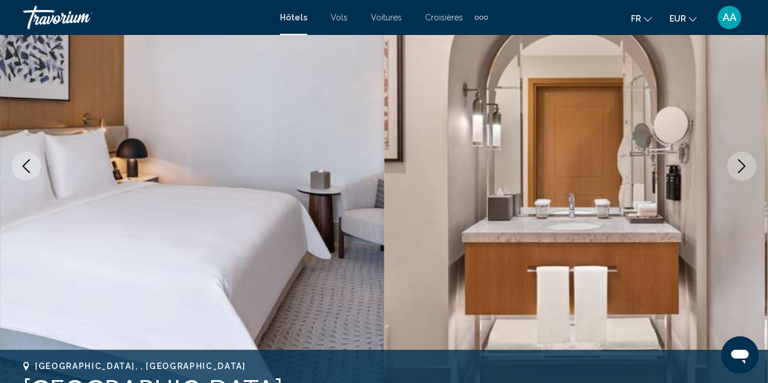
click at [29, 165] on icon "Previous image" at bounding box center [26, 166] width 14 height 14
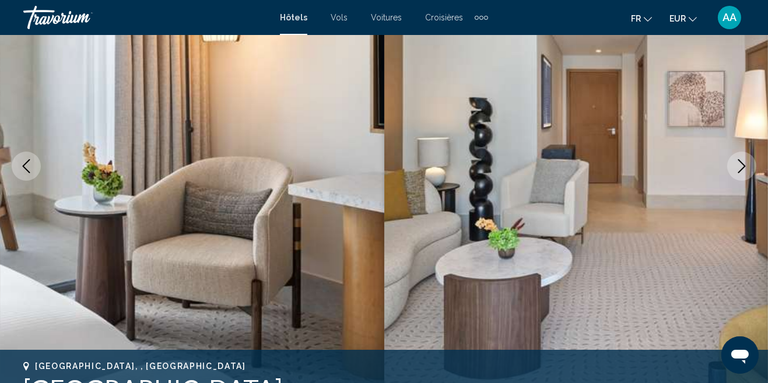
click at [29, 164] on icon "Previous image" at bounding box center [26, 166] width 14 height 14
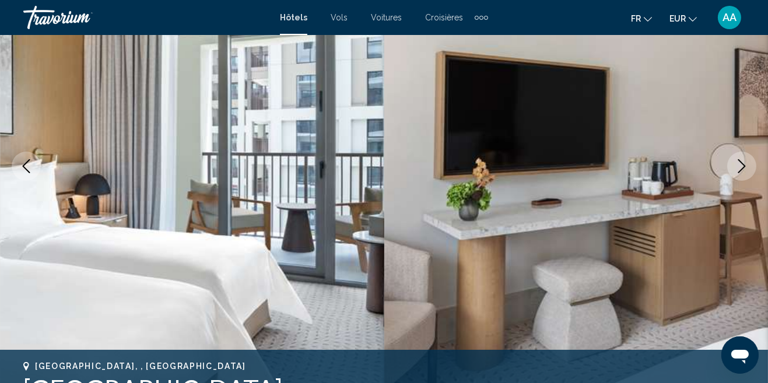
click at [737, 169] on icon "Next image" at bounding box center [742, 166] width 14 height 14
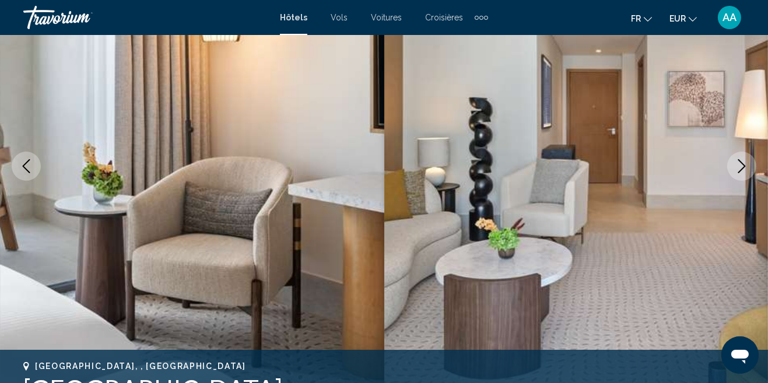
click at [737, 169] on icon "Next image" at bounding box center [742, 166] width 14 height 14
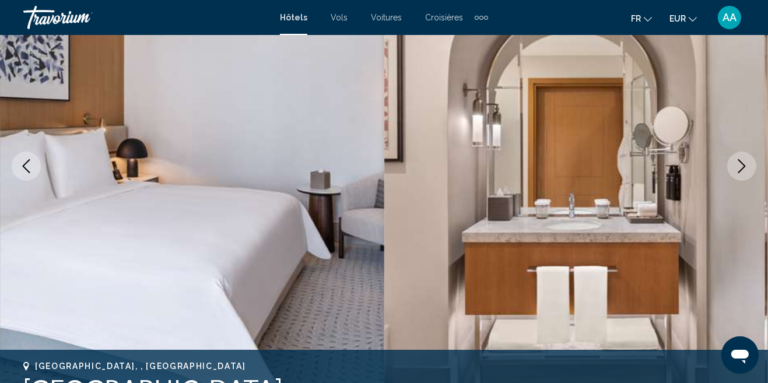
click at [737, 169] on icon "Next image" at bounding box center [742, 166] width 14 height 14
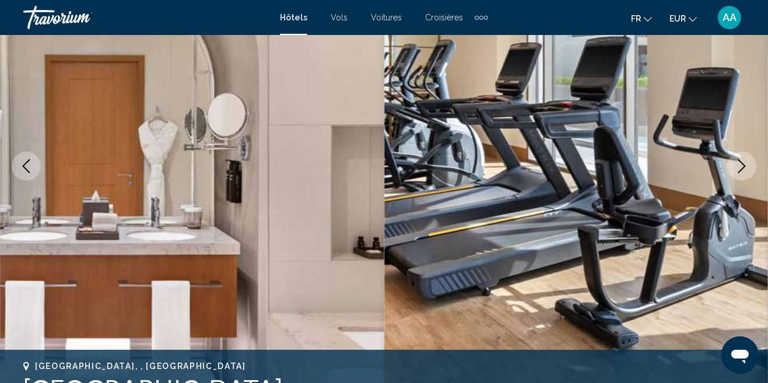
click at [737, 169] on icon "Next image" at bounding box center [742, 166] width 14 height 14
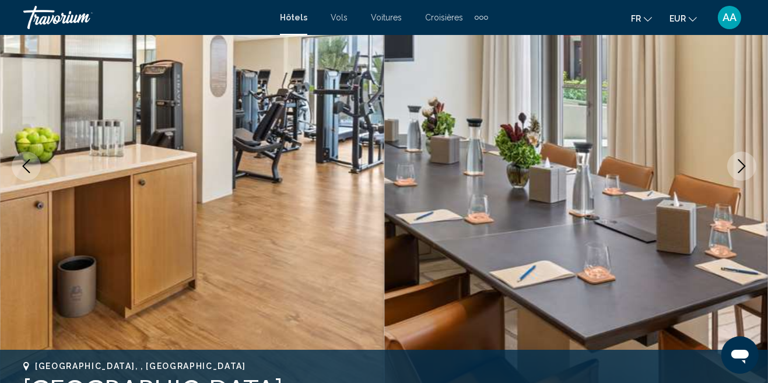
click at [736, 177] on button "Next image" at bounding box center [741, 166] width 29 height 29
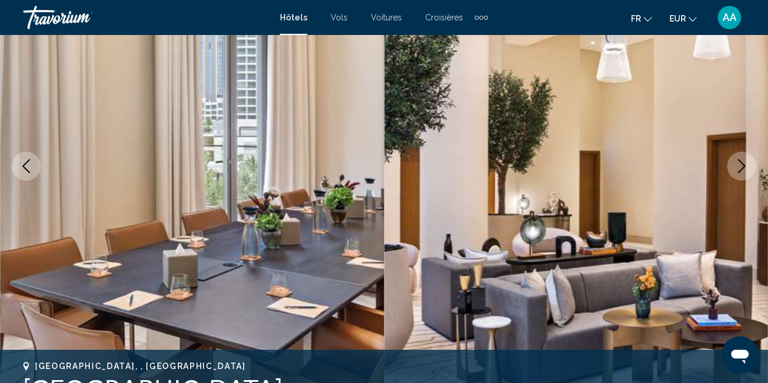
click at [736, 177] on button "Next image" at bounding box center [741, 166] width 29 height 29
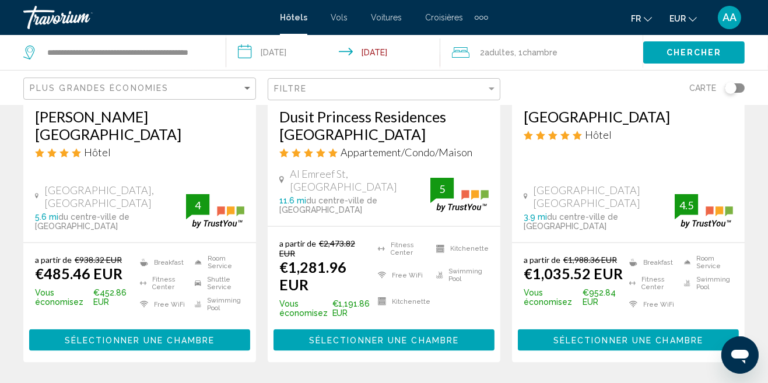
scroll to position [1694, 0]
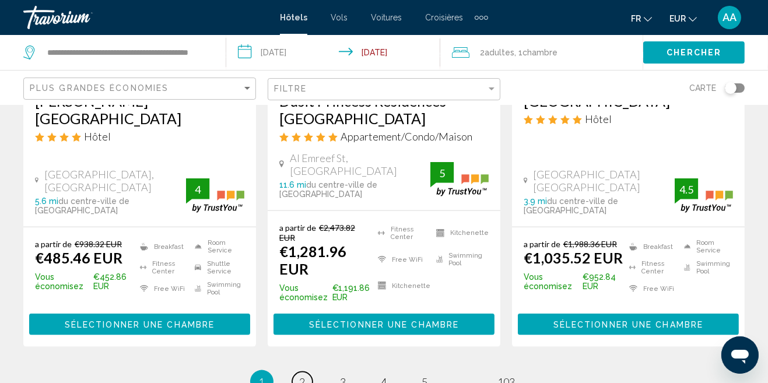
click at [302, 376] on span "2" at bounding box center [303, 382] width 6 height 13
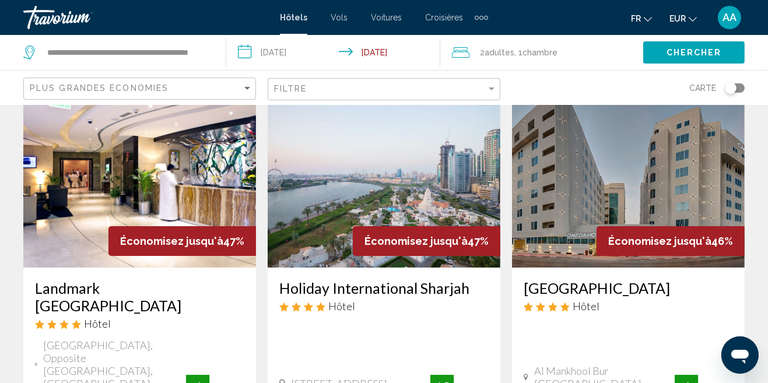
scroll to position [63, 0]
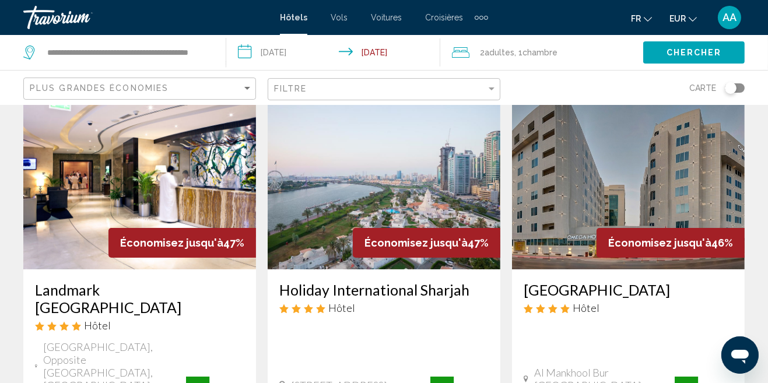
click at [401, 261] on img "Main content" at bounding box center [384, 176] width 233 height 187
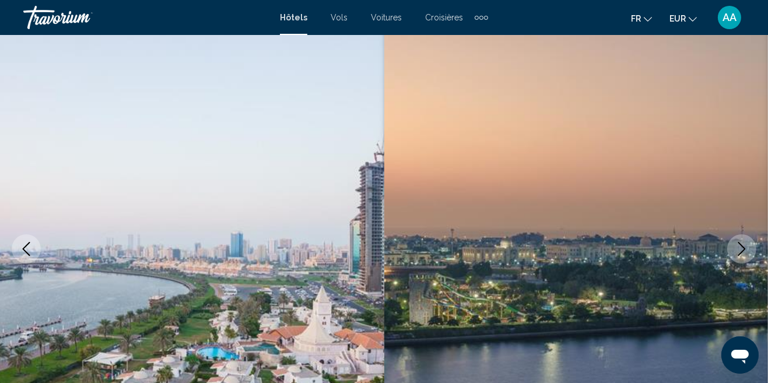
scroll to position [120, 0]
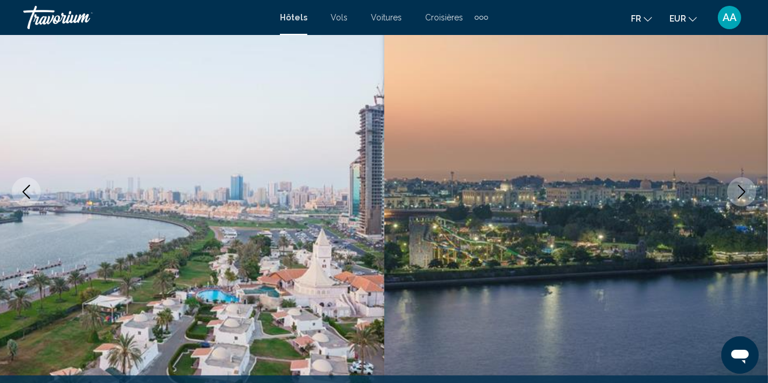
click at [743, 178] on button "Next image" at bounding box center [741, 191] width 29 height 29
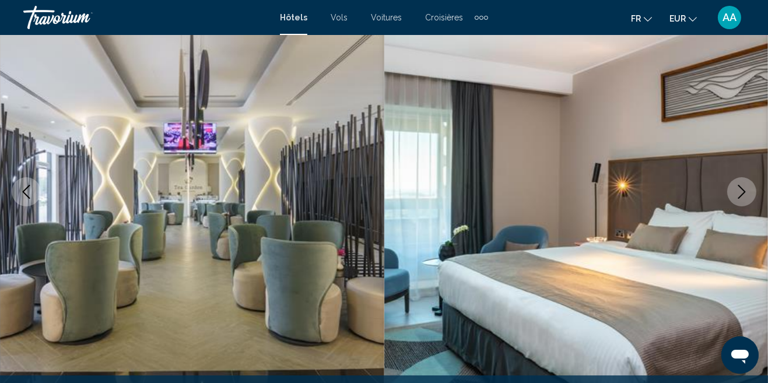
click at [744, 192] on icon "Next image" at bounding box center [742, 192] width 14 height 14
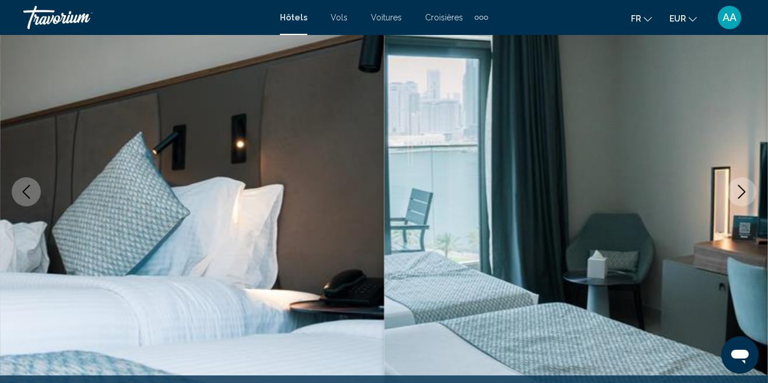
click at [37, 185] on button "Previous image" at bounding box center [26, 191] width 29 height 29
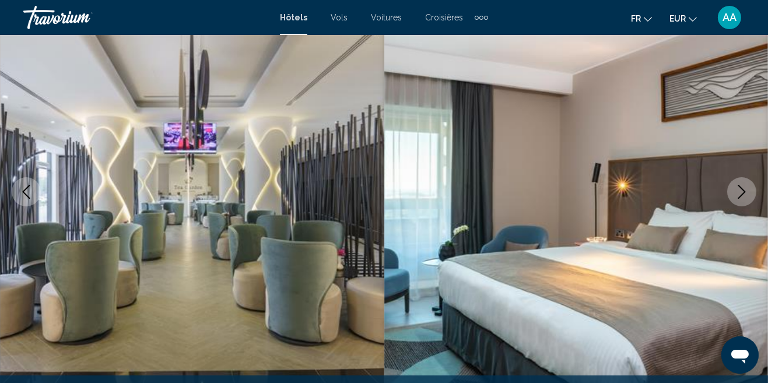
click at [738, 185] on icon "Next image" at bounding box center [742, 192] width 14 height 14
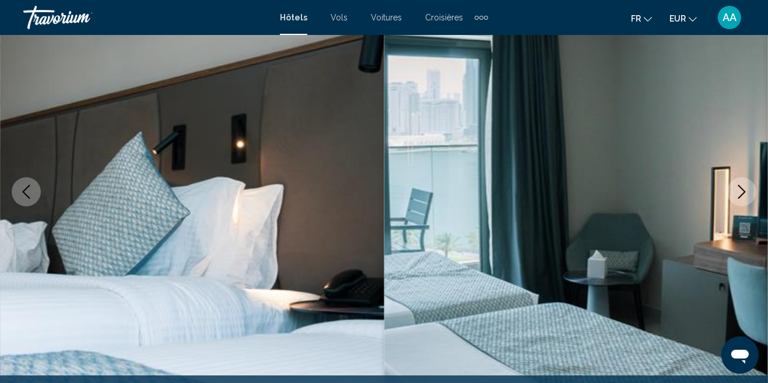
click at [738, 185] on icon "Next image" at bounding box center [742, 192] width 14 height 14
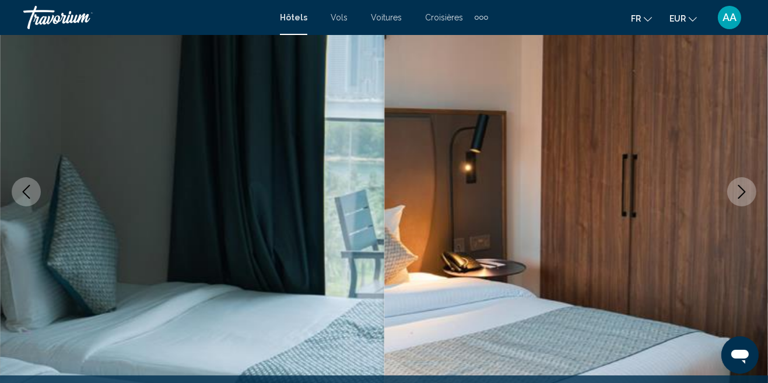
click at [738, 185] on icon "Next image" at bounding box center [742, 192] width 14 height 14
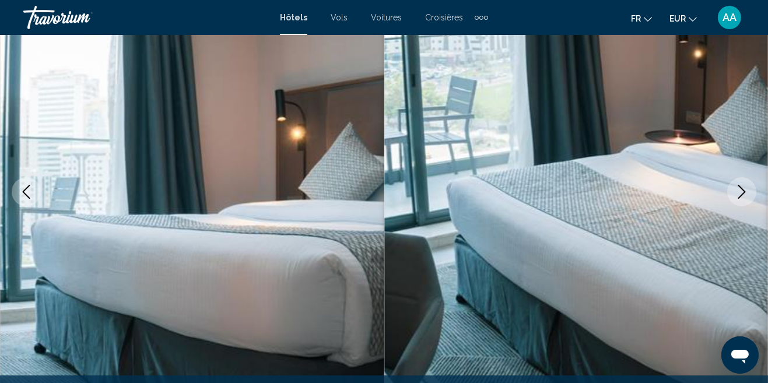
click at [738, 186] on icon "Next image" at bounding box center [742, 192] width 14 height 14
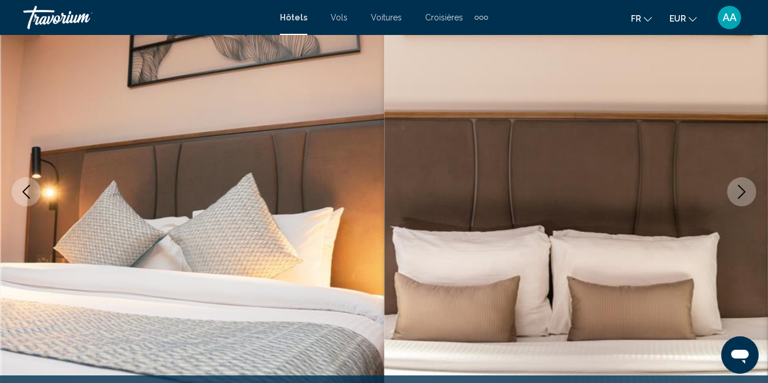
click at [734, 185] on button "Next image" at bounding box center [741, 191] width 29 height 29
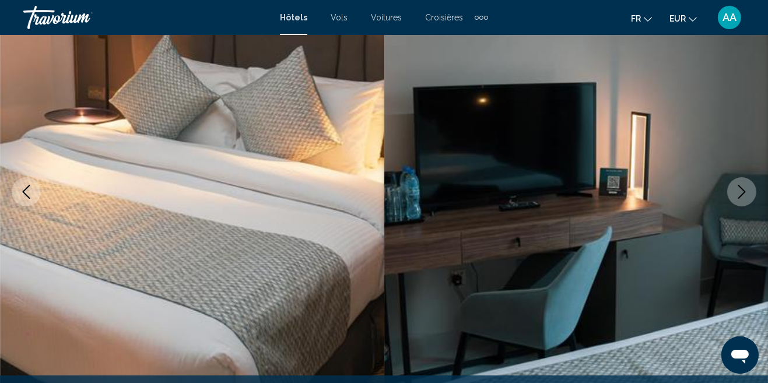
click at [737, 187] on icon "Next image" at bounding box center [742, 192] width 14 height 14
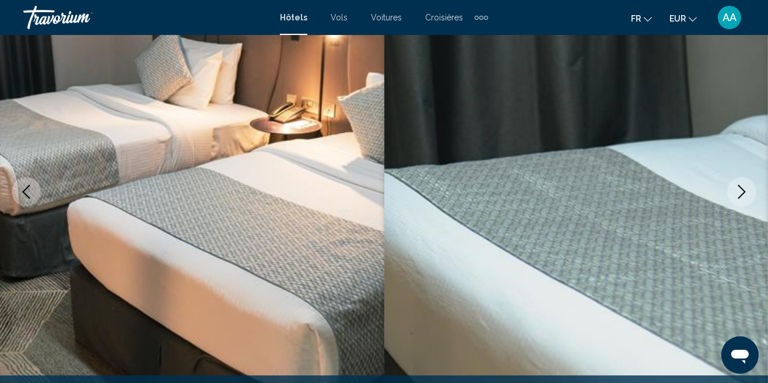
click at [737, 187] on icon "Next image" at bounding box center [742, 192] width 14 height 14
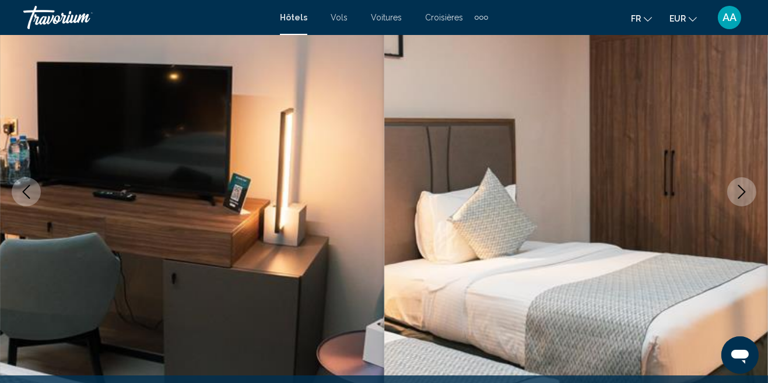
click at [737, 188] on icon "Next image" at bounding box center [742, 192] width 14 height 14
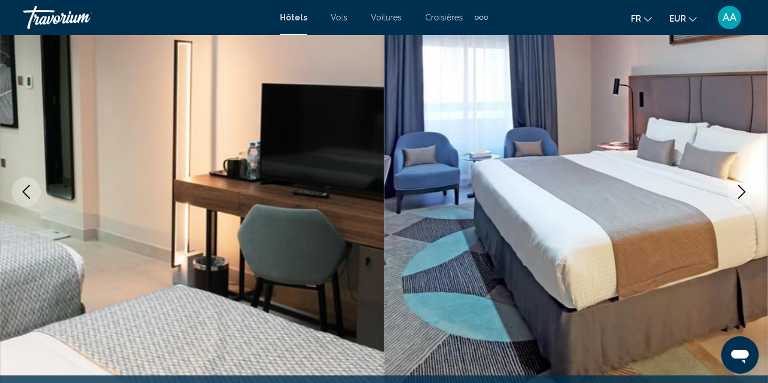
click at [734, 192] on button "Next image" at bounding box center [741, 191] width 29 height 29
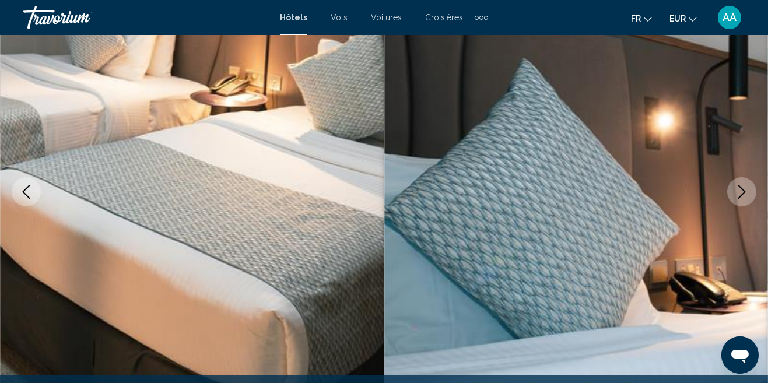
click at [734, 192] on button "Next image" at bounding box center [741, 191] width 29 height 29
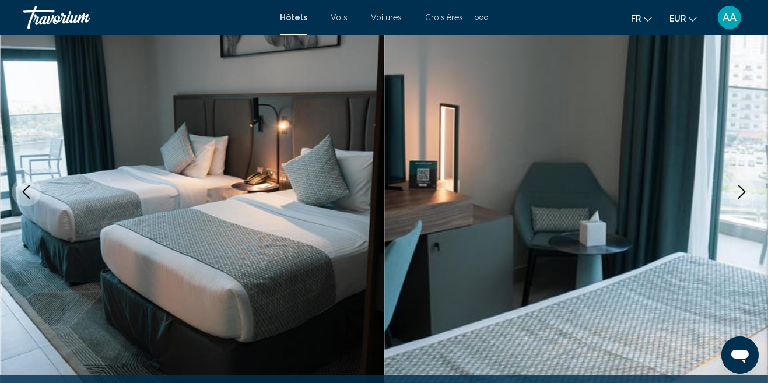
click at [734, 192] on button "Next image" at bounding box center [741, 191] width 29 height 29
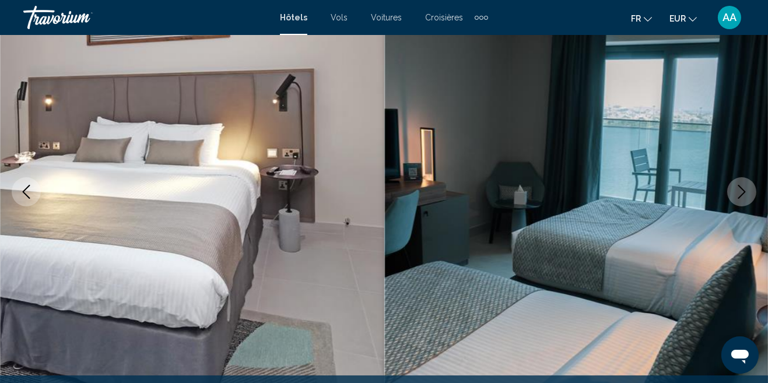
click at [731, 194] on button "Next image" at bounding box center [741, 191] width 29 height 29
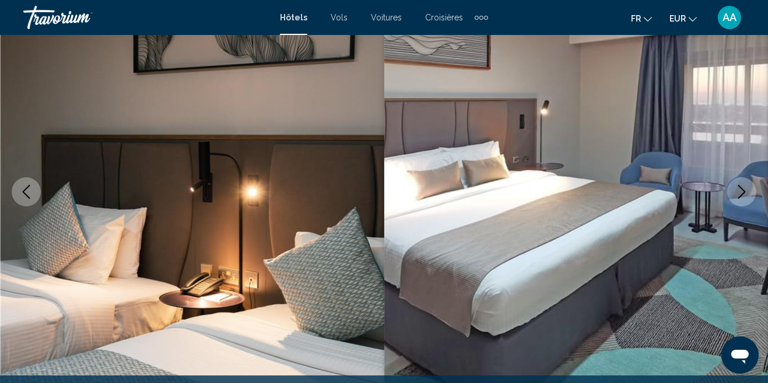
click at [731, 194] on button "Next image" at bounding box center [741, 191] width 29 height 29
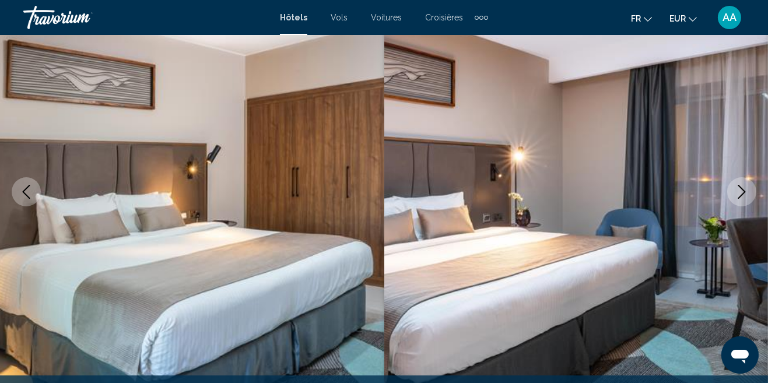
click at [731, 194] on button "Next image" at bounding box center [741, 191] width 29 height 29
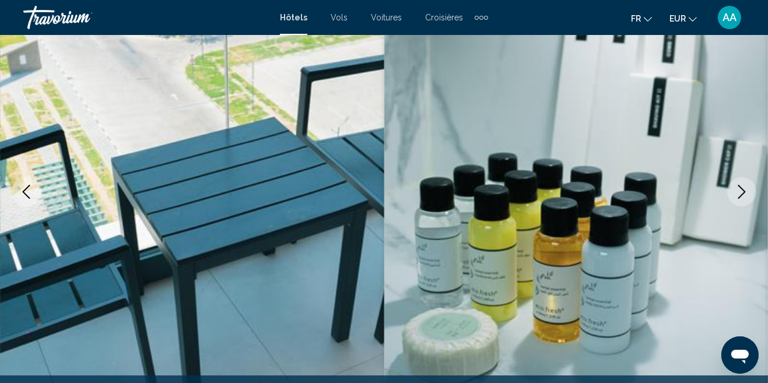
click at [731, 194] on button "Next image" at bounding box center [741, 191] width 29 height 29
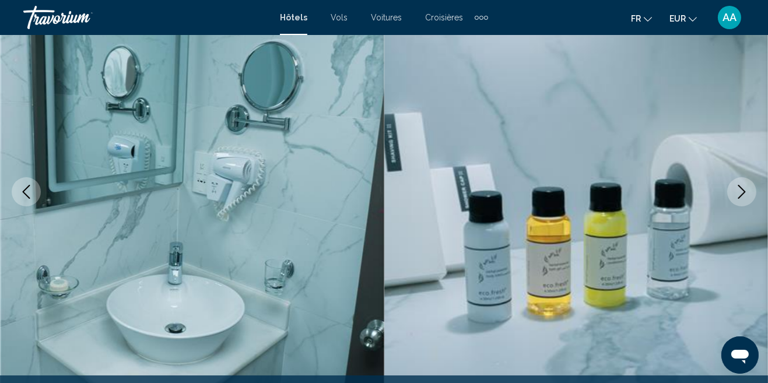
click at [731, 194] on button "Next image" at bounding box center [741, 191] width 29 height 29
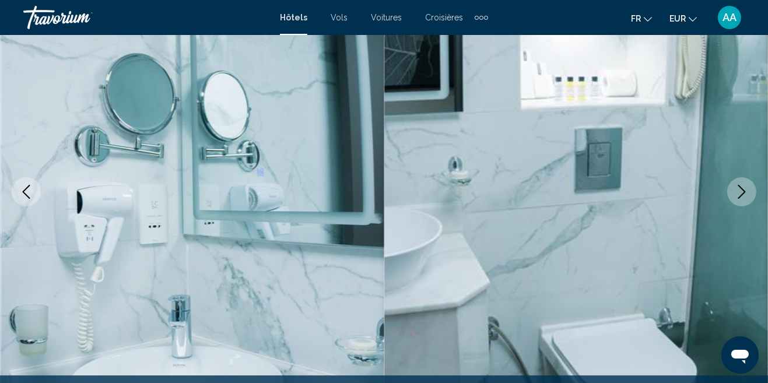
click at [731, 194] on button "Next image" at bounding box center [741, 191] width 29 height 29
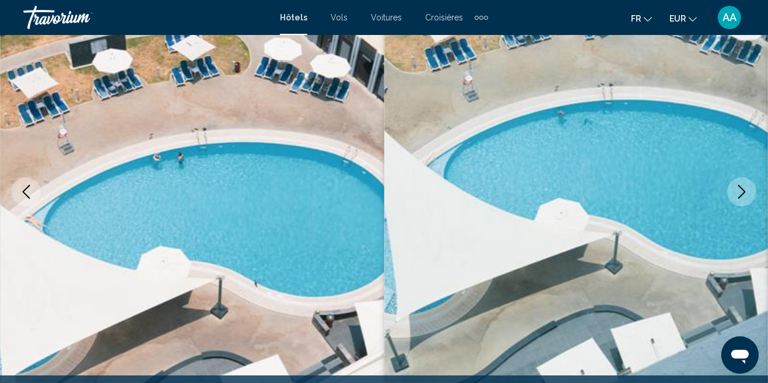
click at [731, 194] on button "Next image" at bounding box center [741, 191] width 29 height 29
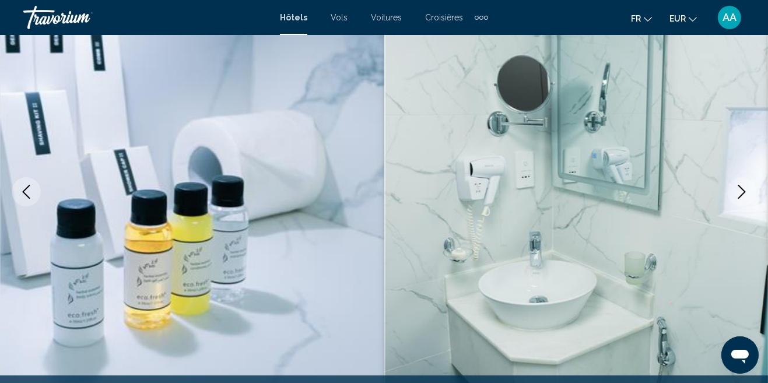
click at [729, 190] on button "Next image" at bounding box center [741, 191] width 29 height 29
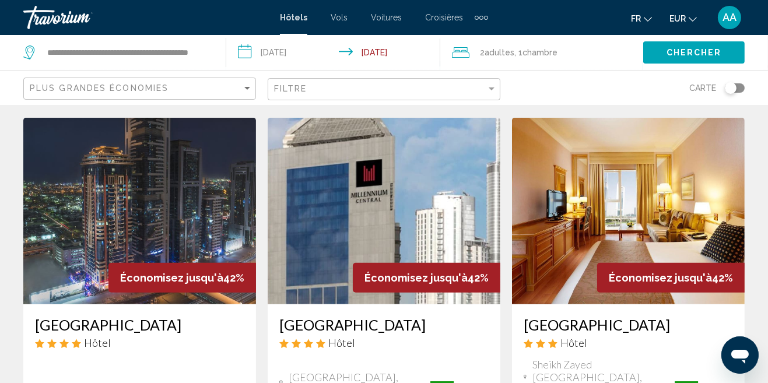
scroll to position [1441, 0]
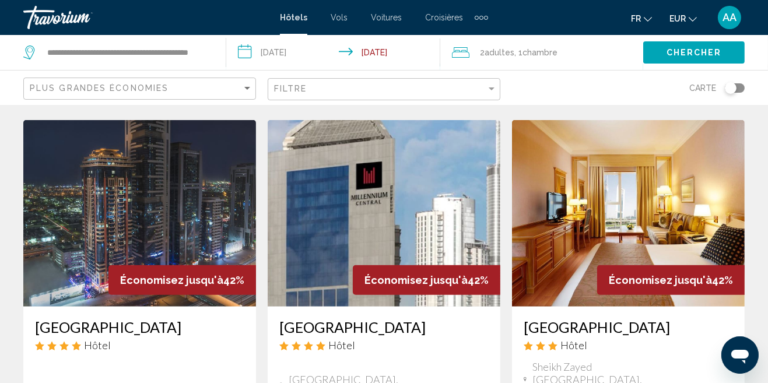
click at [680, 158] on img "Main content" at bounding box center [628, 213] width 233 height 187
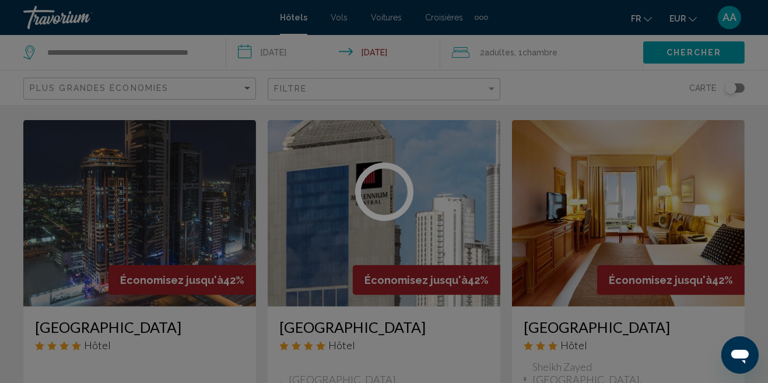
scroll to position [120, 0]
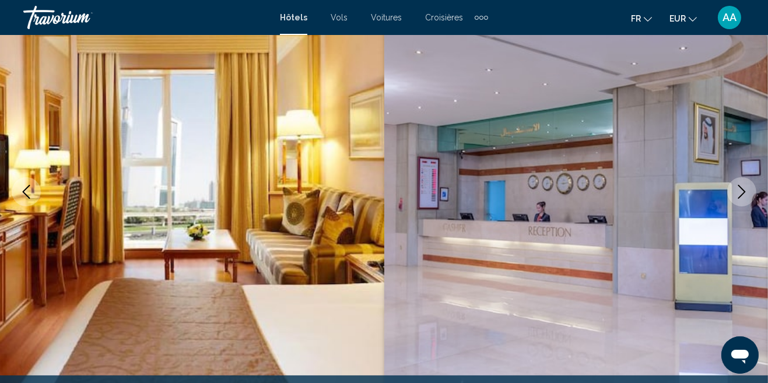
click at [740, 202] on button "Next image" at bounding box center [741, 191] width 29 height 29
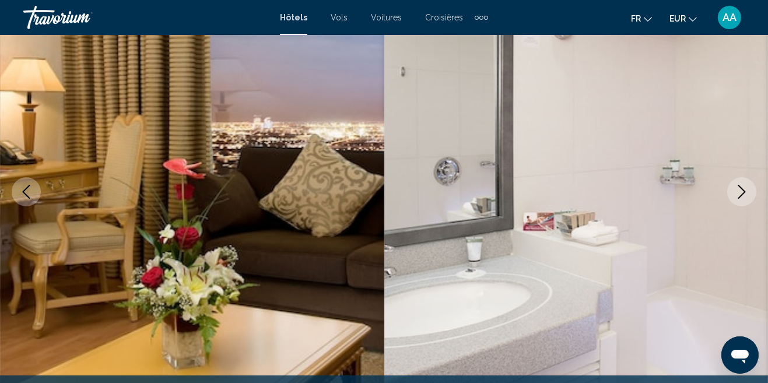
click at [743, 197] on icon "Next image" at bounding box center [742, 192] width 14 height 14
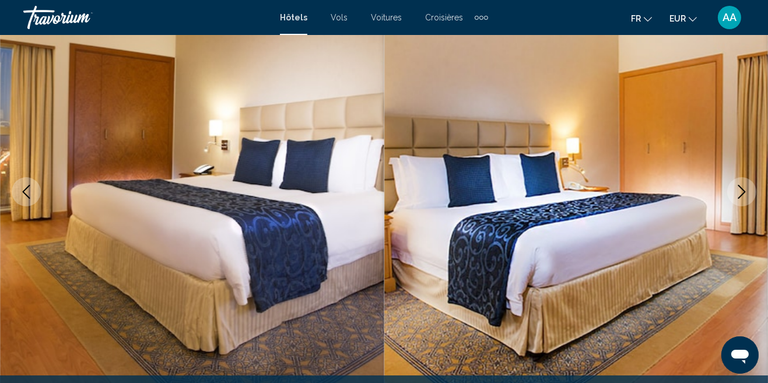
click at [738, 201] on button "Next image" at bounding box center [741, 191] width 29 height 29
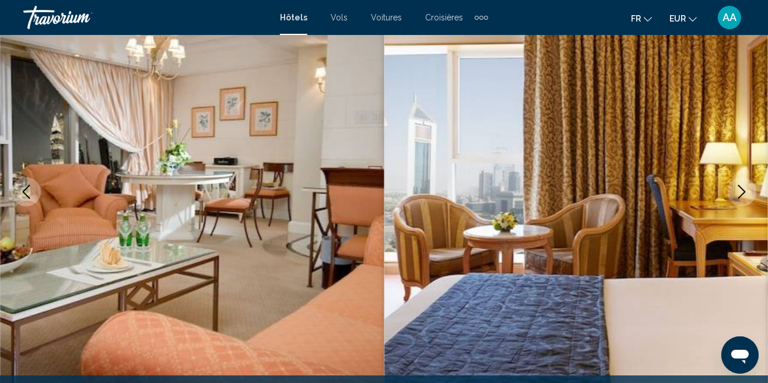
click at [735, 188] on icon "Next image" at bounding box center [742, 192] width 14 height 14
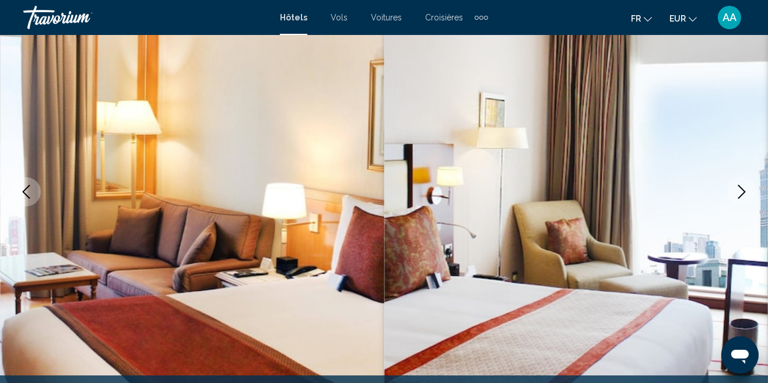
click at [734, 195] on button "Next image" at bounding box center [741, 191] width 29 height 29
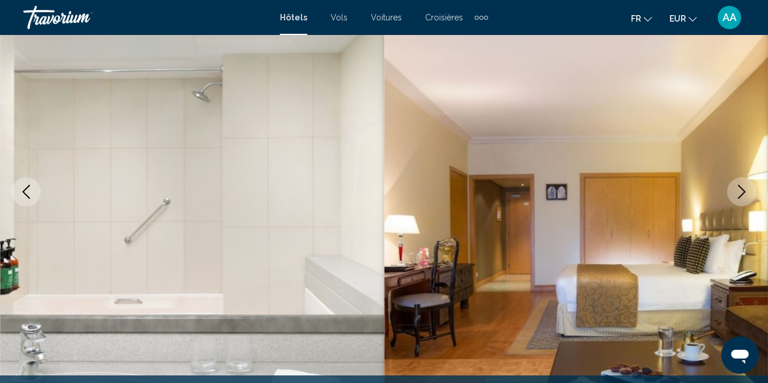
click at [734, 195] on button "Next image" at bounding box center [741, 191] width 29 height 29
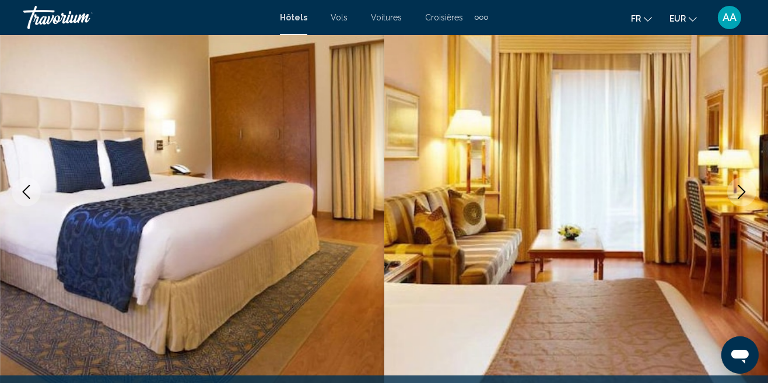
click at [736, 192] on icon "Next image" at bounding box center [742, 192] width 14 height 14
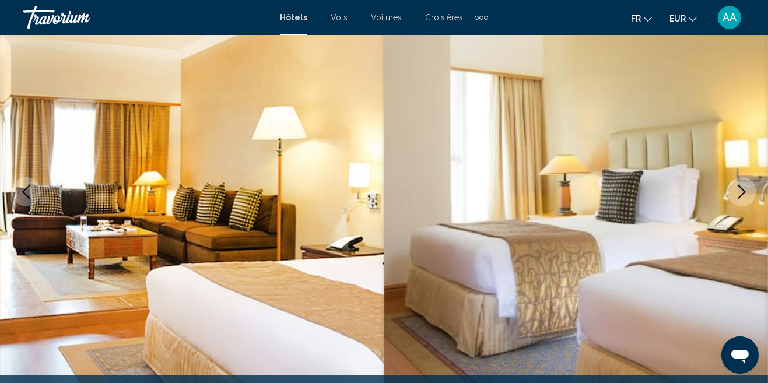
click at [736, 198] on icon "Next image" at bounding box center [742, 192] width 14 height 14
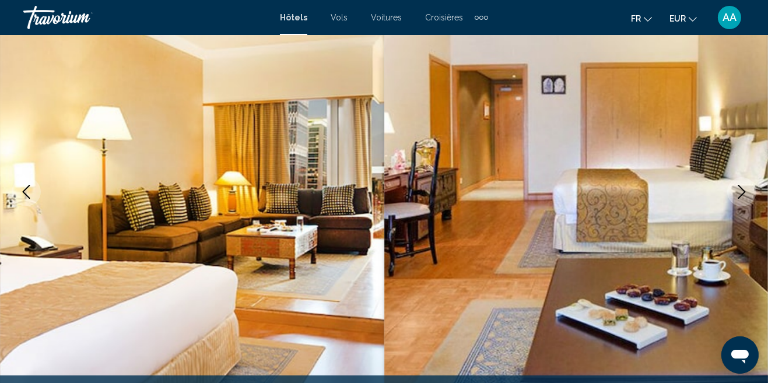
click at [737, 194] on icon "Next image" at bounding box center [742, 192] width 14 height 14
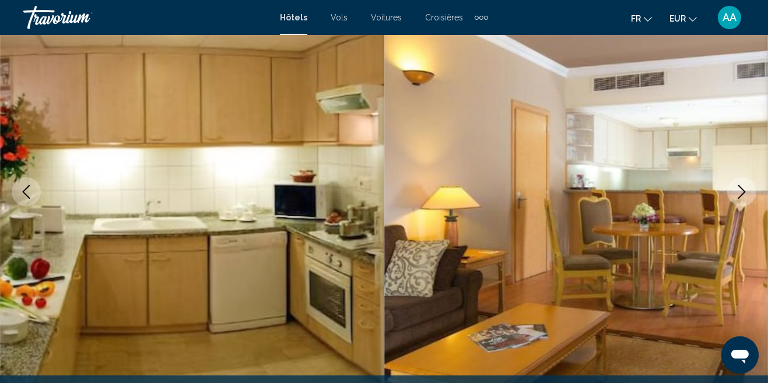
click at [737, 194] on icon "Next image" at bounding box center [742, 192] width 14 height 14
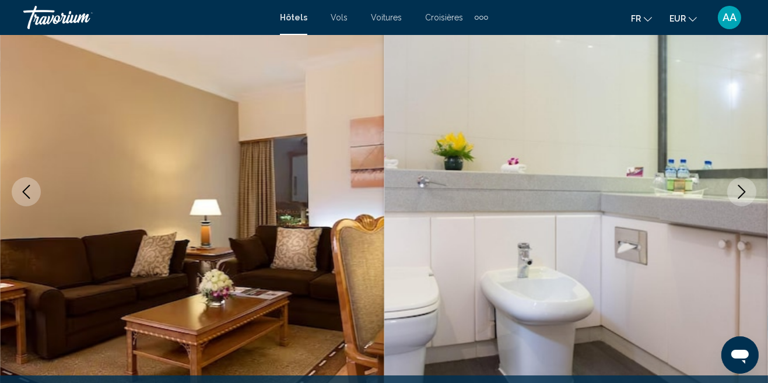
click at [737, 194] on icon "Next image" at bounding box center [742, 192] width 14 height 14
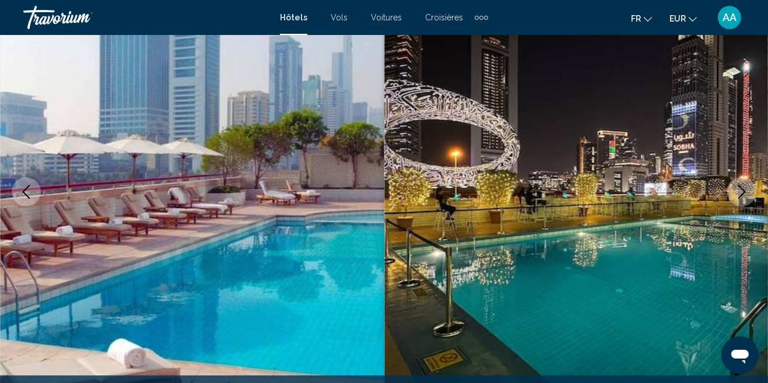
click at [737, 194] on icon "Next image" at bounding box center [742, 192] width 14 height 14
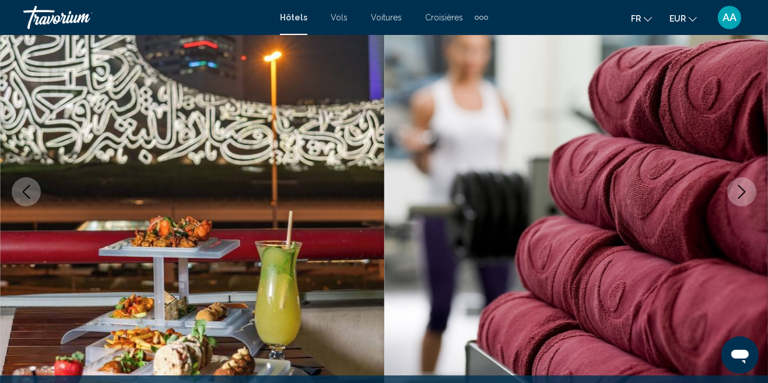
click at [738, 194] on icon "Next image" at bounding box center [742, 192] width 14 height 14
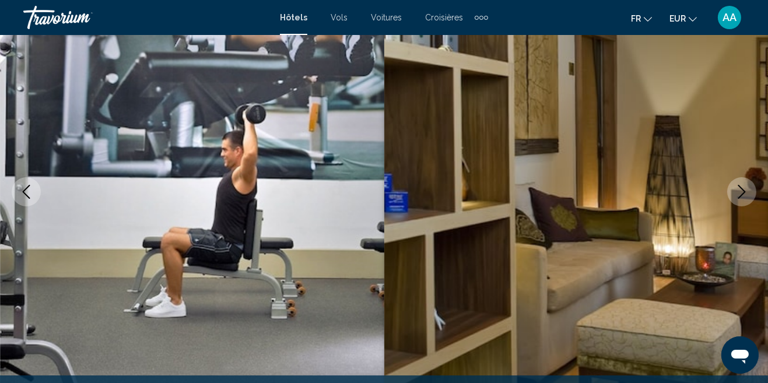
click at [738, 194] on icon "Next image" at bounding box center [742, 192] width 14 height 14
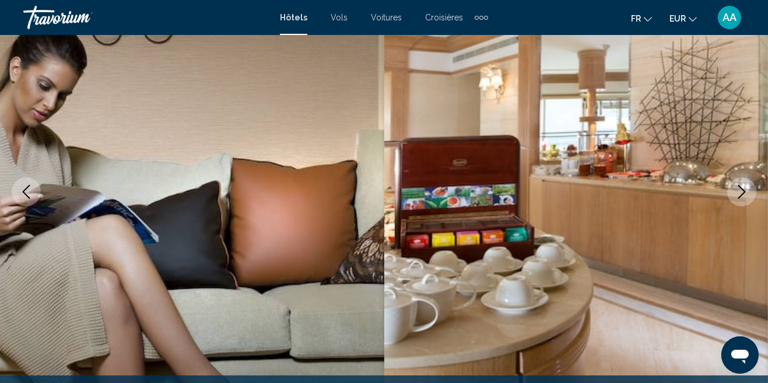
click at [738, 194] on icon "Next image" at bounding box center [742, 192] width 14 height 14
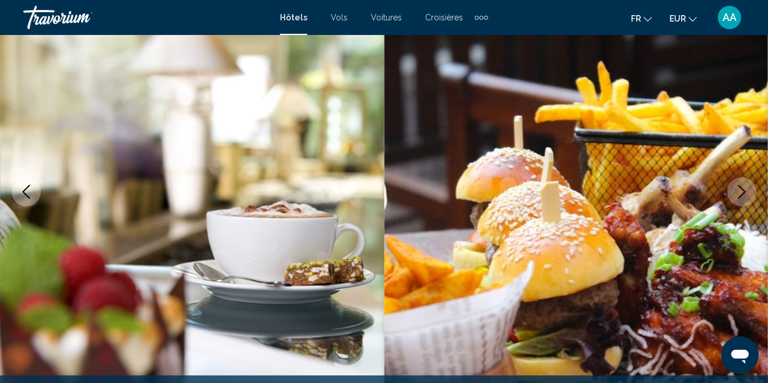
click at [738, 194] on icon "Next image" at bounding box center [742, 192] width 14 height 14
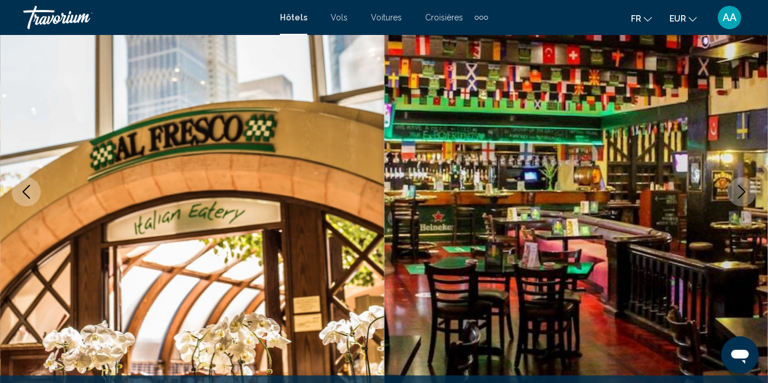
click at [738, 194] on icon "Next image" at bounding box center [742, 192] width 14 height 14
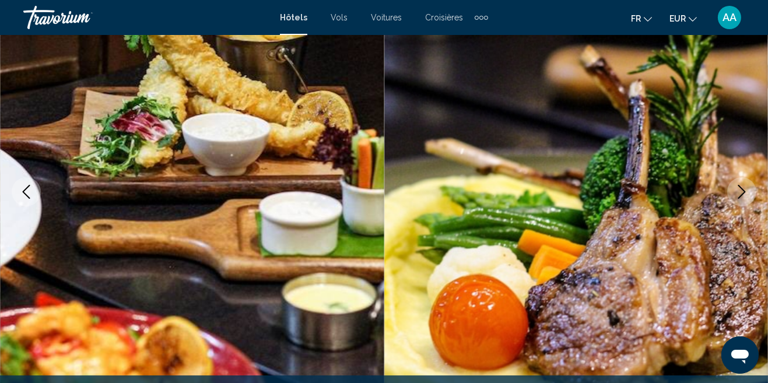
click at [738, 194] on icon "Next image" at bounding box center [742, 192] width 14 height 14
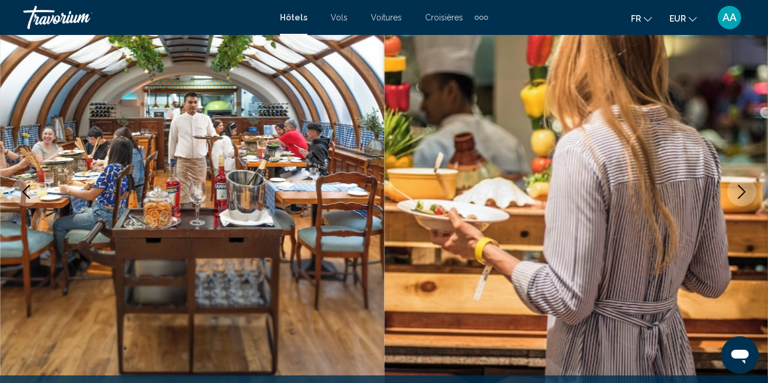
click at [738, 194] on icon "Next image" at bounding box center [742, 192] width 14 height 14
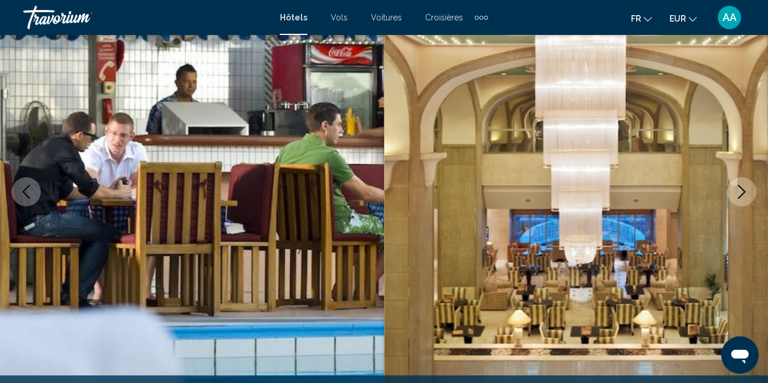
click at [738, 194] on icon "Next image" at bounding box center [742, 192] width 14 height 14
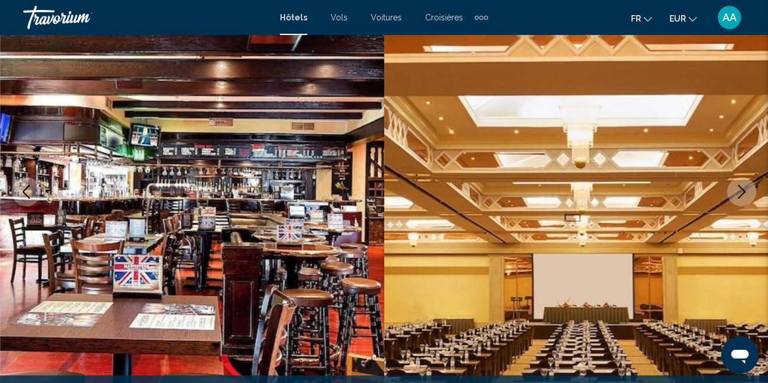
click at [738, 194] on icon "Next image" at bounding box center [742, 192] width 14 height 14
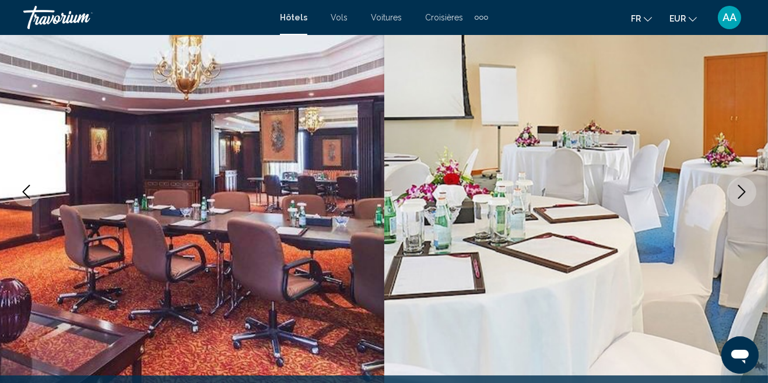
click at [738, 194] on icon "Next image" at bounding box center [742, 192] width 14 height 14
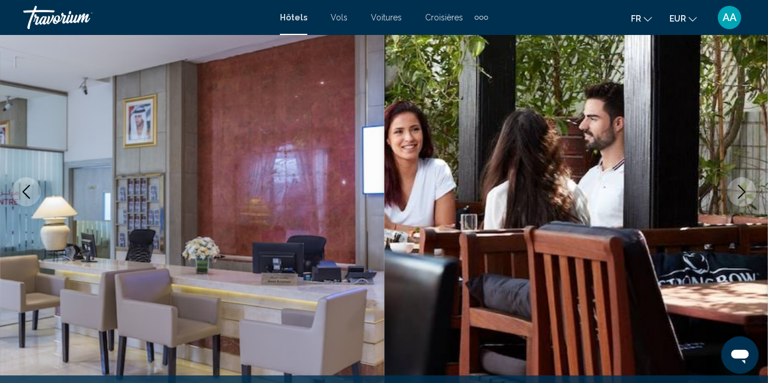
click at [737, 195] on icon "Next image" at bounding box center [742, 192] width 14 height 14
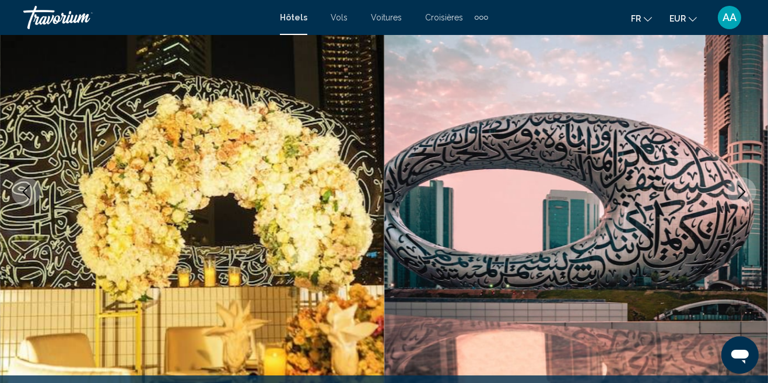
click at [737, 195] on icon "Next image" at bounding box center [742, 192] width 14 height 14
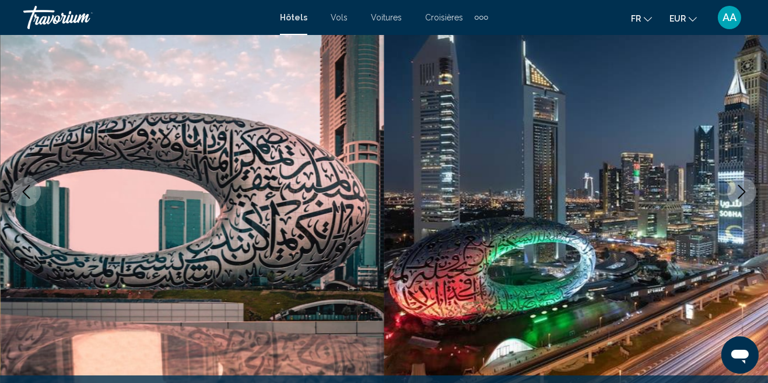
click at [737, 195] on icon "Next image" at bounding box center [742, 192] width 14 height 14
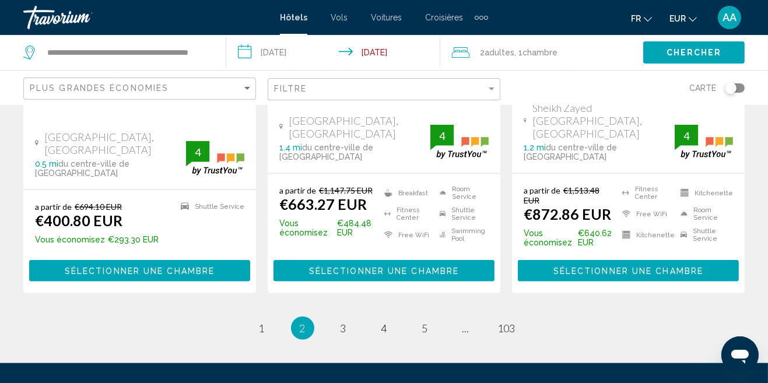
scroll to position [1702, 0]
